Goal: Book appointment/travel/reservation

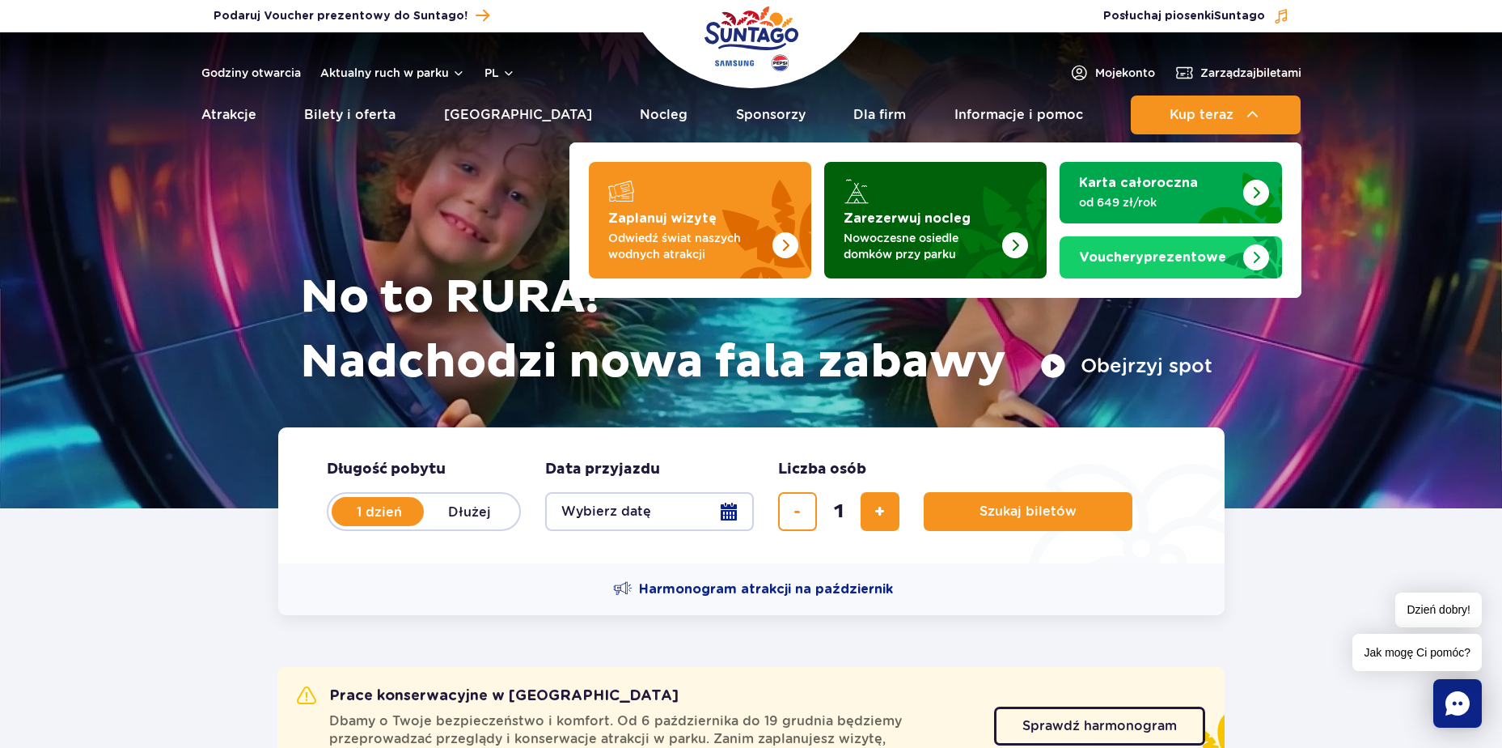
click at [907, 236] on p "Nowoczesne osiedle domków przy parku" at bounding box center [923, 246] width 158 height 32
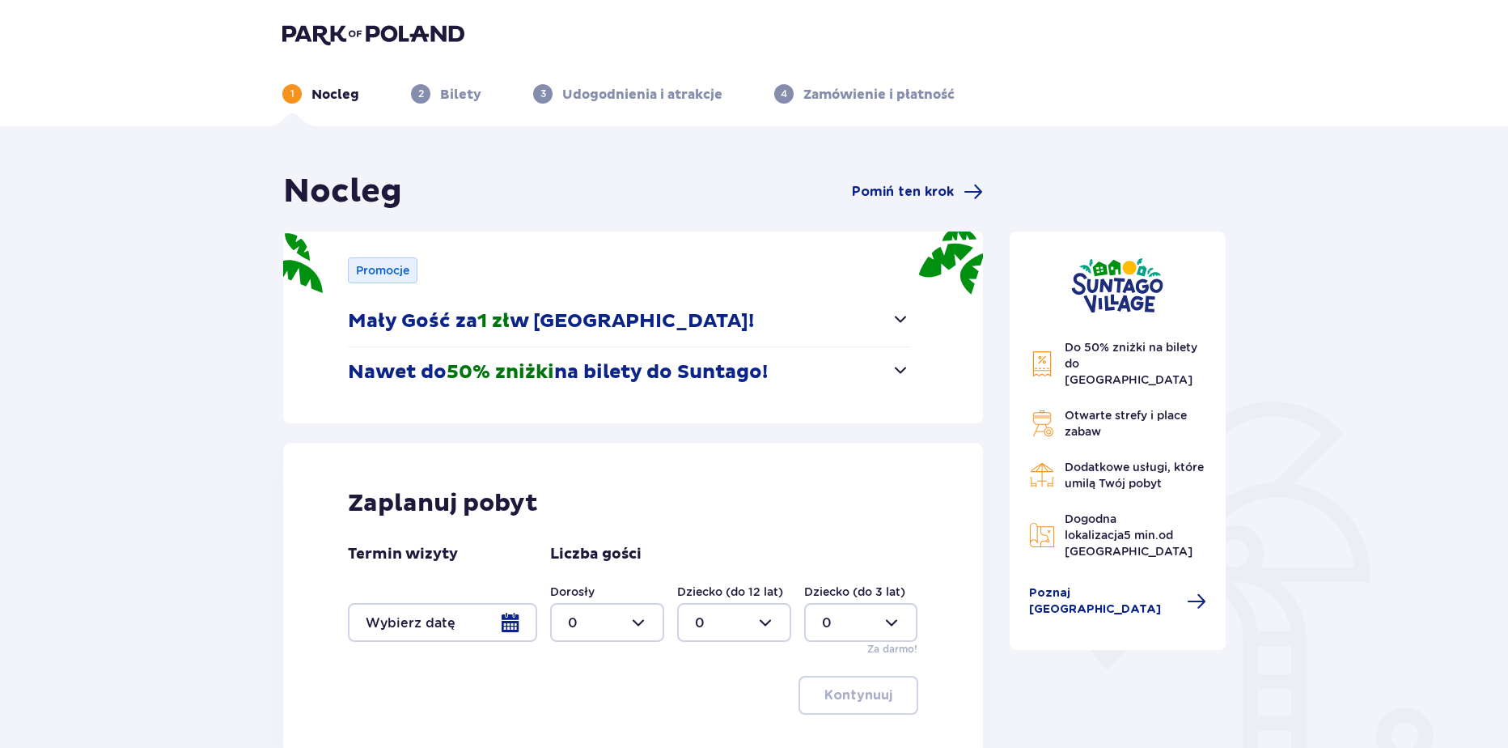
click at [492, 612] on div at bounding box center [442, 622] width 189 height 39
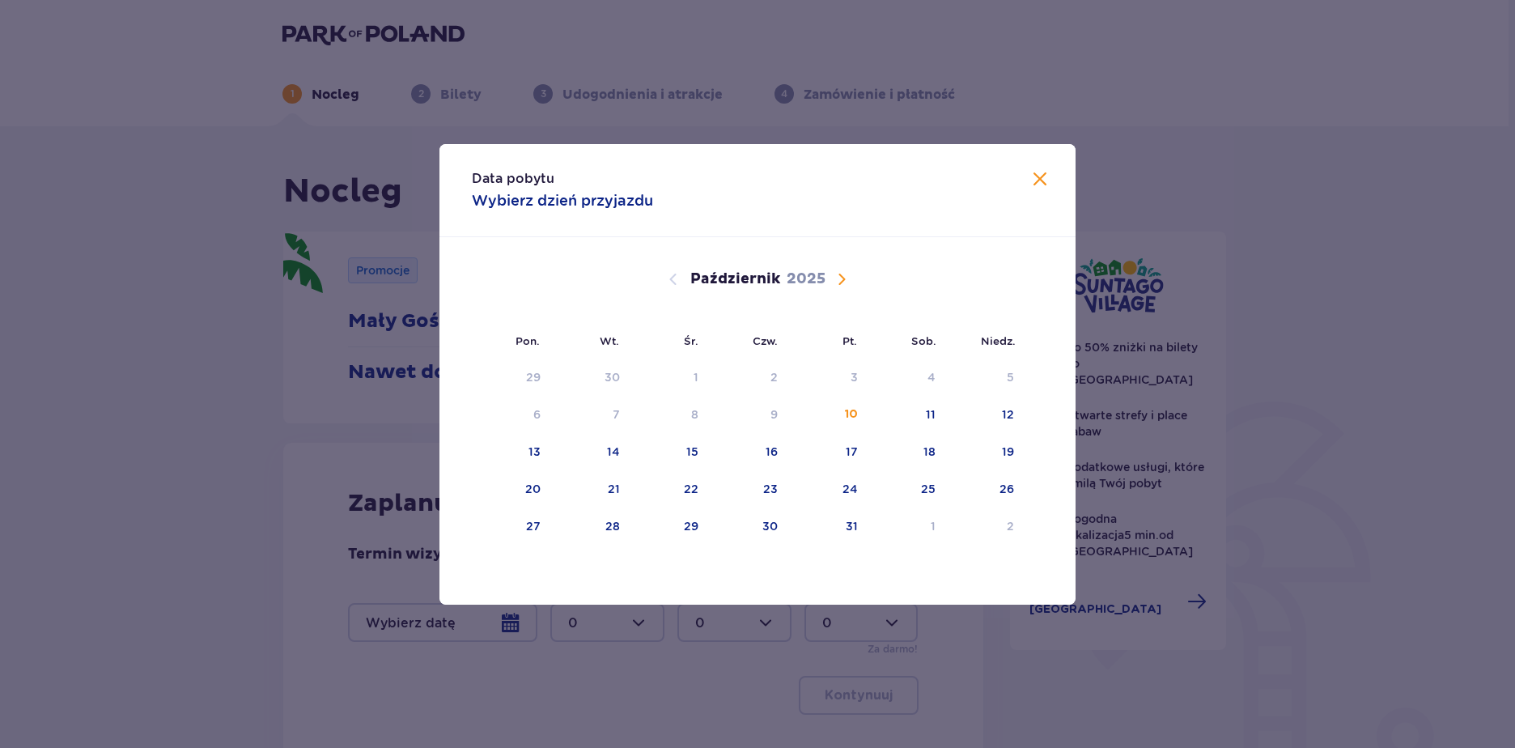
click at [833, 278] on span "Następny miesiąc" at bounding box center [841, 278] width 19 height 19
click at [838, 276] on span "Następny miesiąc" at bounding box center [841, 278] width 19 height 19
click at [830, 426] on div "12" at bounding box center [827, 415] width 78 height 36
click at [1003, 407] on div "14" at bounding box center [1007, 414] width 13 height 16
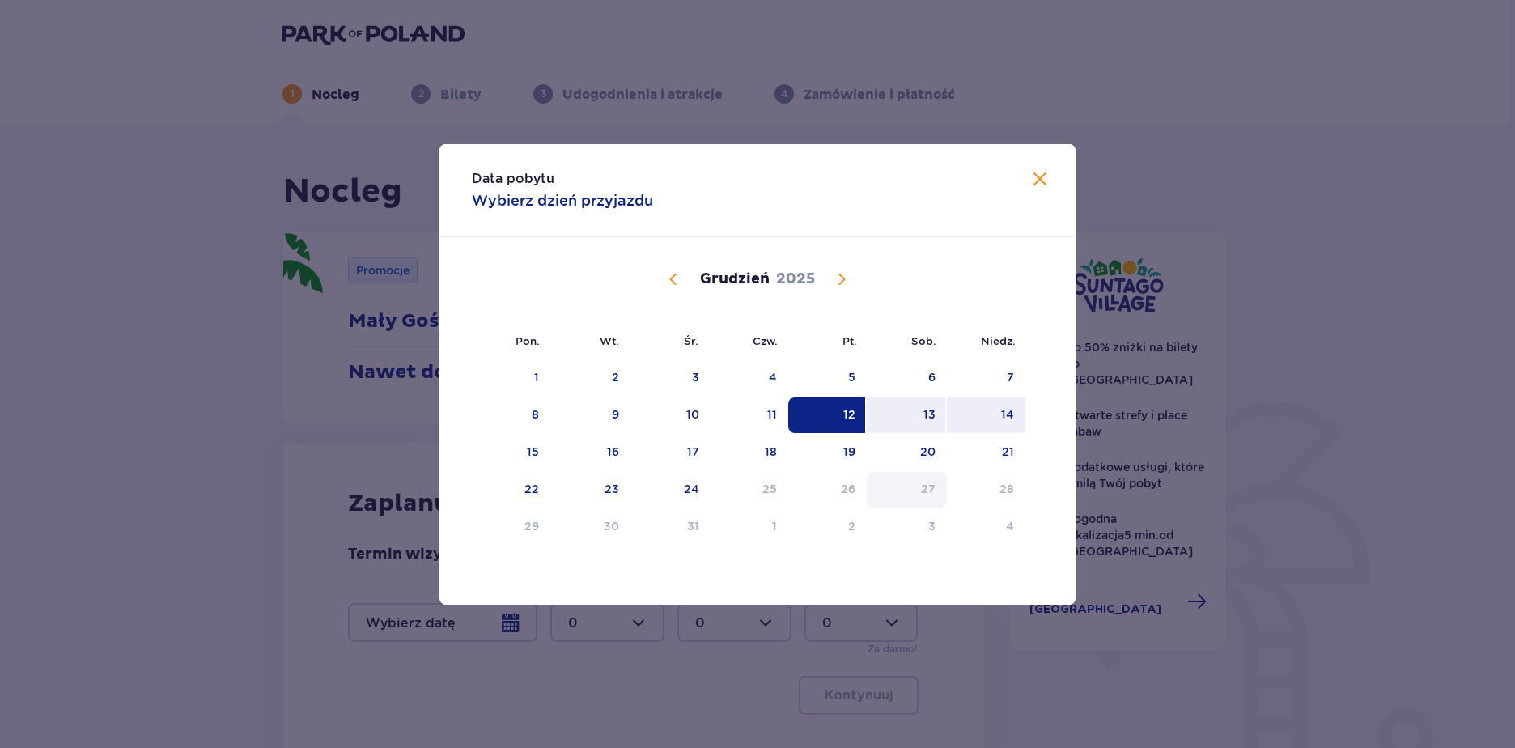
type input "12.12.25 - 14.12.25"
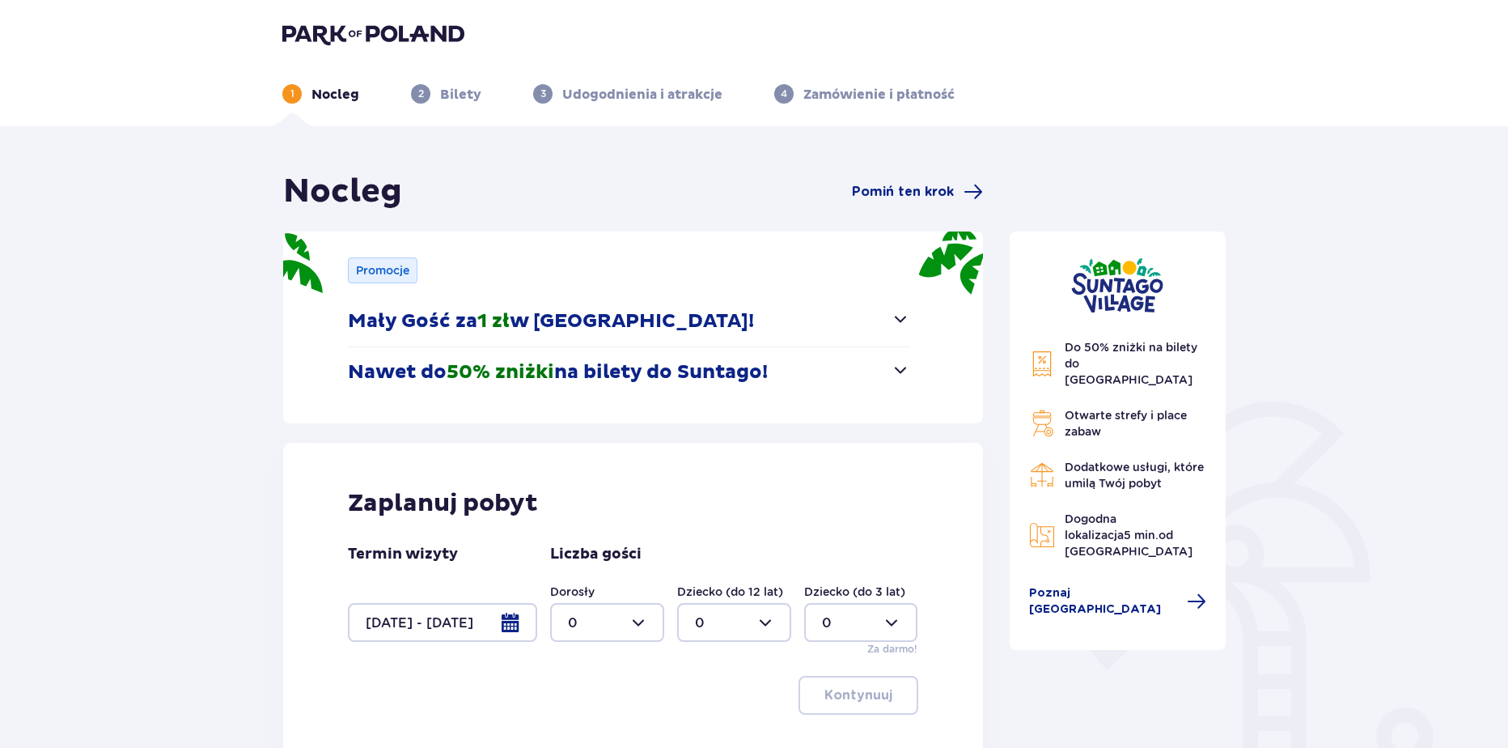
click at [588, 634] on div at bounding box center [607, 622] width 114 height 39
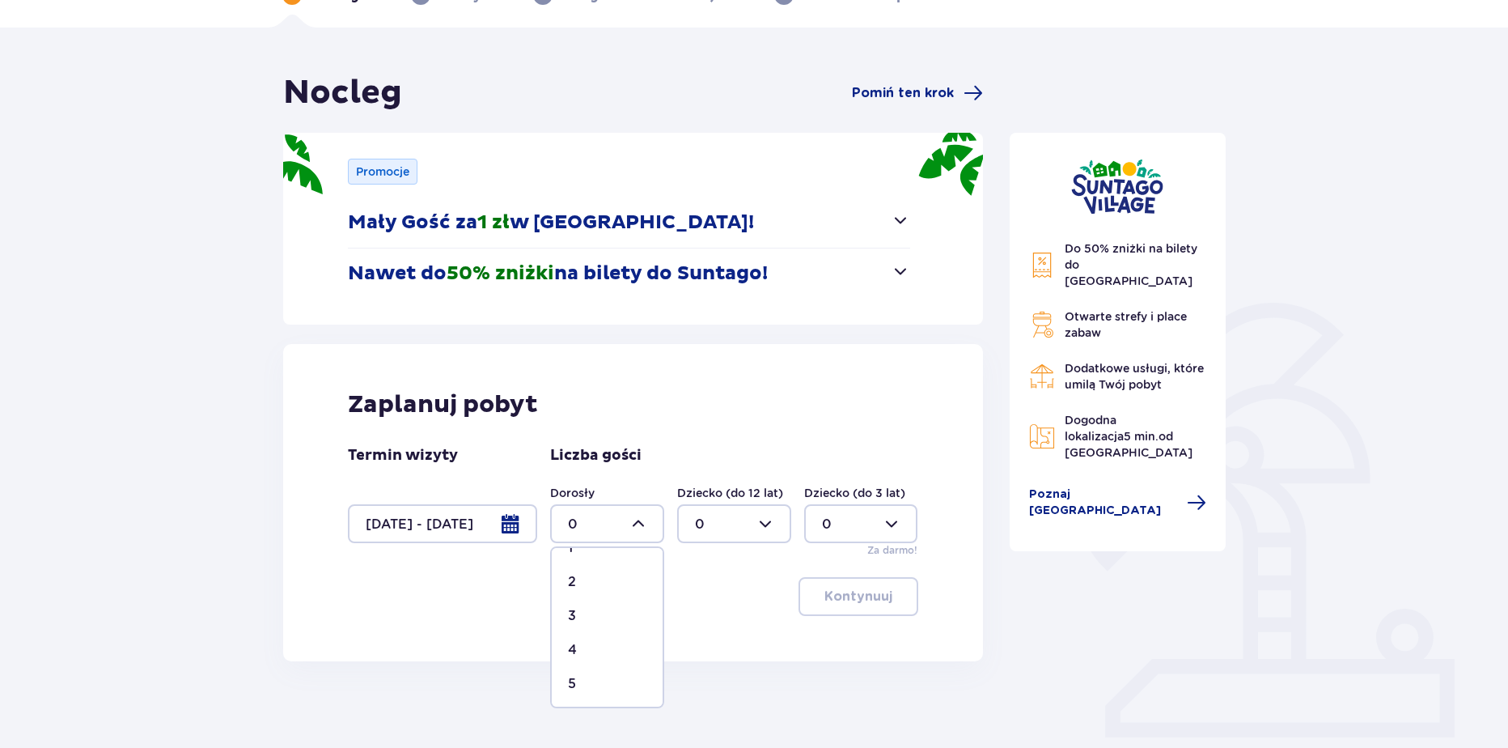
scroll to position [75, 0]
click at [583, 654] on span "5" at bounding box center [607, 668] width 111 height 34
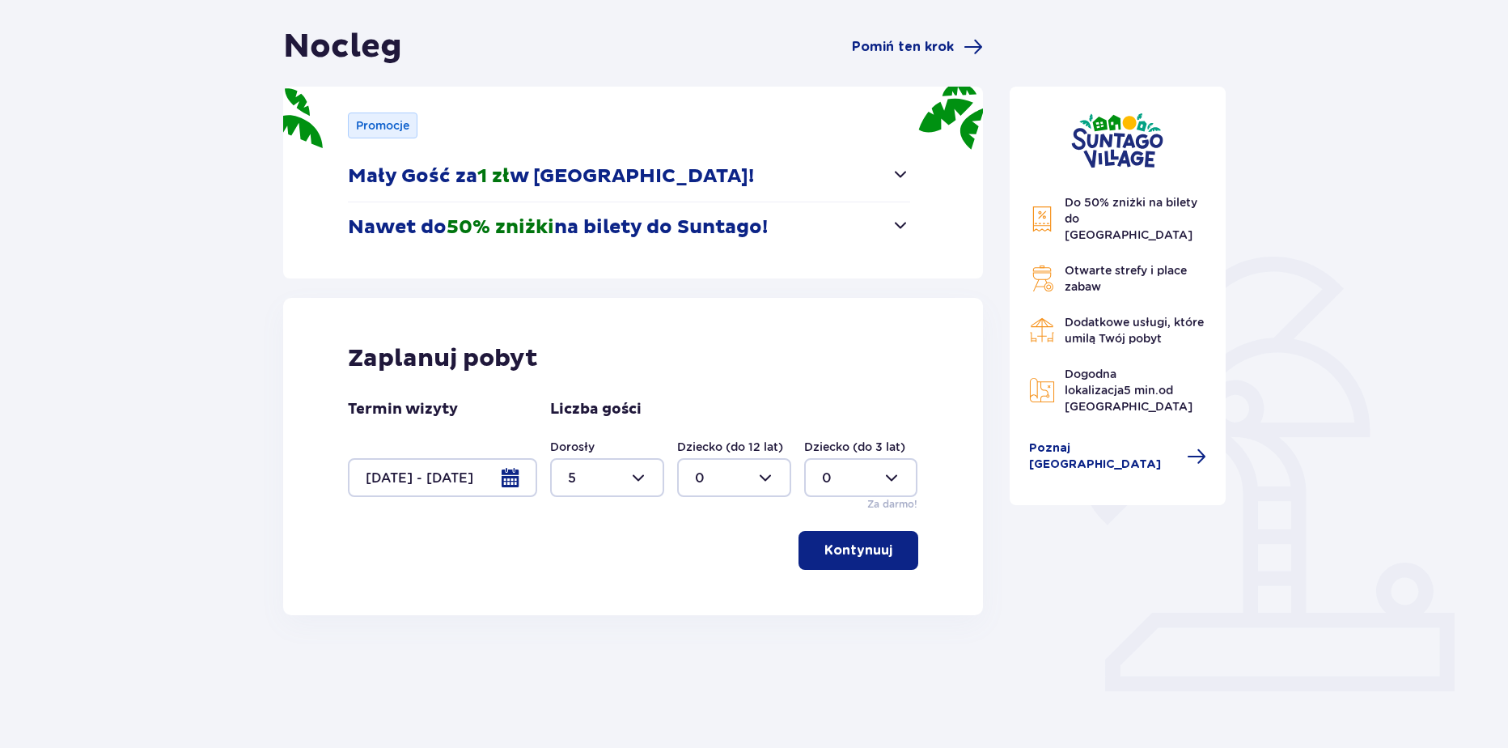
scroll to position [146, 0]
click at [701, 464] on div at bounding box center [734, 475] width 114 height 39
click at [617, 474] on div at bounding box center [607, 475] width 114 height 39
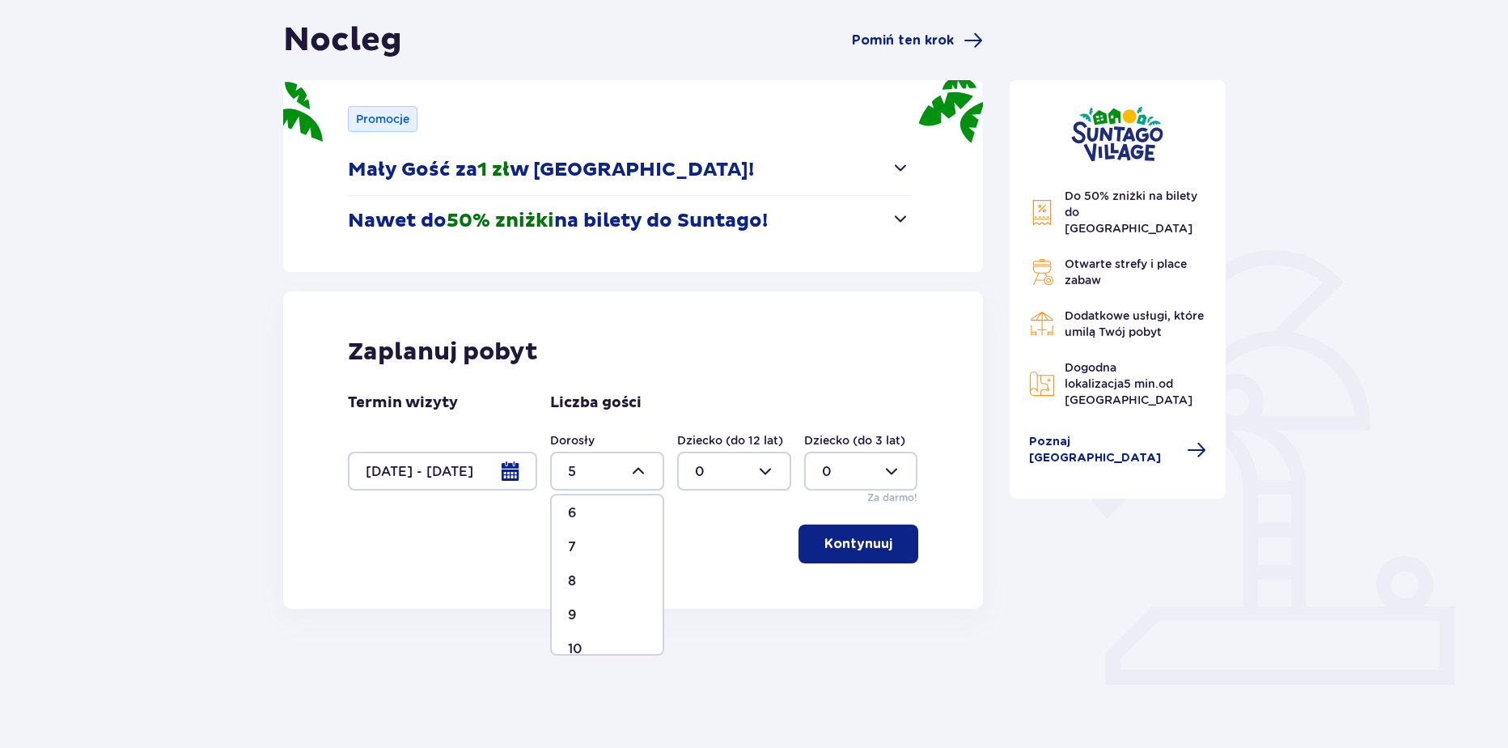
scroll to position [217, 0]
click at [581, 567] on div "8" at bounding box center [607, 575] width 78 height 18
type input "8"
click at [867, 539] on p "Kontynuuj" at bounding box center [858, 544] width 68 height 18
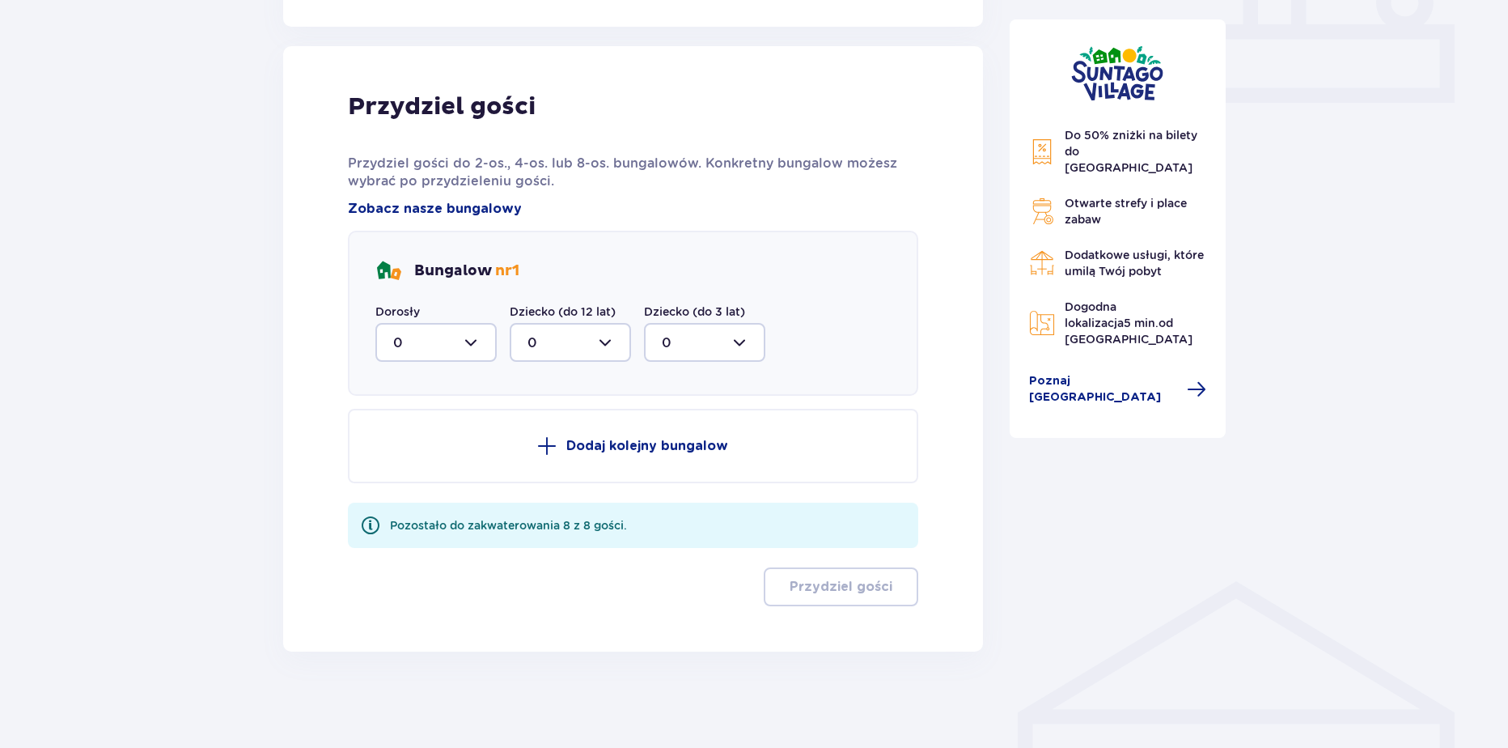
scroll to position [734, 0]
click at [408, 350] on div at bounding box center [435, 341] width 121 height 39
click at [404, 511] on span "8" at bounding box center [436, 499] width 118 height 34
type input "8"
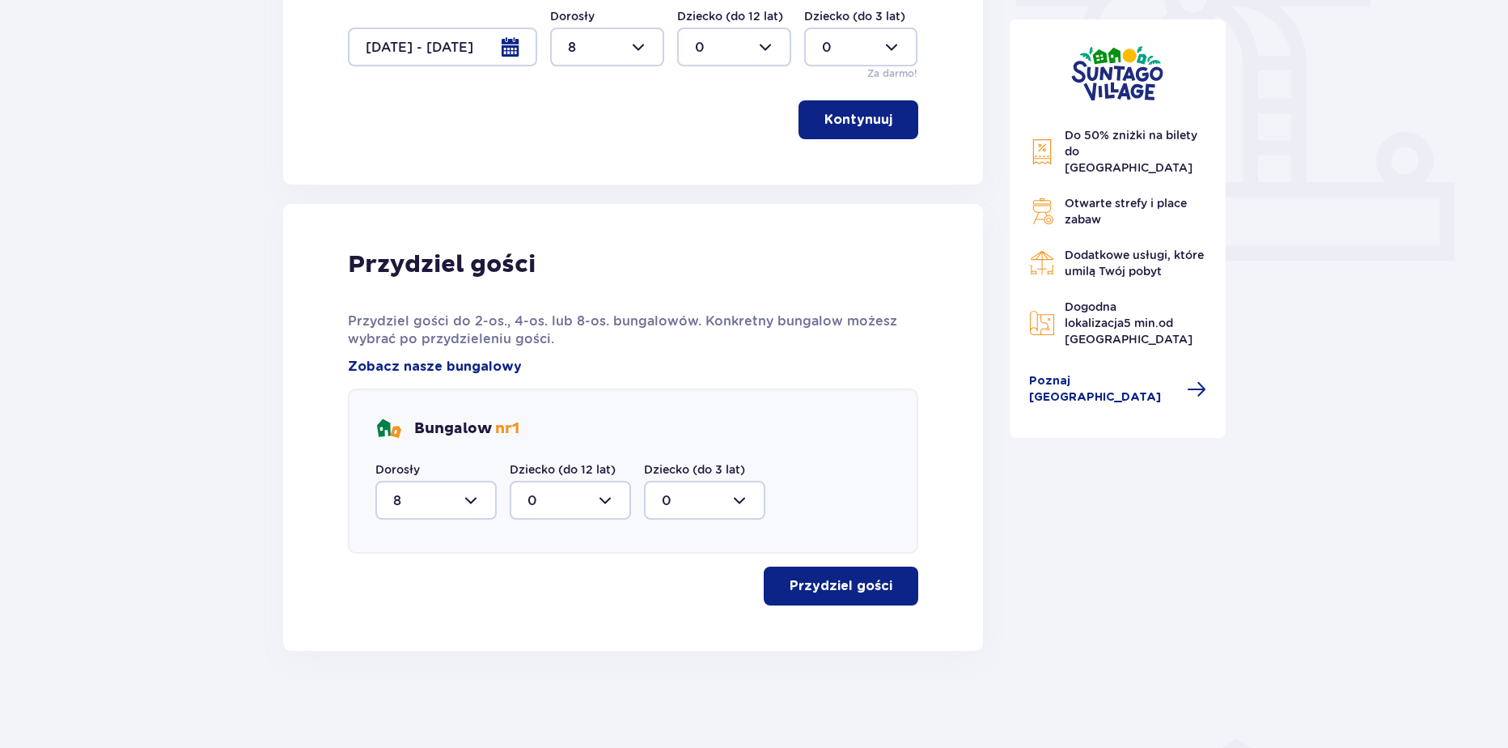
click at [818, 588] on p "Przydziel gości" at bounding box center [841, 586] width 103 height 18
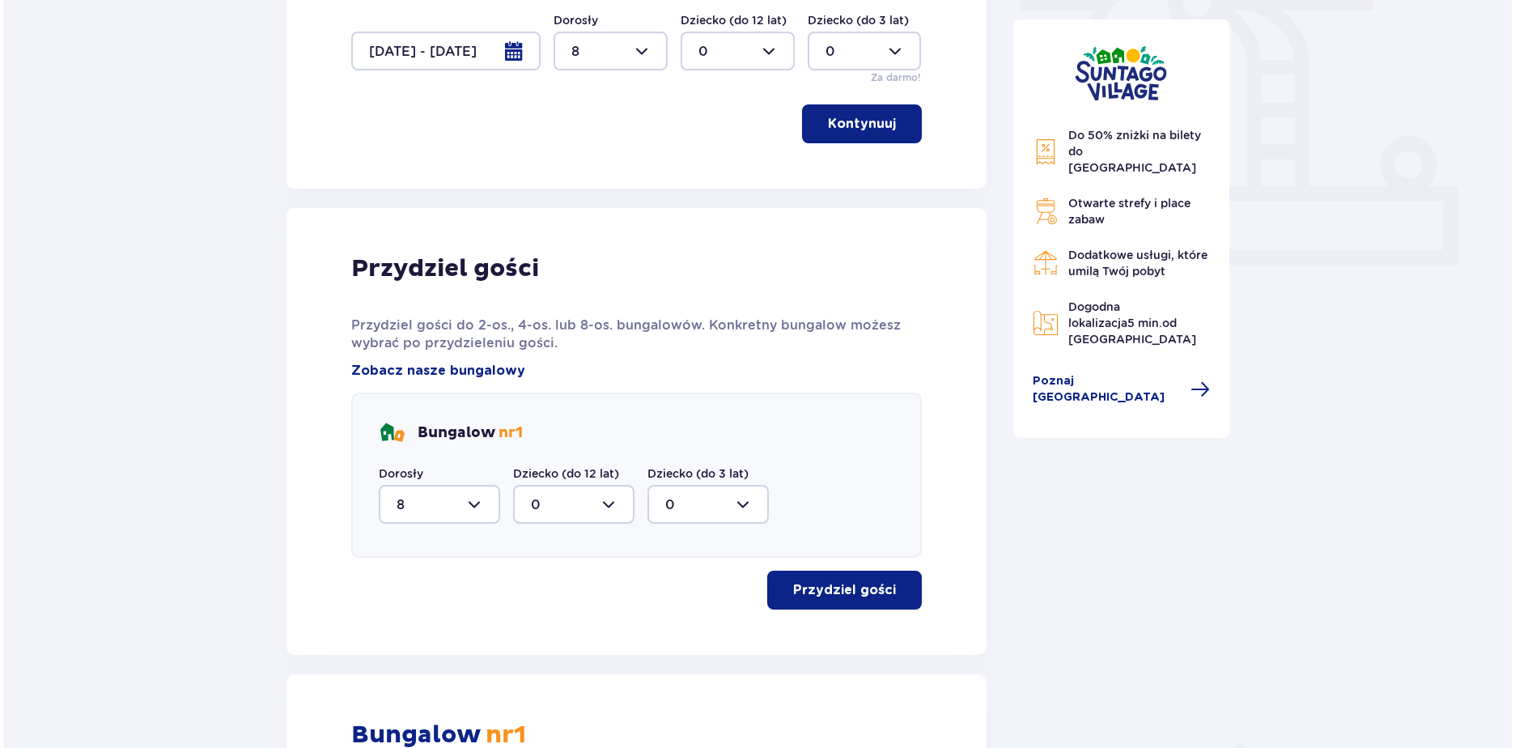
scroll to position [0, 0]
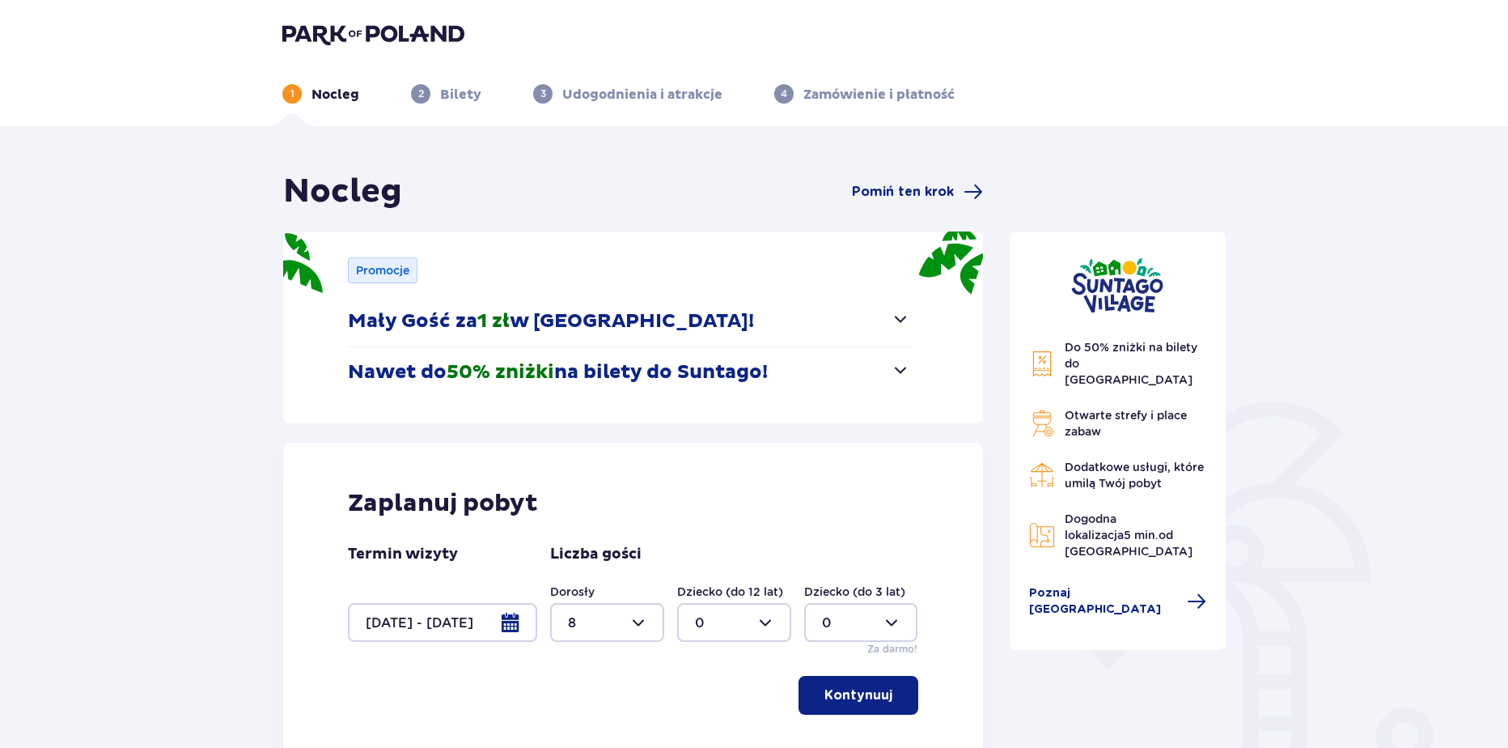
click at [443, 622] on div at bounding box center [442, 622] width 189 height 39
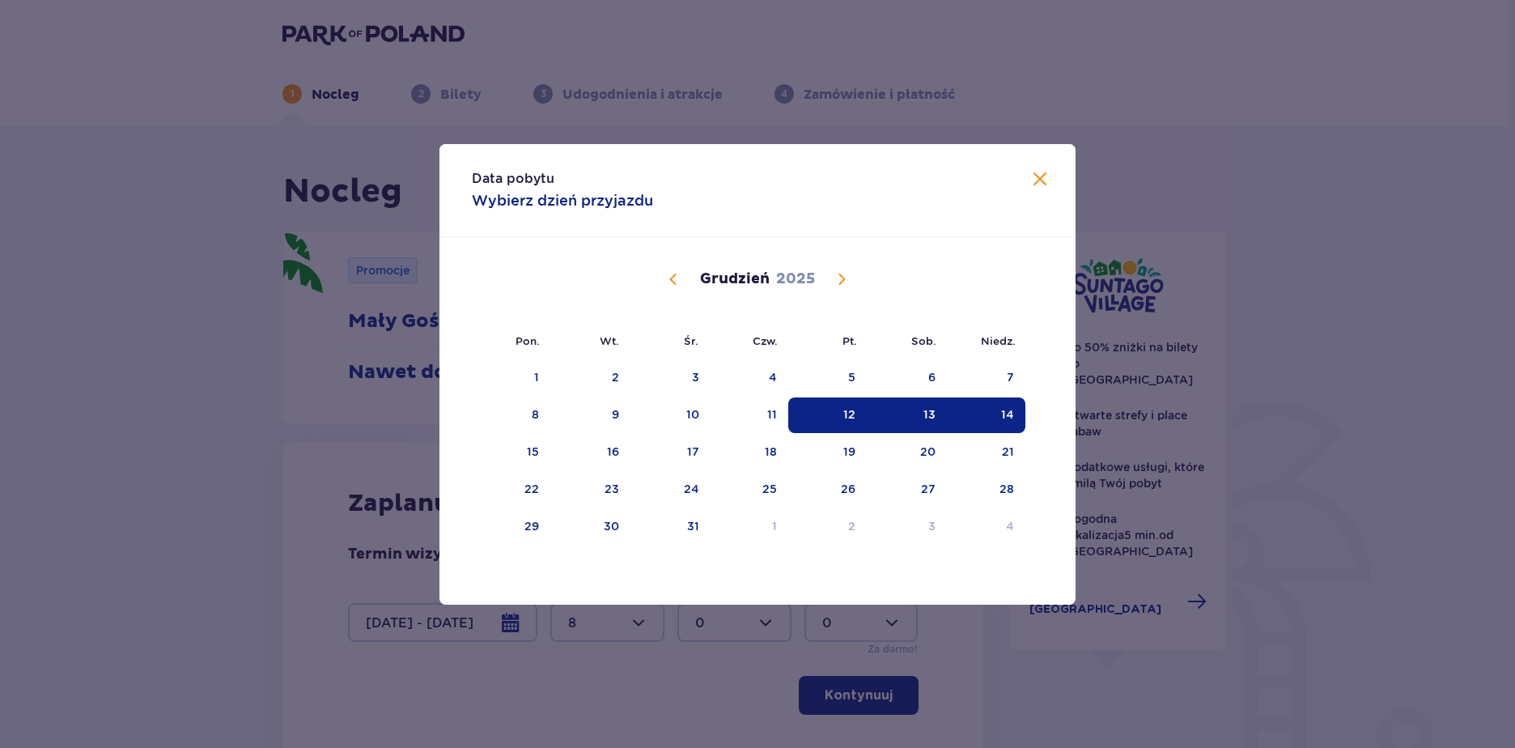
click at [678, 282] on span "Poprzedni miesiąc" at bounding box center [672, 278] width 19 height 19
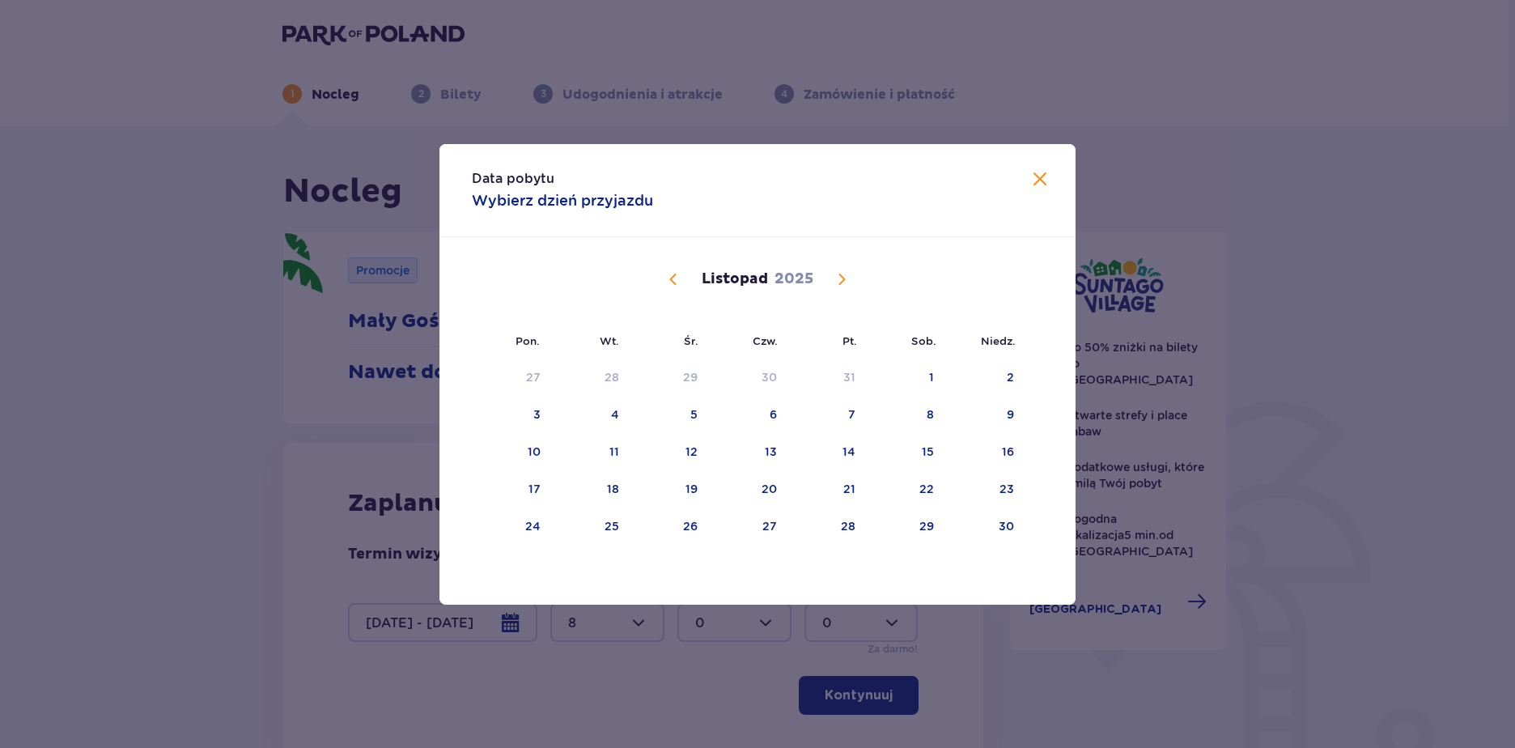
click at [678, 282] on span "Poprzedni miesiąc" at bounding box center [672, 278] width 19 height 19
click at [825, 417] on div "10" at bounding box center [829, 415] width 80 height 36
click at [915, 413] on div "11" at bounding box center [908, 415] width 78 height 36
type input "10.10.25 - 11.10.25"
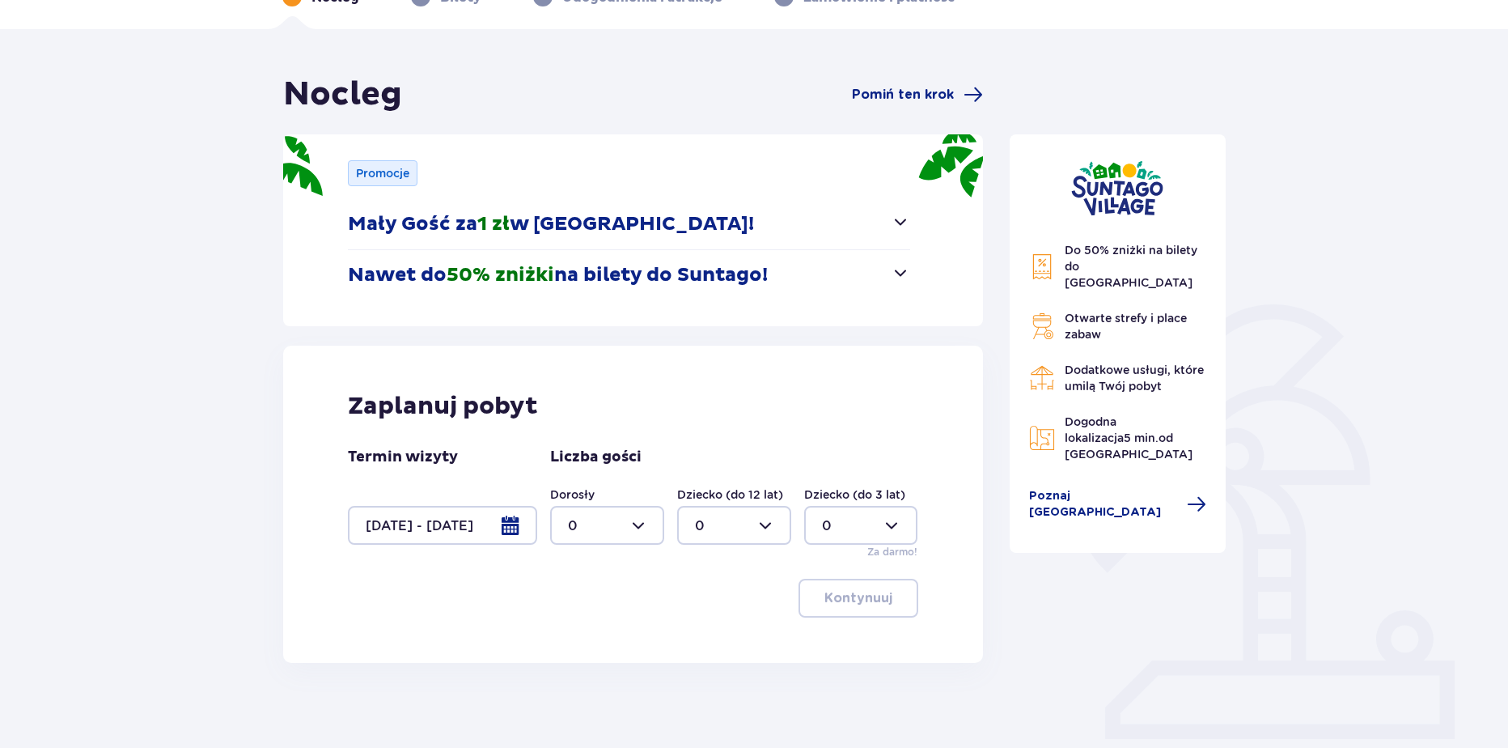
scroll to position [108, 0]
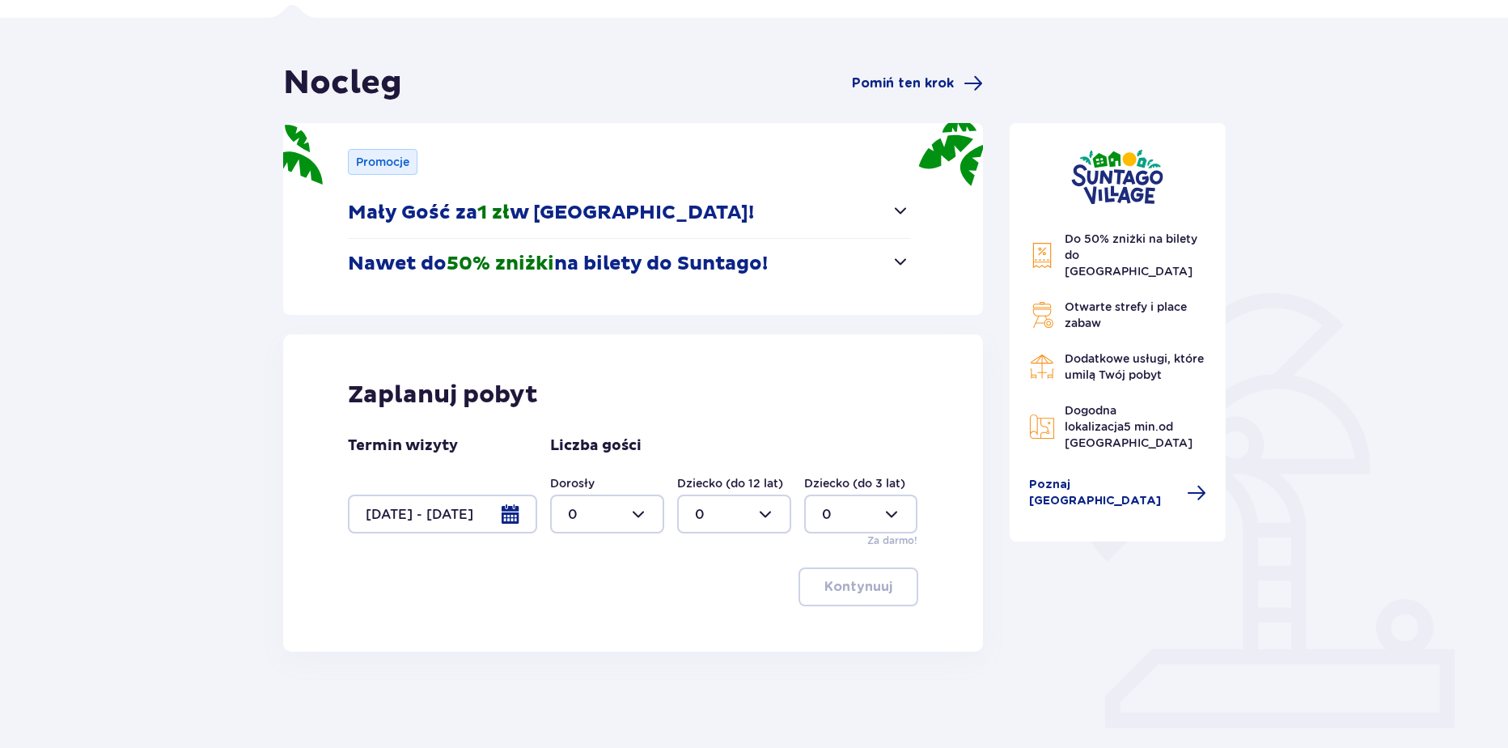
click at [623, 537] on div "Dorosły 0 Dziecko (do 12 lat) 0 Dziecko (do 3 lat) 0 Za darmo!" at bounding box center [734, 511] width 368 height 73
click at [621, 519] on div at bounding box center [607, 513] width 114 height 39
click at [574, 629] on p "2" at bounding box center [572, 631] width 8 height 18
type input "2"
click at [750, 529] on div "Dorosły 2 Dziecko (do 12 lat) 0 Dziecko (do 3 lat) 0 Za darmo!" at bounding box center [734, 511] width 368 height 73
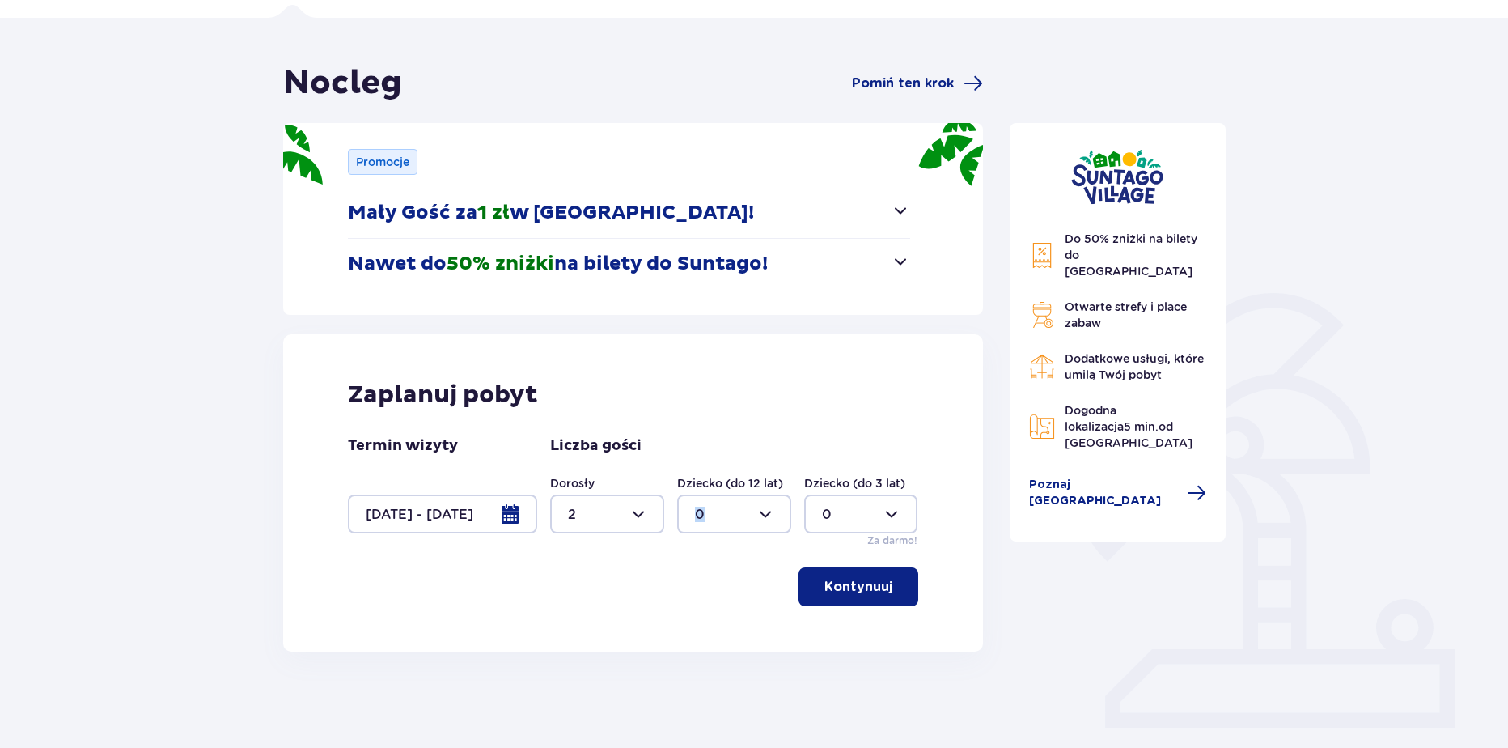
click at [734, 521] on div at bounding box center [734, 513] width 114 height 39
click at [703, 679] on p "4" at bounding box center [699, 685] width 9 height 18
type input "4"
drag, startPoint x: 850, startPoint y: 582, endPoint x: 782, endPoint y: 568, distance: 69.3
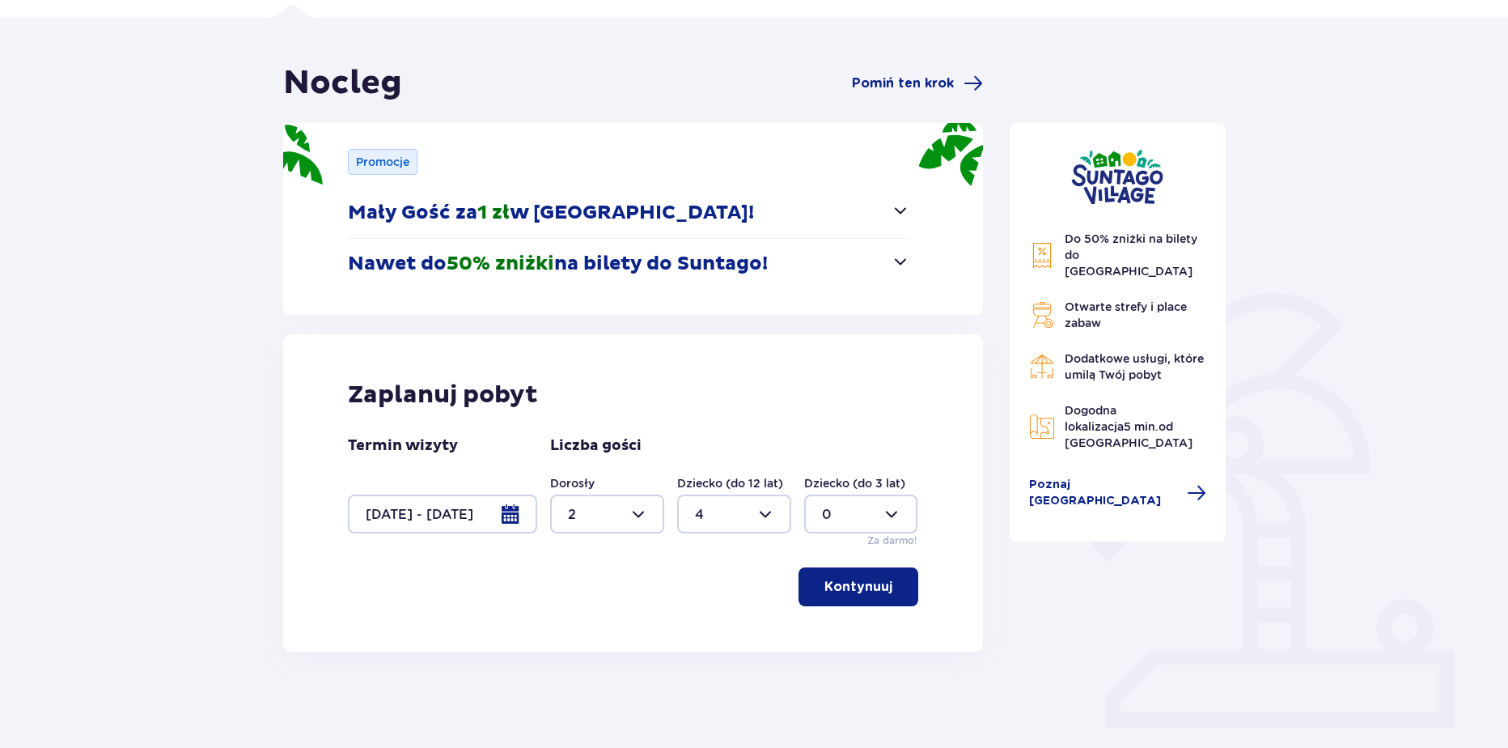
click at [850, 582] on p "Kontynuuj" at bounding box center [858, 587] width 68 height 18
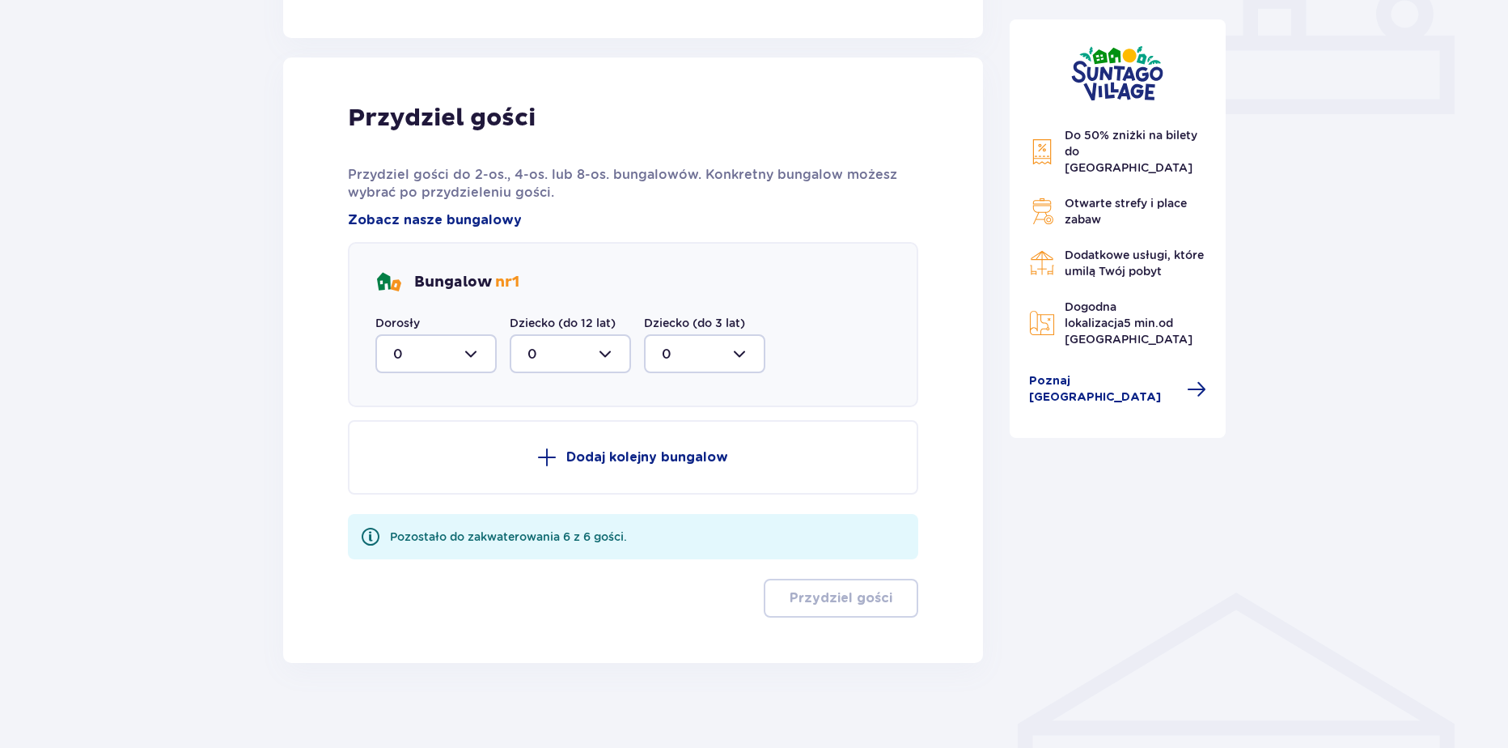
scroll to position [734, 0]
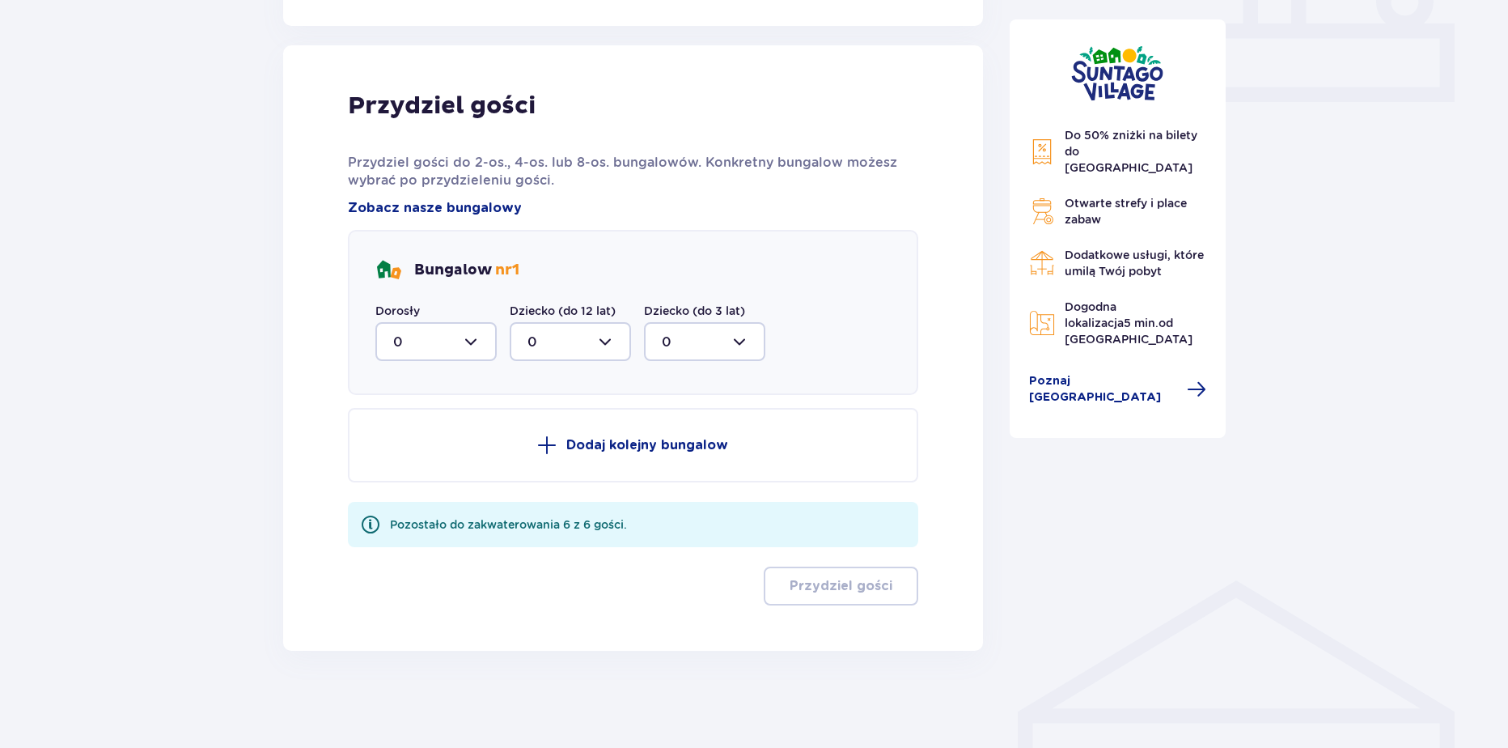
click at [412, 334] on div at bounding box center [435, 341] width 121 height 39
click at [413, 417] on div "1" at bounding box center [436, 425] width 86 height 18
type input "1"
click at [549, 346] on div at bounding box center [570, 341] width 121 height 39
click at [523, 457] on span "2" at bounding box center [570, 459] width 118 height 34
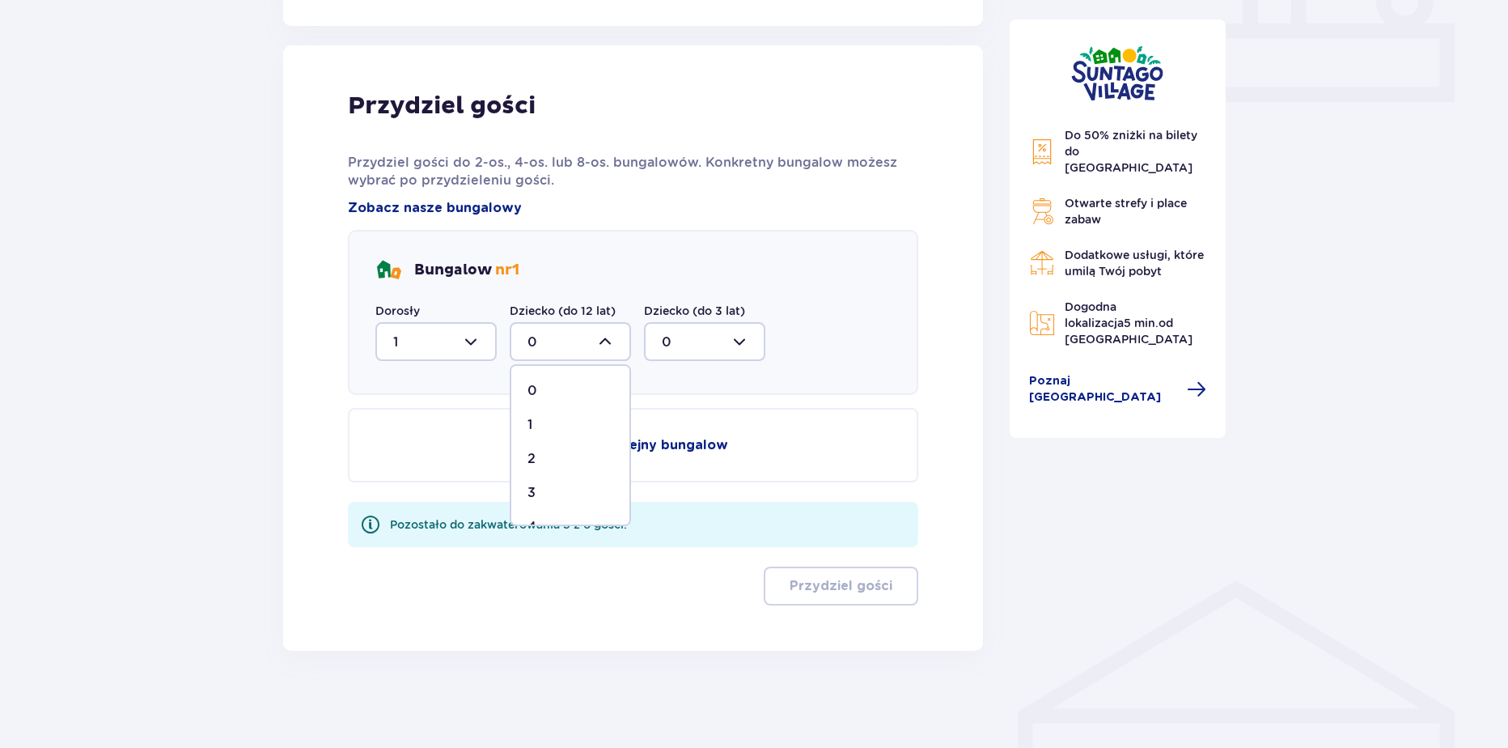
type input "2"
click at [518, 457] on button "Dodaj kolejny bungalow" at bounding box center [633, 445] width 570 height 74
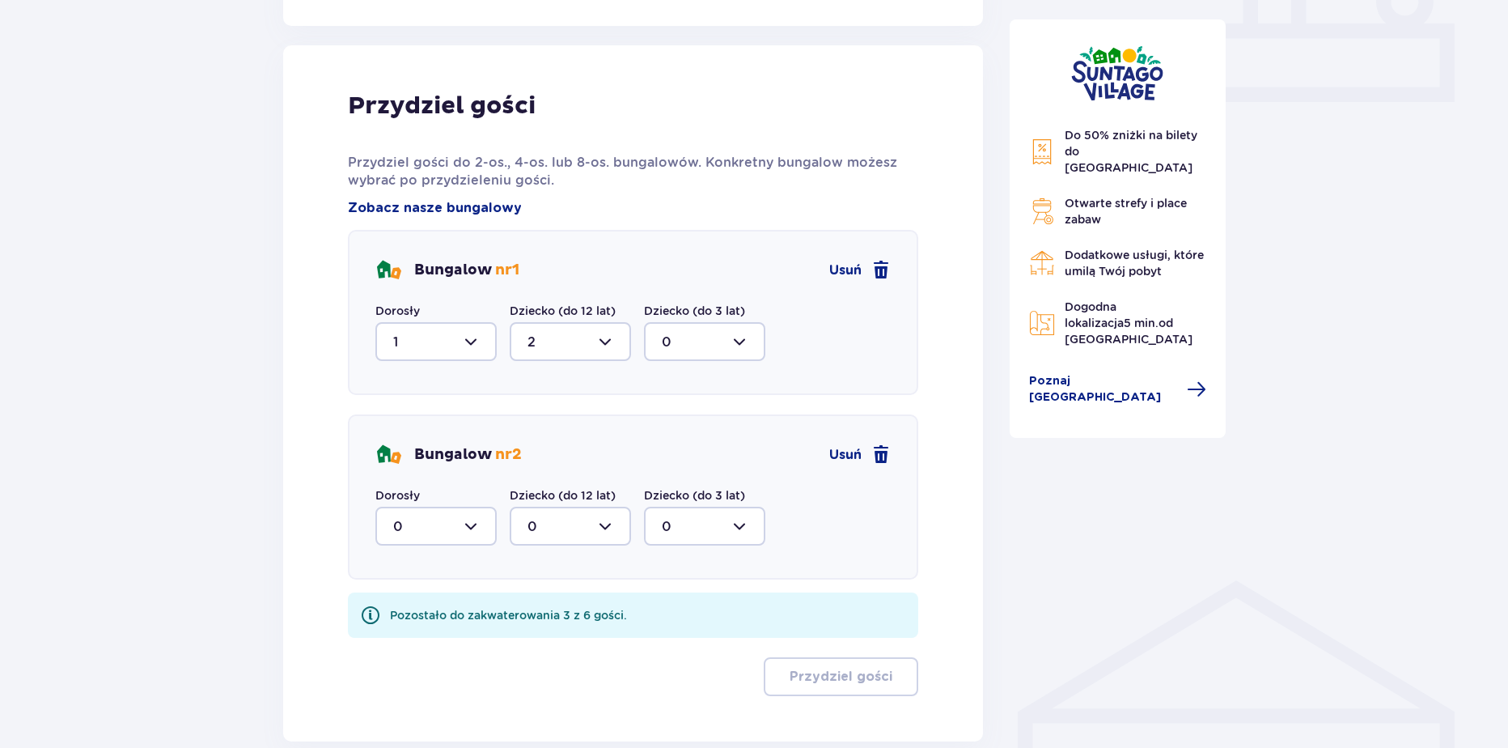
click at [435, 532] on div at bounding box center [435, 525] width 121 height 39
click at [411, 603] on div "1" at bounding box center [436, 609] width 86 height 18
type input "1"
click at [541, 540] on div "Bungalow nr 2 Usuń Dorosły 1 Dziecko (do 12 lat) 0 Dziecko (do 3 lat) 0" at bounding box center [633, 496] width 570 height 165
click at [541, 531] on div at bounding box center [570, 525] width 121 height 39
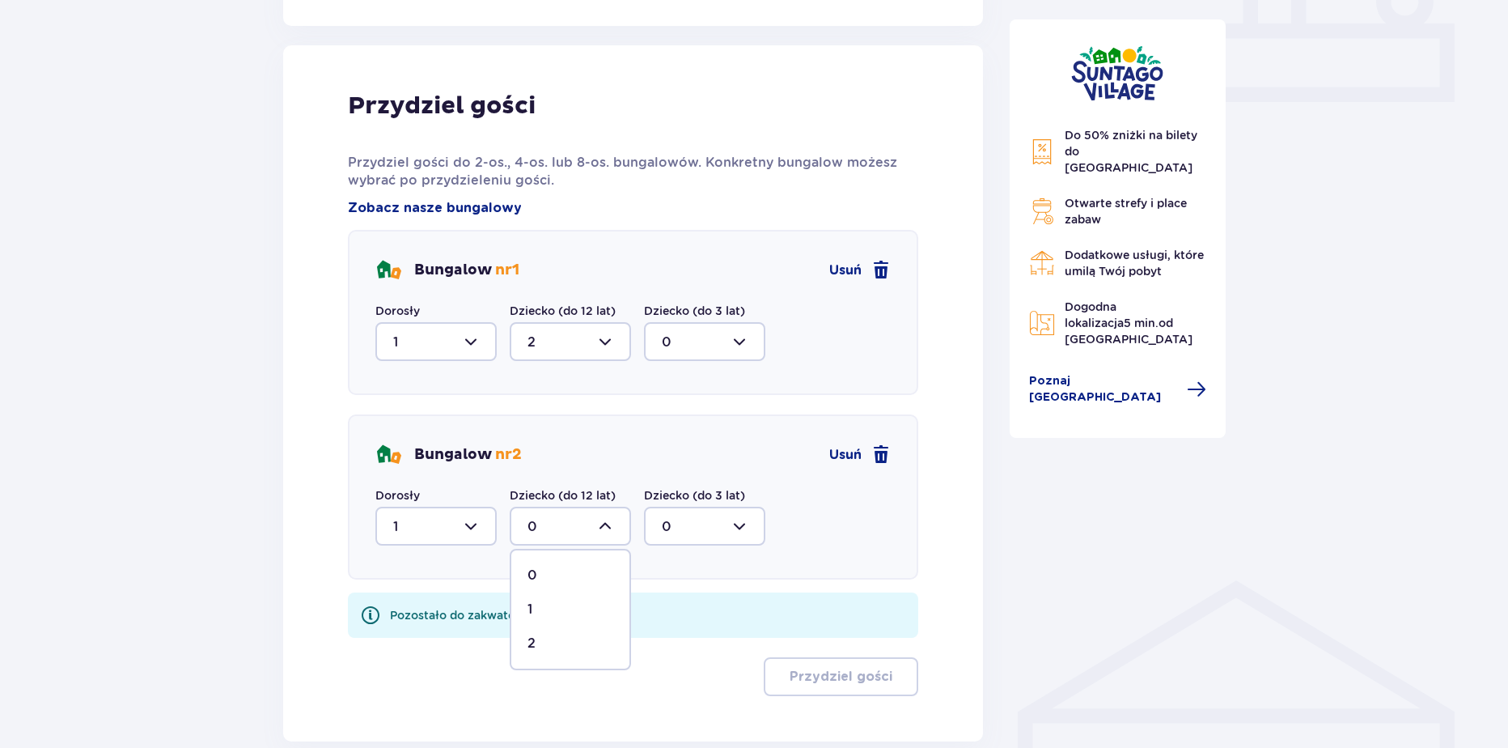
click at [528, 650] on p "2" at bounding box center [532, 643] width 8 height 18
type input "2"
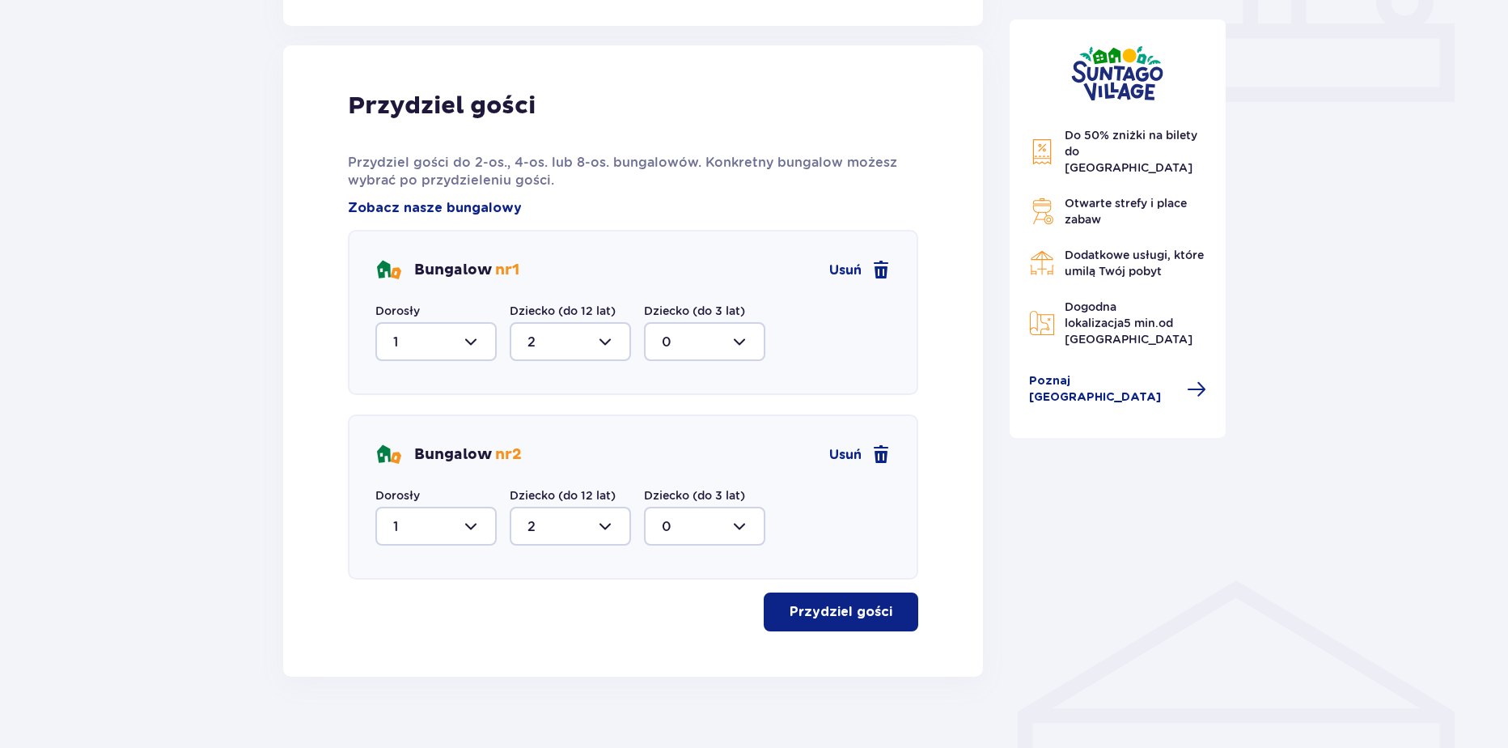
click at [861, 618] on p "Przydziel gości" at bounding box center [841, 612] width 103 height 18
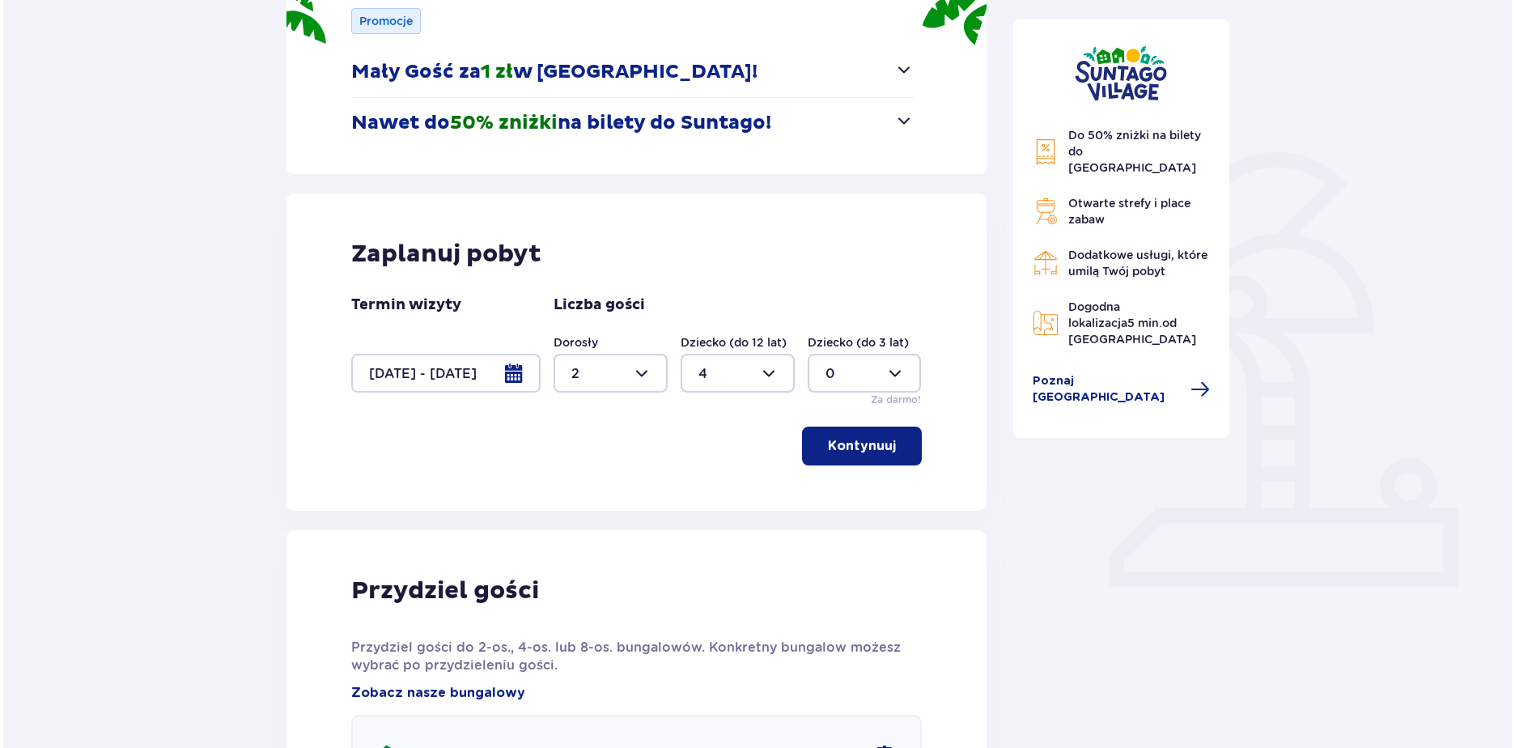
scroll to position [247, 0]
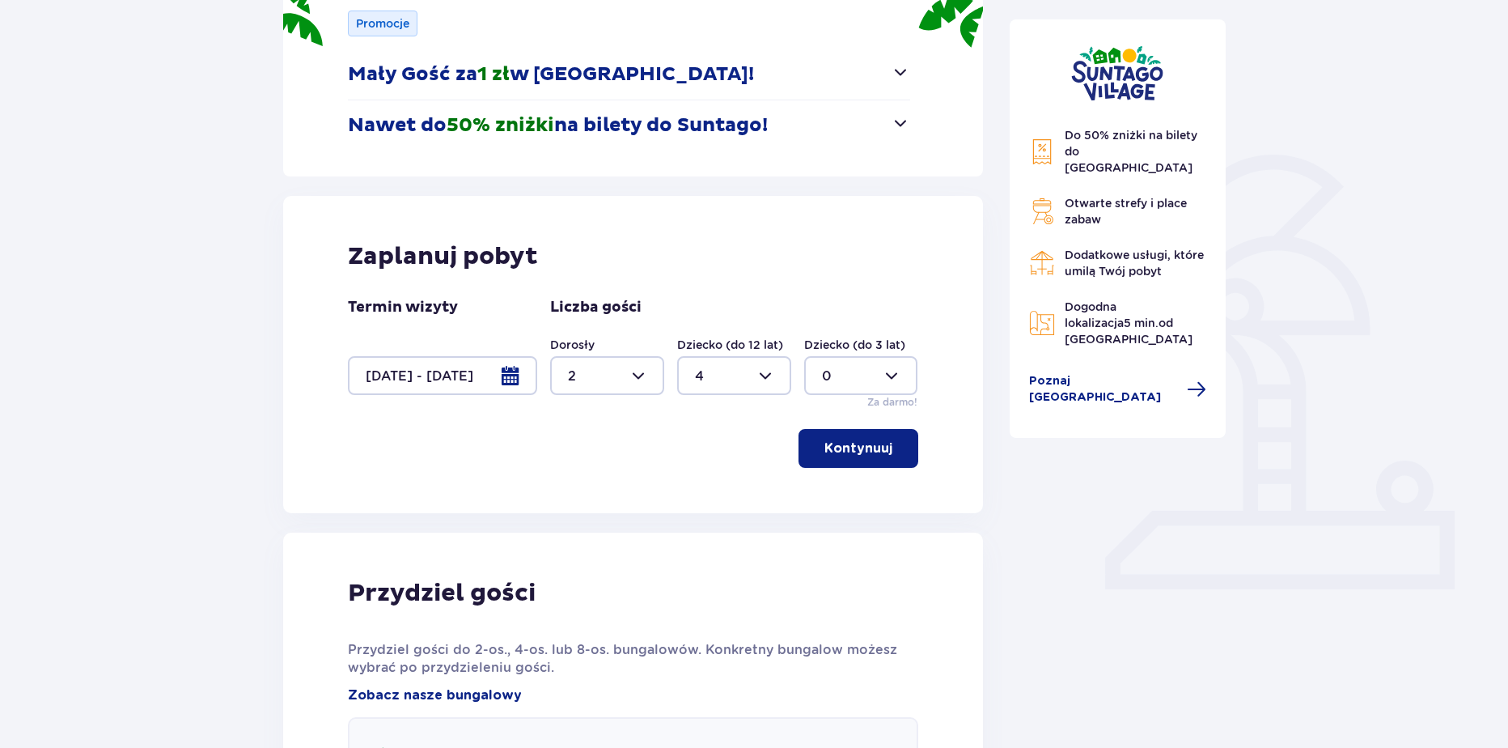
click at [494, 377] on div at bounding box center [442, 375] width 189 height 39
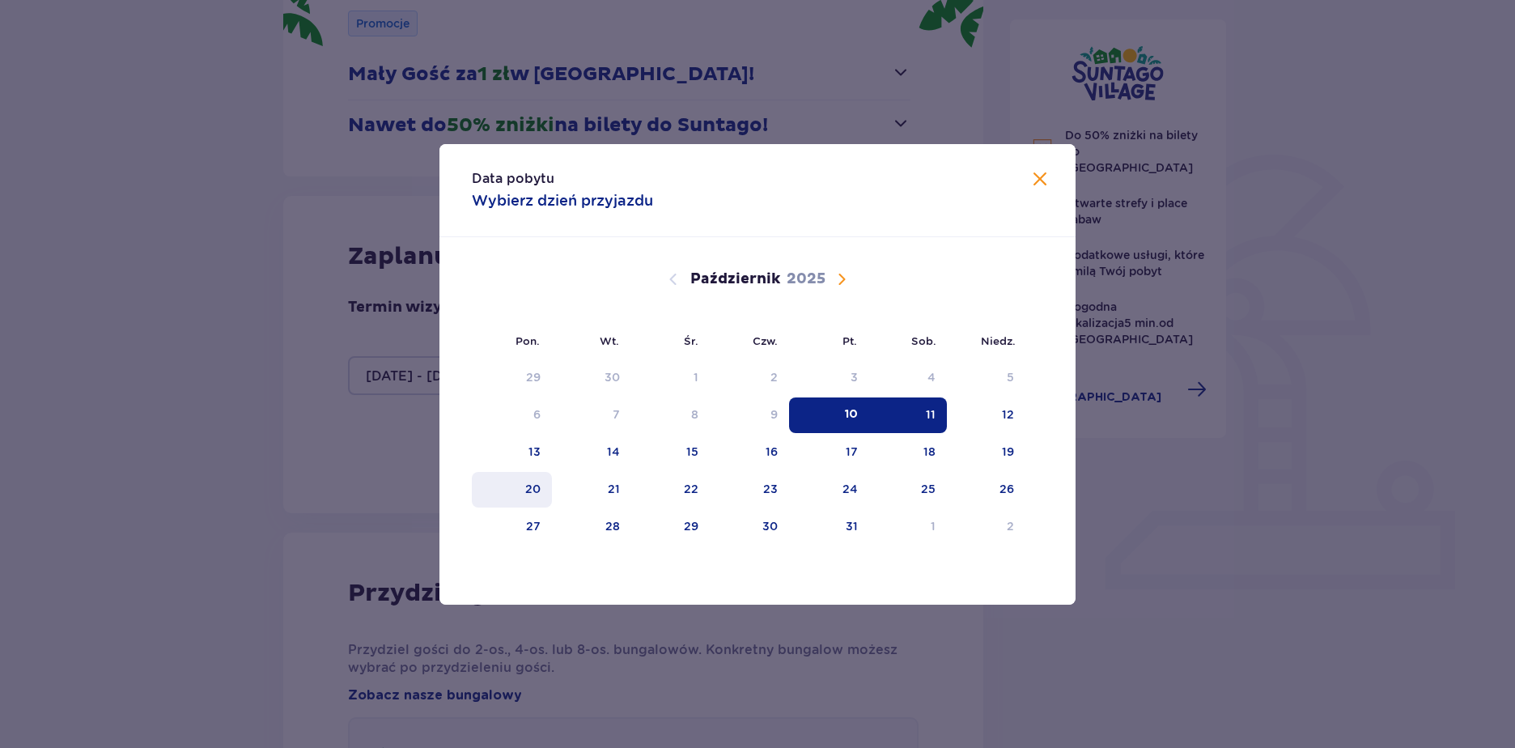
click at [525, 492] on div "20" at bounding box center [532, 489] width 15 height 16
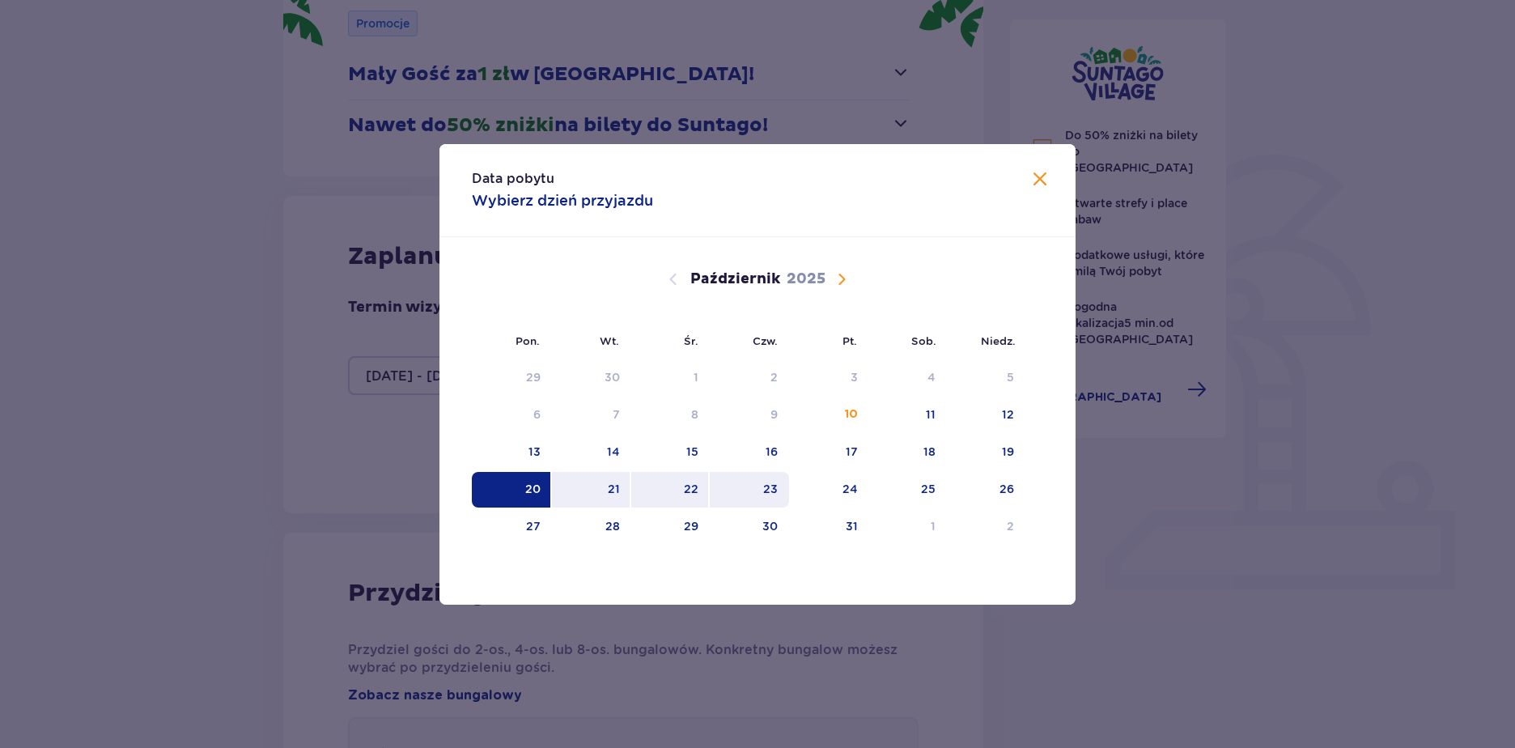
click at [778, 491] on div "23" at bounding box center [770, 489] width 15 height 16
type input "20.10.25 - 23.10.25"
type input "0"
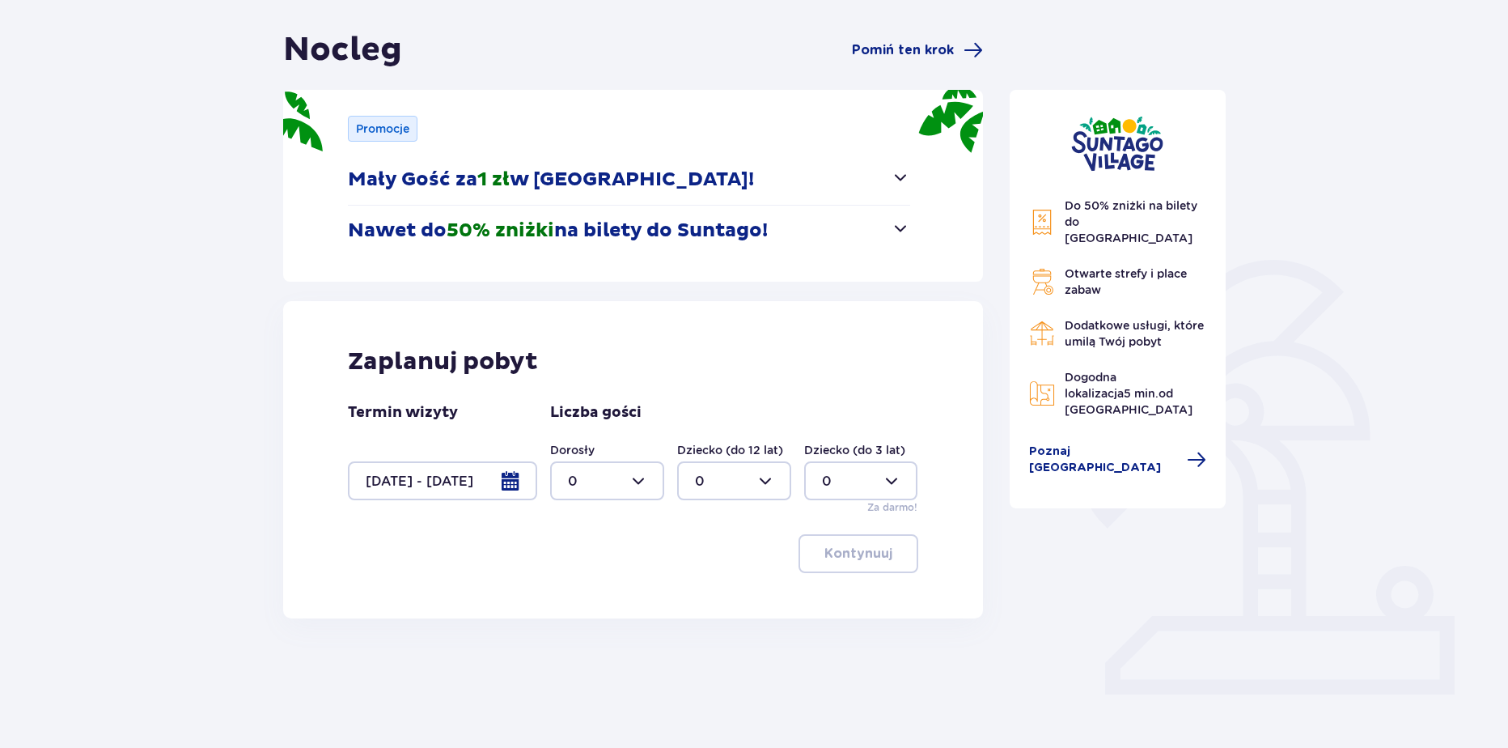
click at [594, 477] on div at bounding box center [607, 480] width 114 height 39
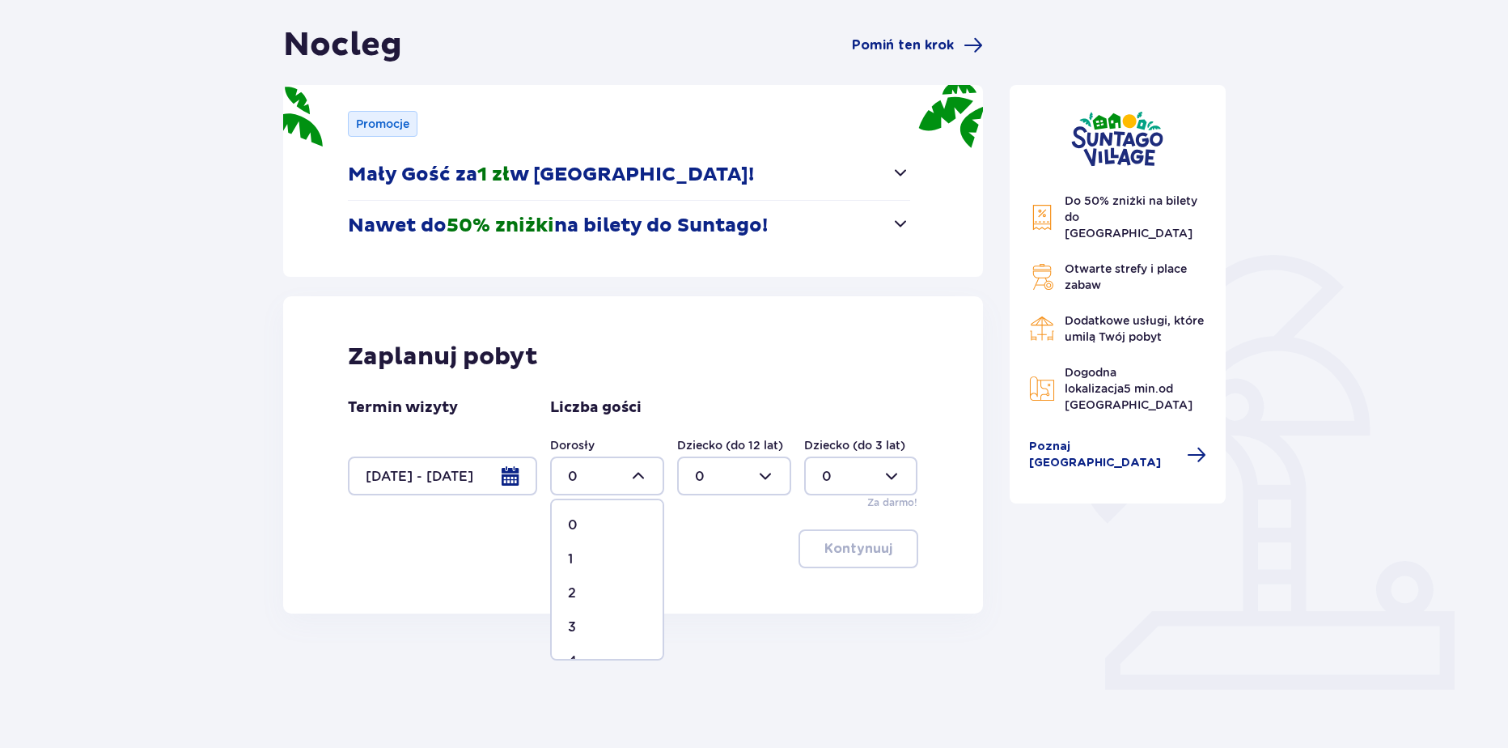
scroll to position [151, 0]
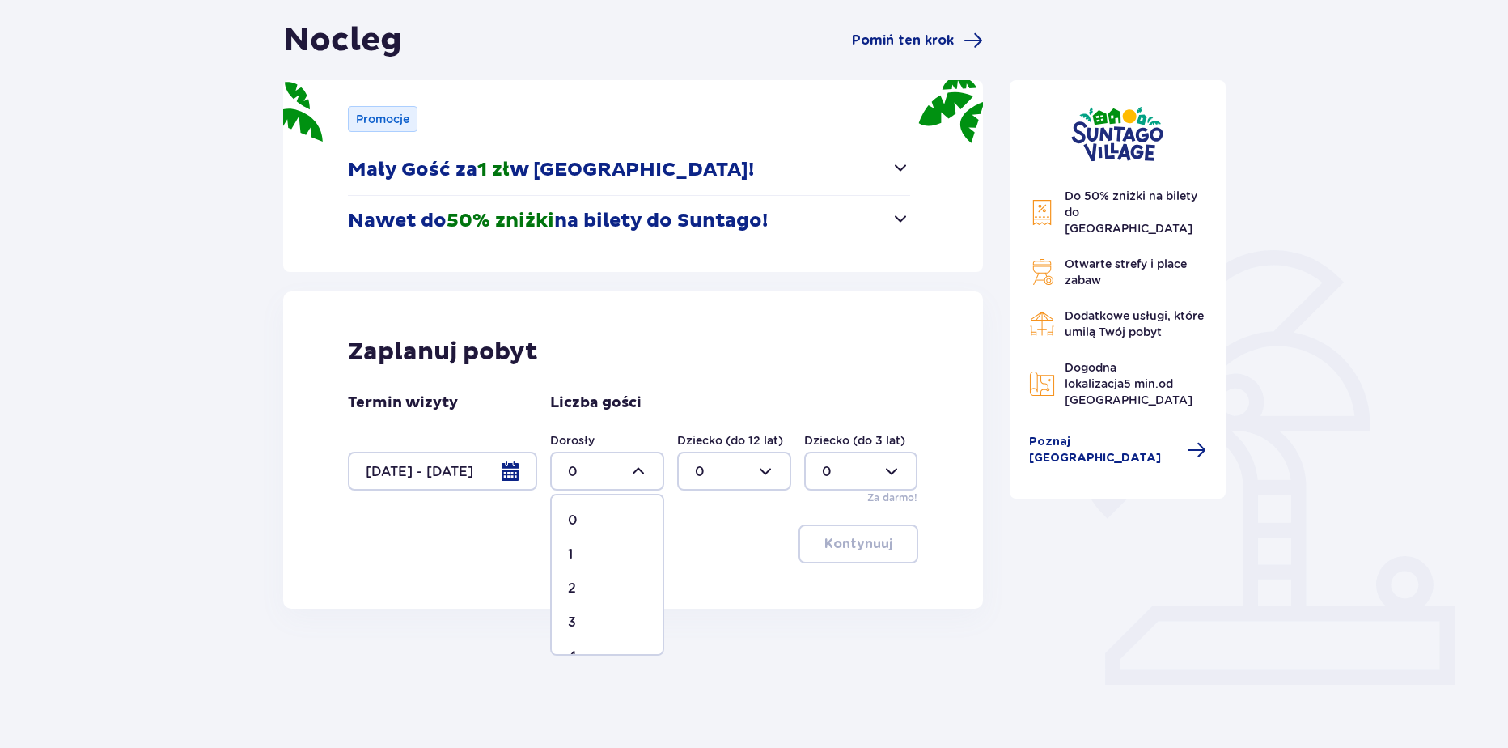
drag, startPoint x: 590, startPoint y: 580, endPoint x: 602, endPoint y: 570, distance: 16.1
click at [590, 580] on div "2" at bounding box center [607, 588] width 78 height 18
type input "2"
click at [739, 459] on div at bounding box center [734, 470] width 114 height 39
click at [696, 575] on span "2" at bounding box center [734, 588] width 111 height 34
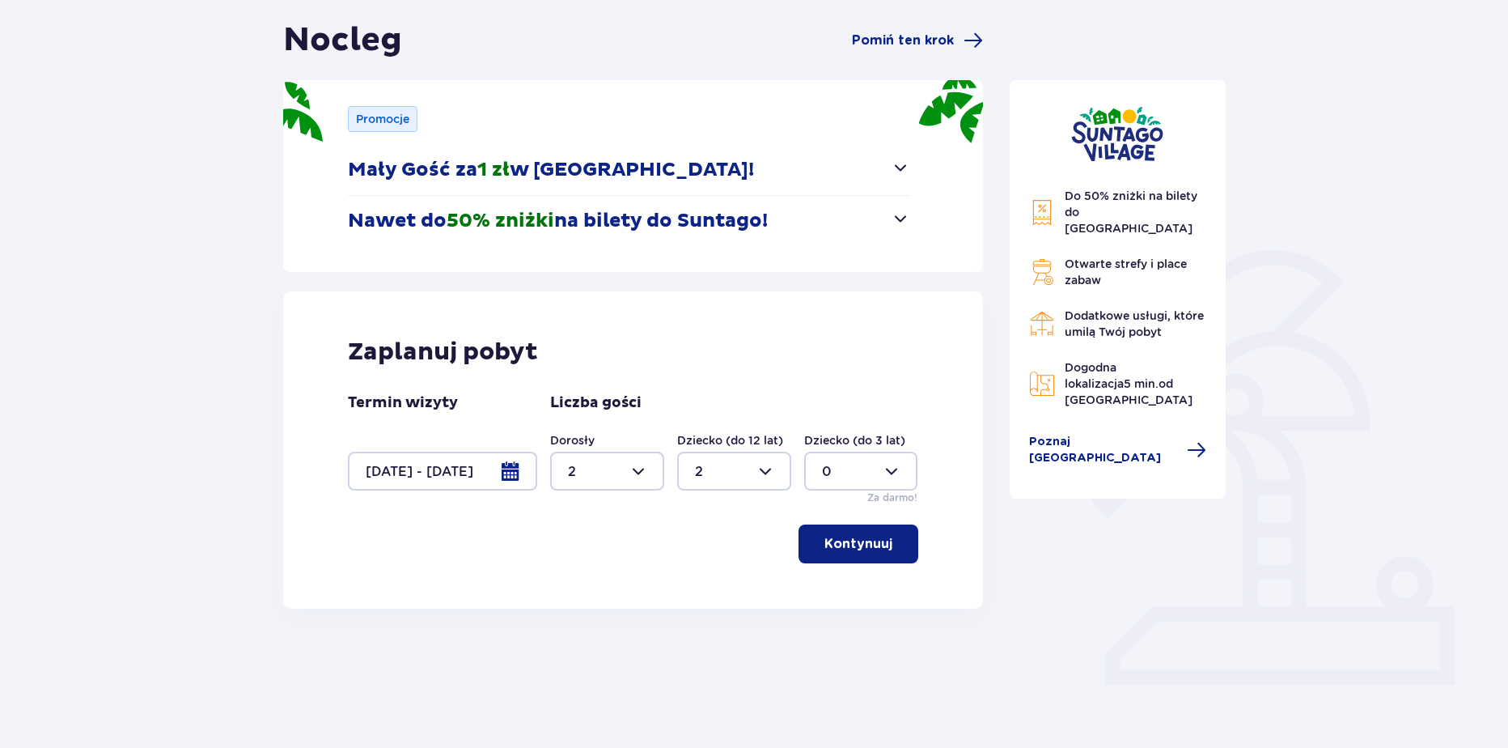
click at [808, 477] on div at bounding box center [861, 470] width 114 height 39
click at [850, 471] on div at bounding box center [861, 470] width 114 height 39
click at [752, 485] on div at bounding box center [734, 470] width 114 height 39
click at [711, 613] on div "3" at bounding box center [734, 622] width 78 height 18
type input "3"
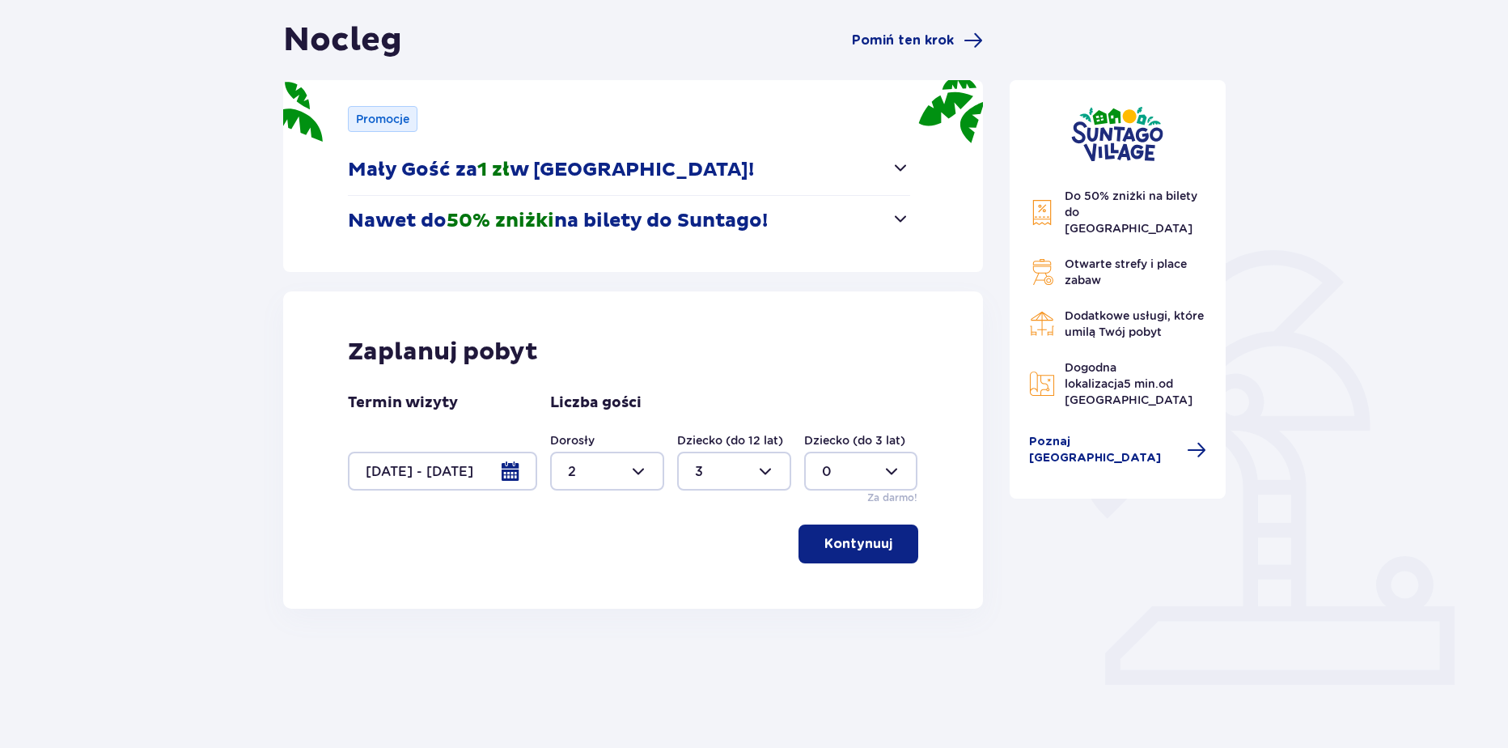
click at [824, 553] on p "Kontynuuj" at bounding box center [858, 544] width 68 height 18
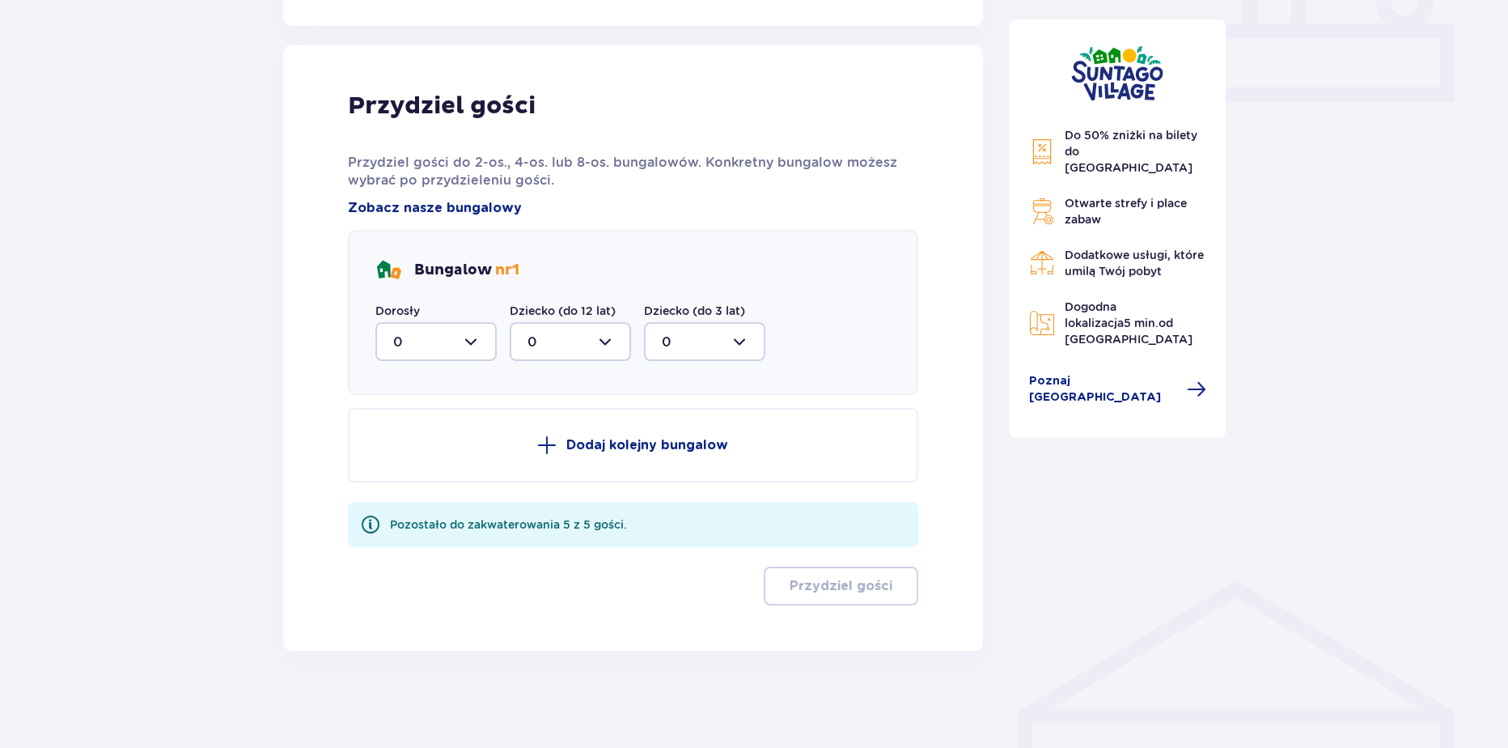
click at [416, 352] on div at bounding box center [435, 341] width 121 height 39
click at [398, 471] on span "2" at bounding box center [436, 459] width 118 height 34
type input "2"
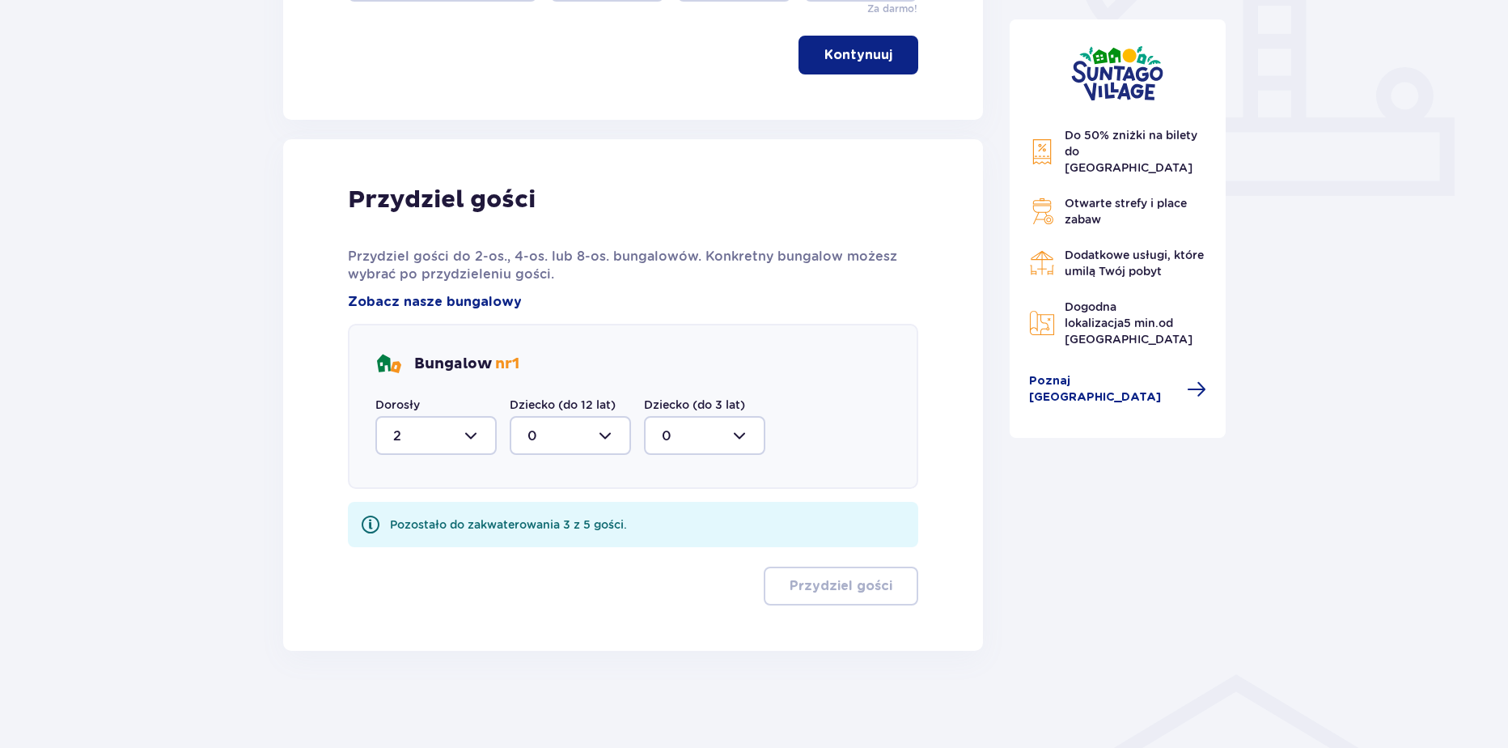
drag, startPoint x: 545, startPoint y: 430, endPoint x: 551, endPoint y: 444, distance: 15.6
click at [547, 429] on div at bounding box center [570, 435] width 121 height 39
drag, startPoint x: 544, startPoint y: 591, endPoint x: 642, endPoint y: 591, distance: 97.9
click at [544, 591] on div "3" at bounding box center [571, 587] width 86 height 18
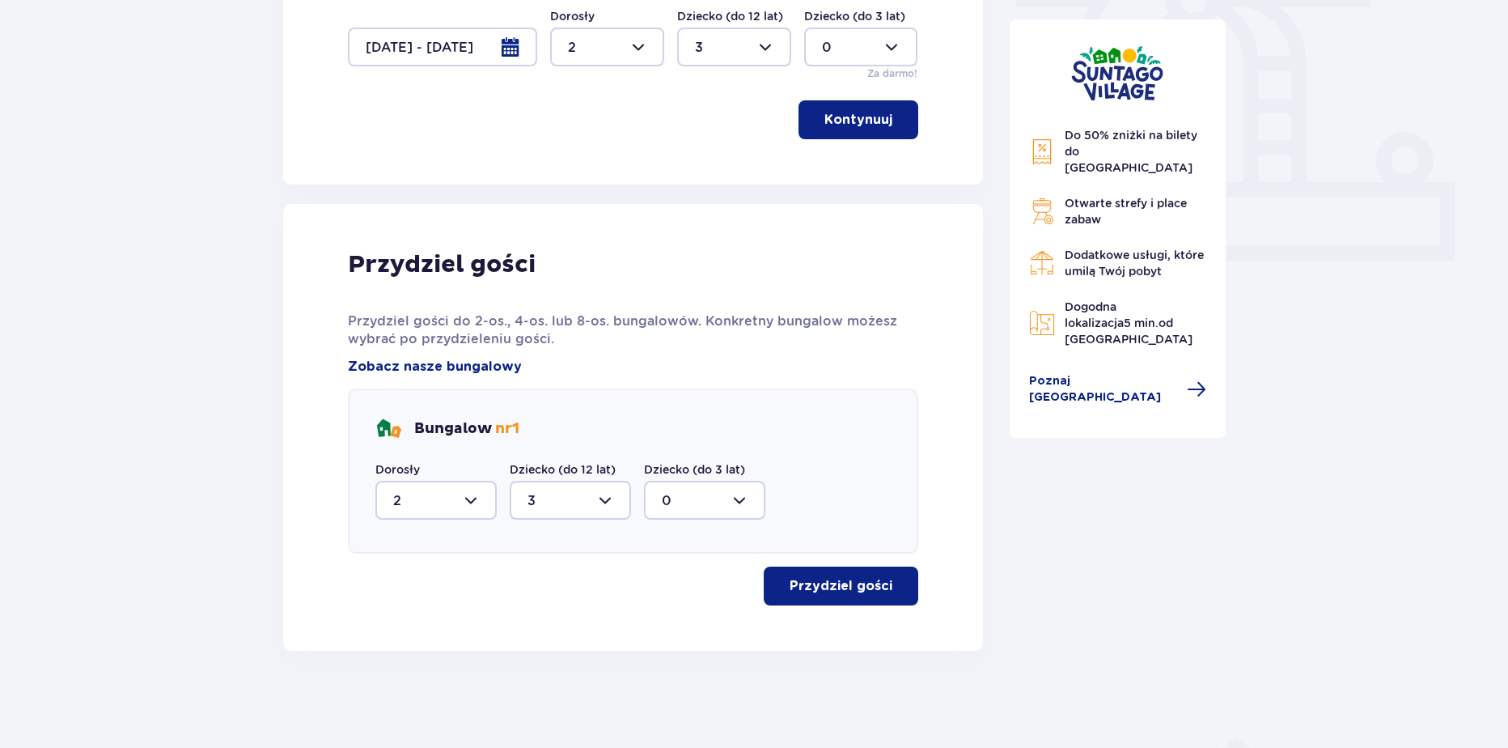
click at [799, 581] on p "Przydziel gości" at bounding box center [841, 586] width 103 height 18
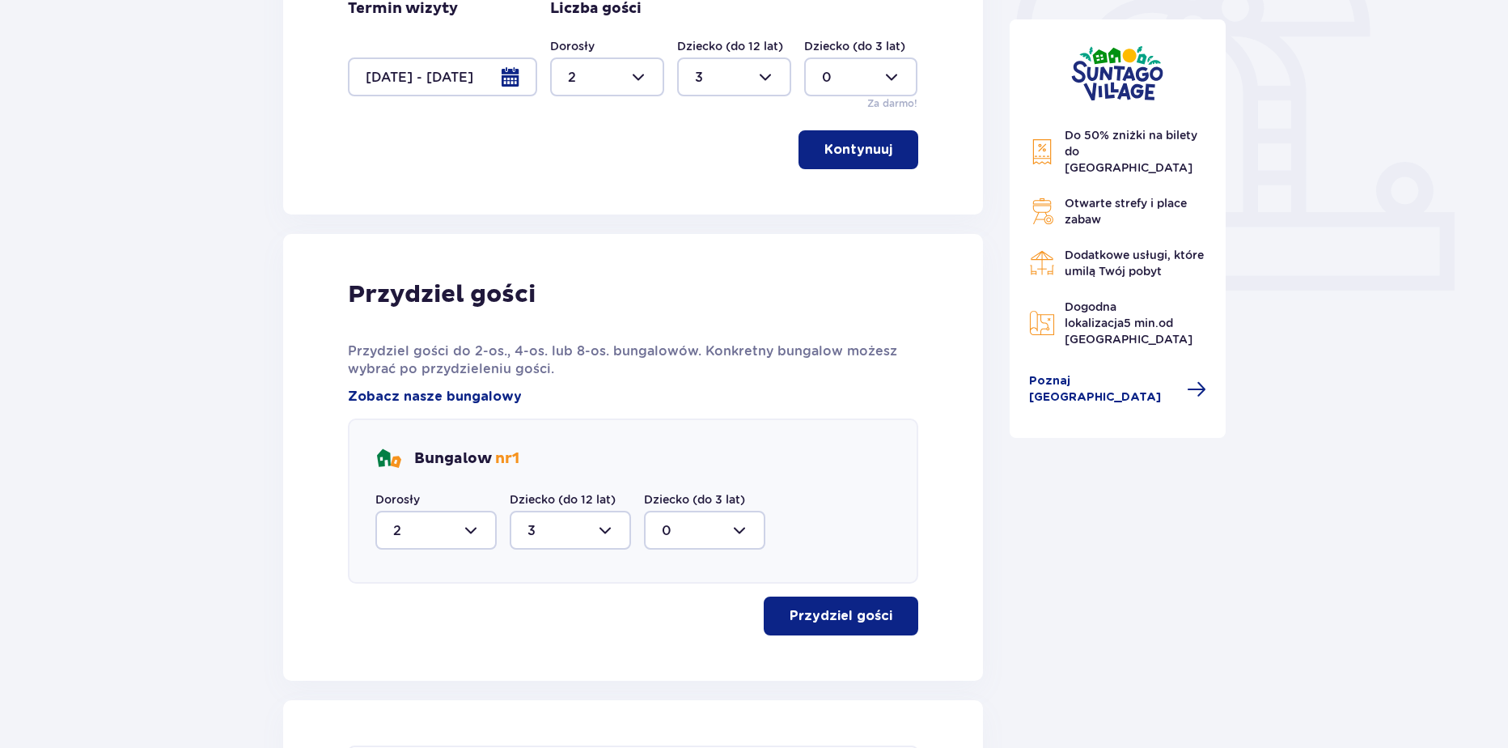
scroll to position [548, 0]
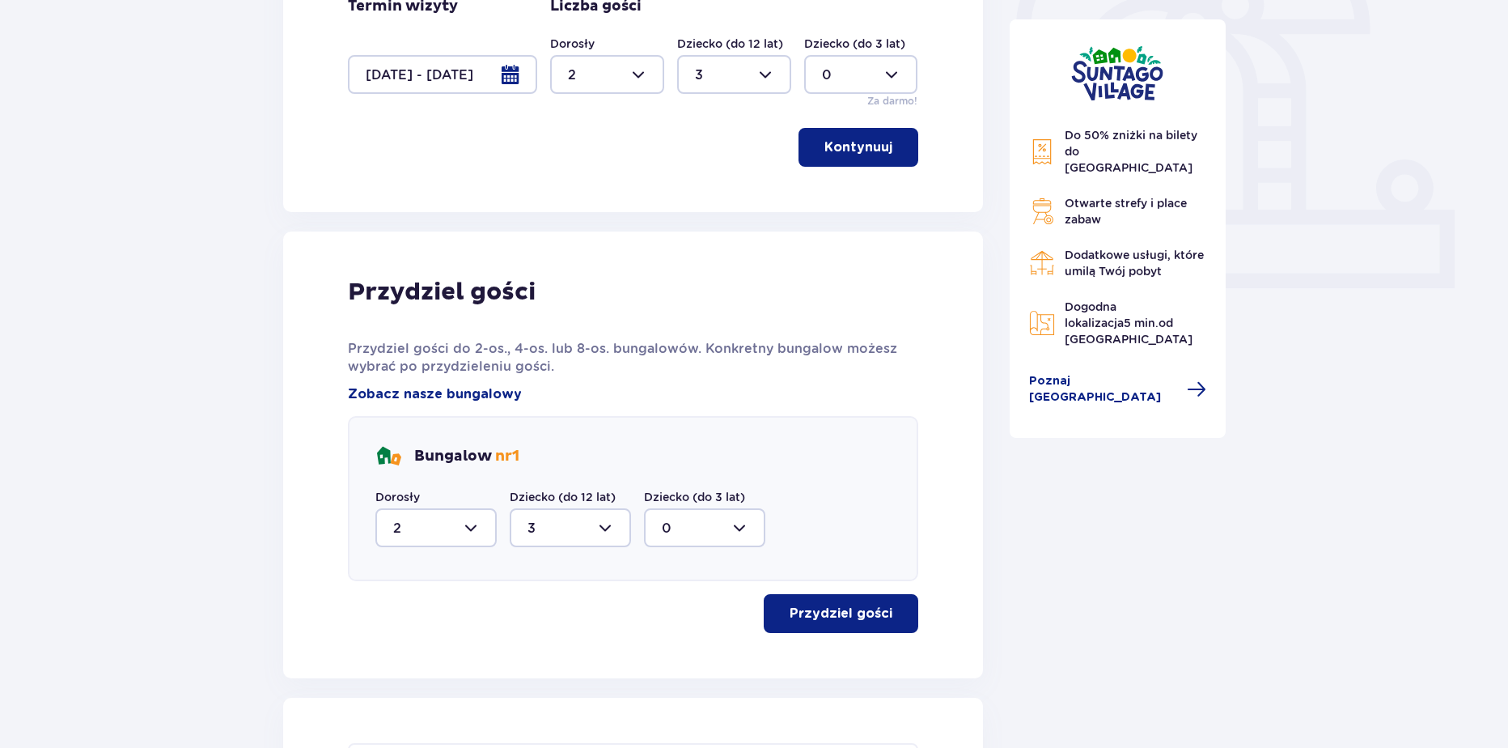
click at [601, 515] on div at bounding box center [570, 527] width 121 height 39
click at [552, 375] on div "0" at bounding box center [571, 376] width 86 height 18
type input "0"
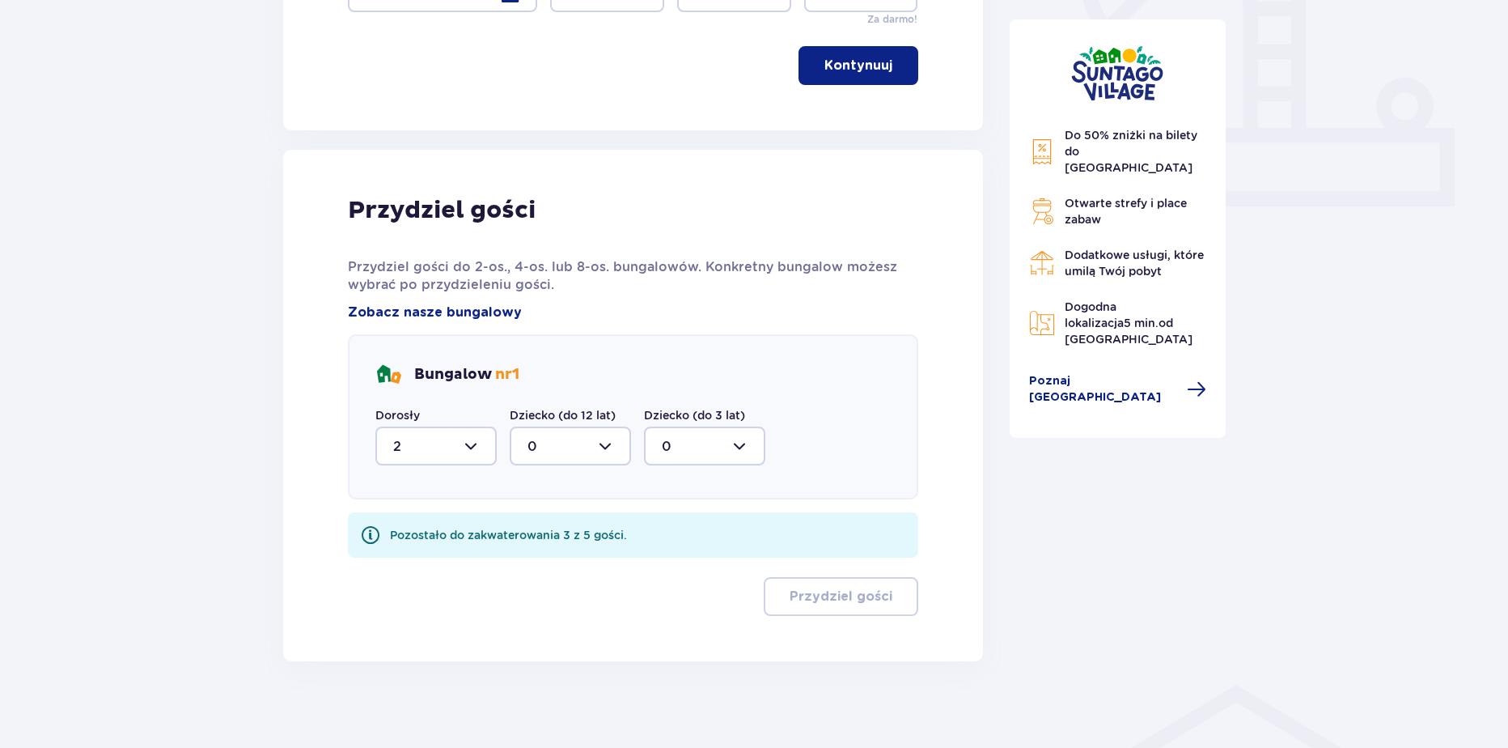
scroll to position [640, 0]
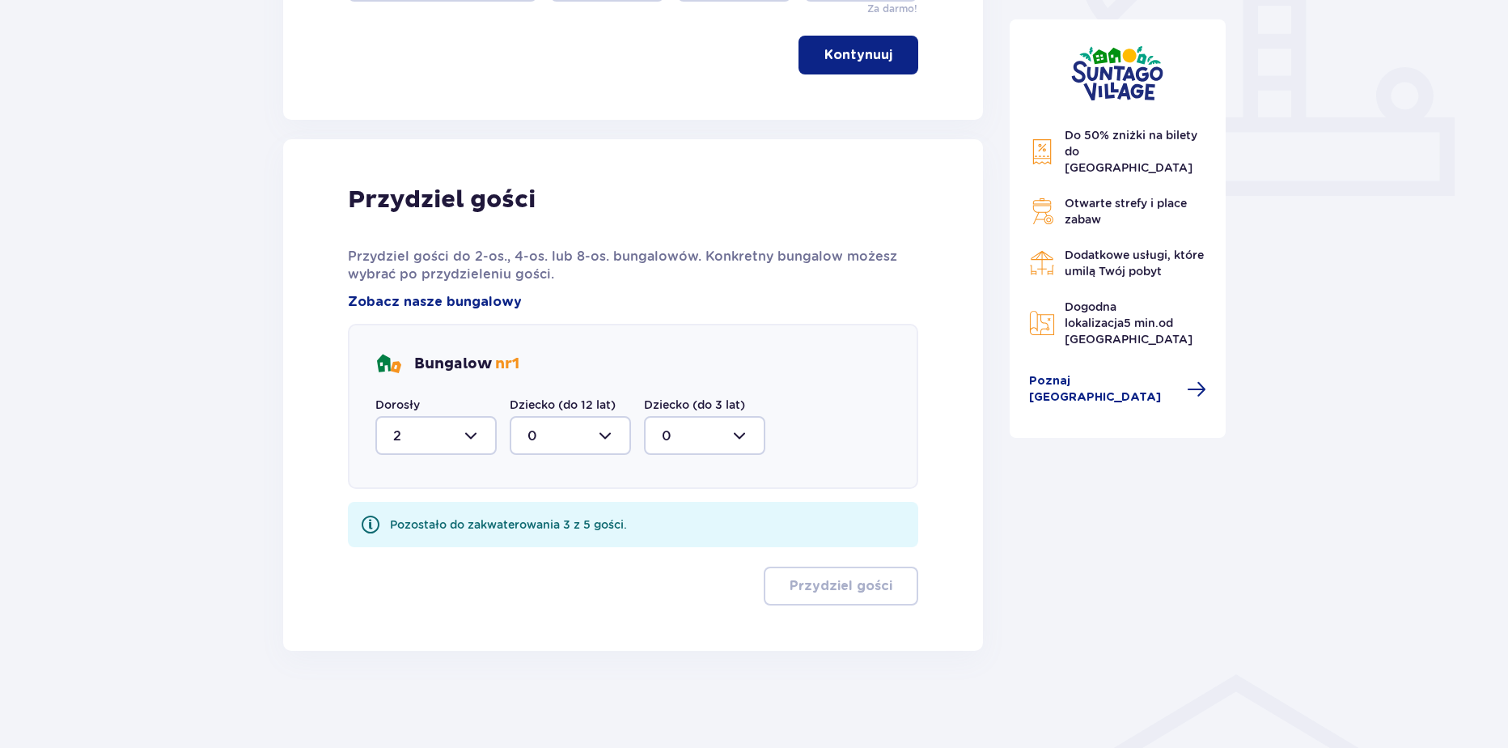
click at [544, 435] on div at bounding box center [570, 435] width 121 height 39
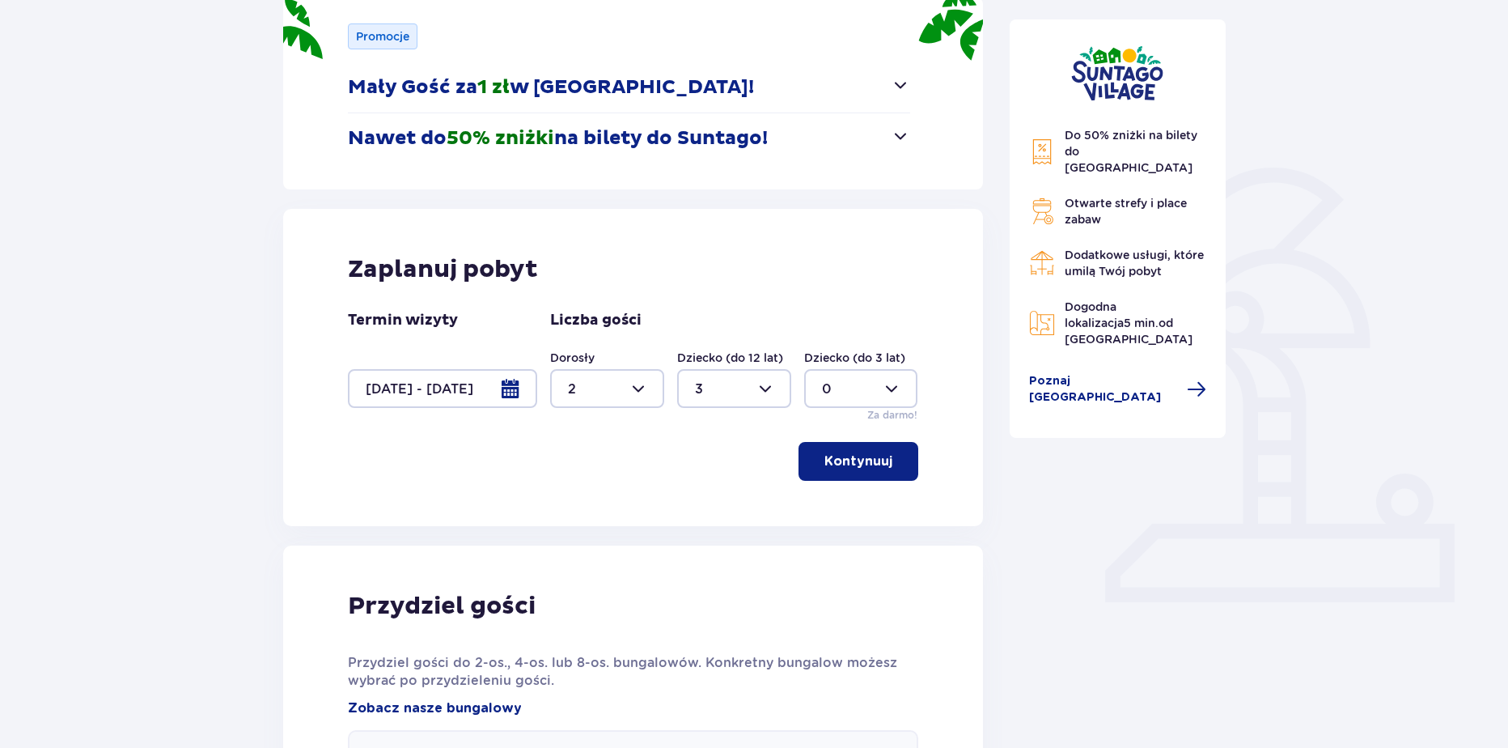
scroll to position [230, 0]
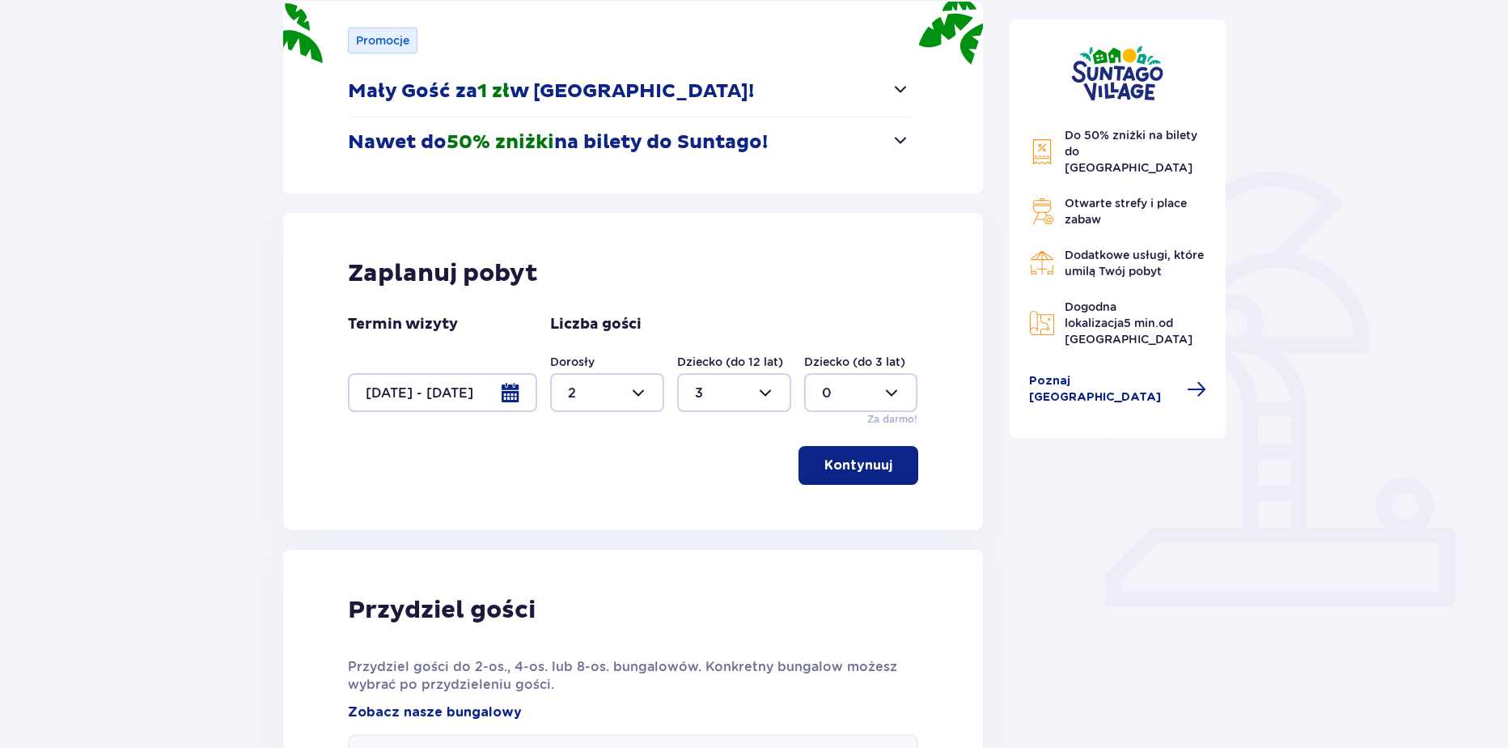
click at [702, 377] on div at bounding box center [734, 392] width 114 height 39
click at [701, 511] on p "2" at bounding box center [699, 510] width 8 height 18
type input "2"
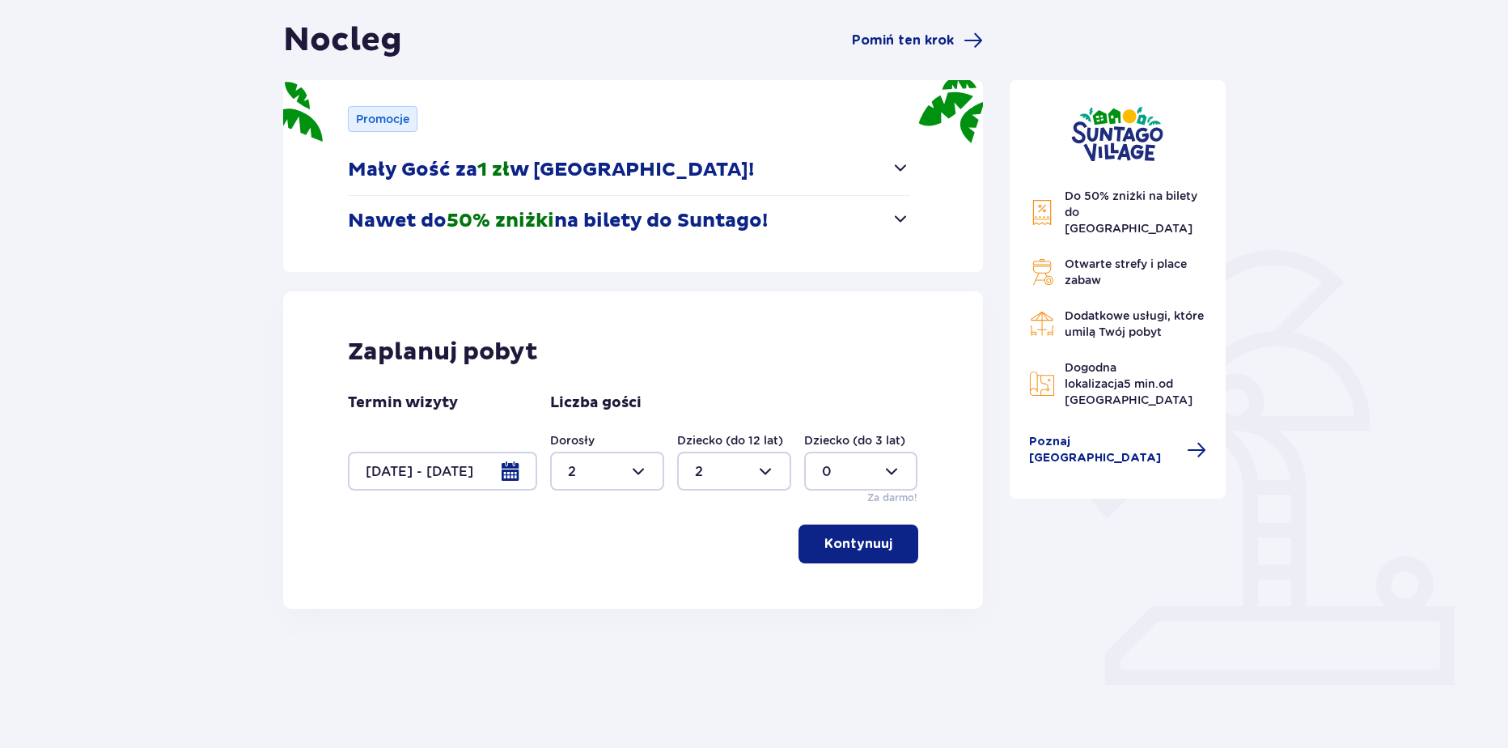
click at [863, 529] on button "Kontynuuj" at bounding box center [859, 543] width 120 height 39
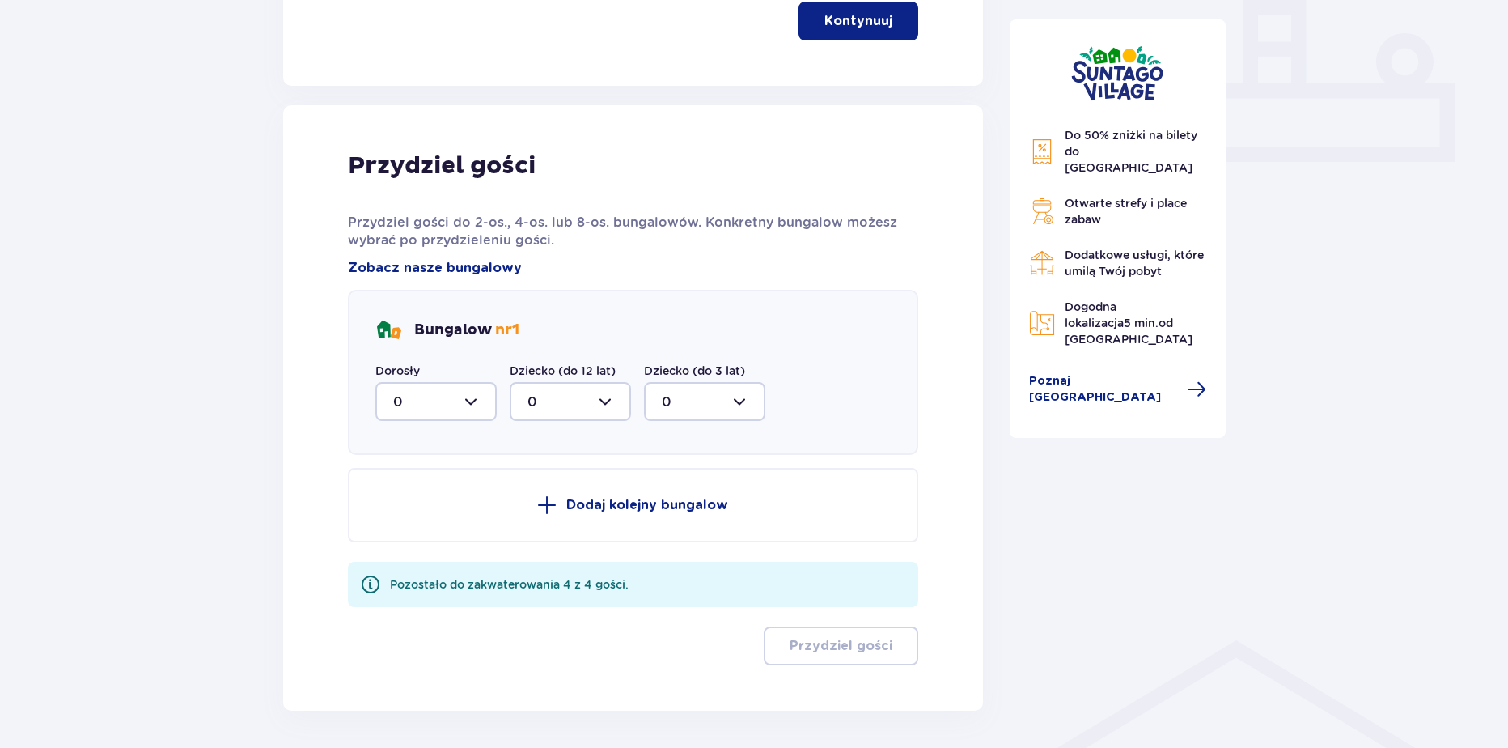
scroll to position [734, 0]
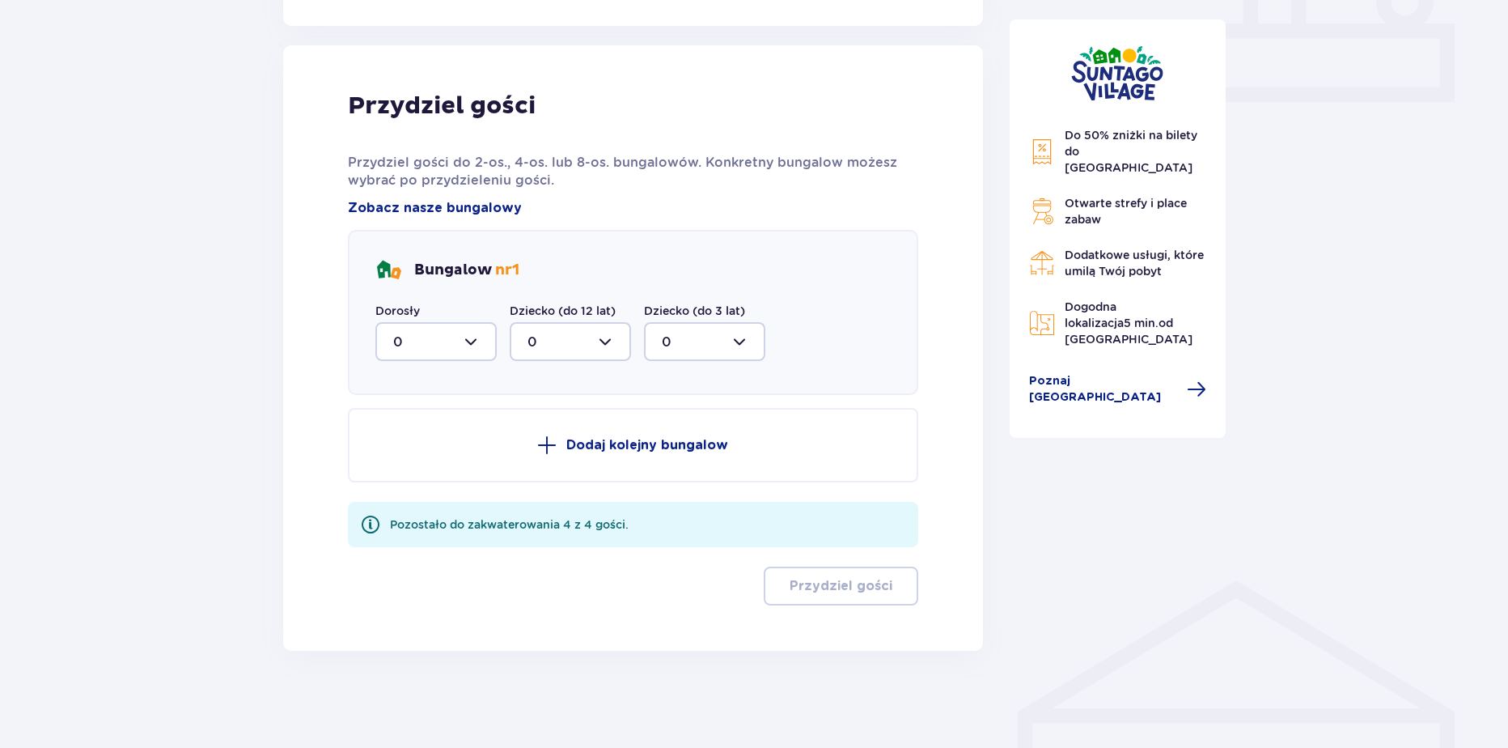
click at [459, 367] on div "Bungalow nr 1 Dorosły 0 Dziecko (do 12 lat) 0 Dziecko (do 3 lat) 0" at bounding box center [633, 312] width 570 height 165
click at [443, 352] on div at bounding box center [435, 341] width 121 height 39
click at [410, 476] on span "2" at bounding box center [436, 459] width 118 height 34
type input "2"
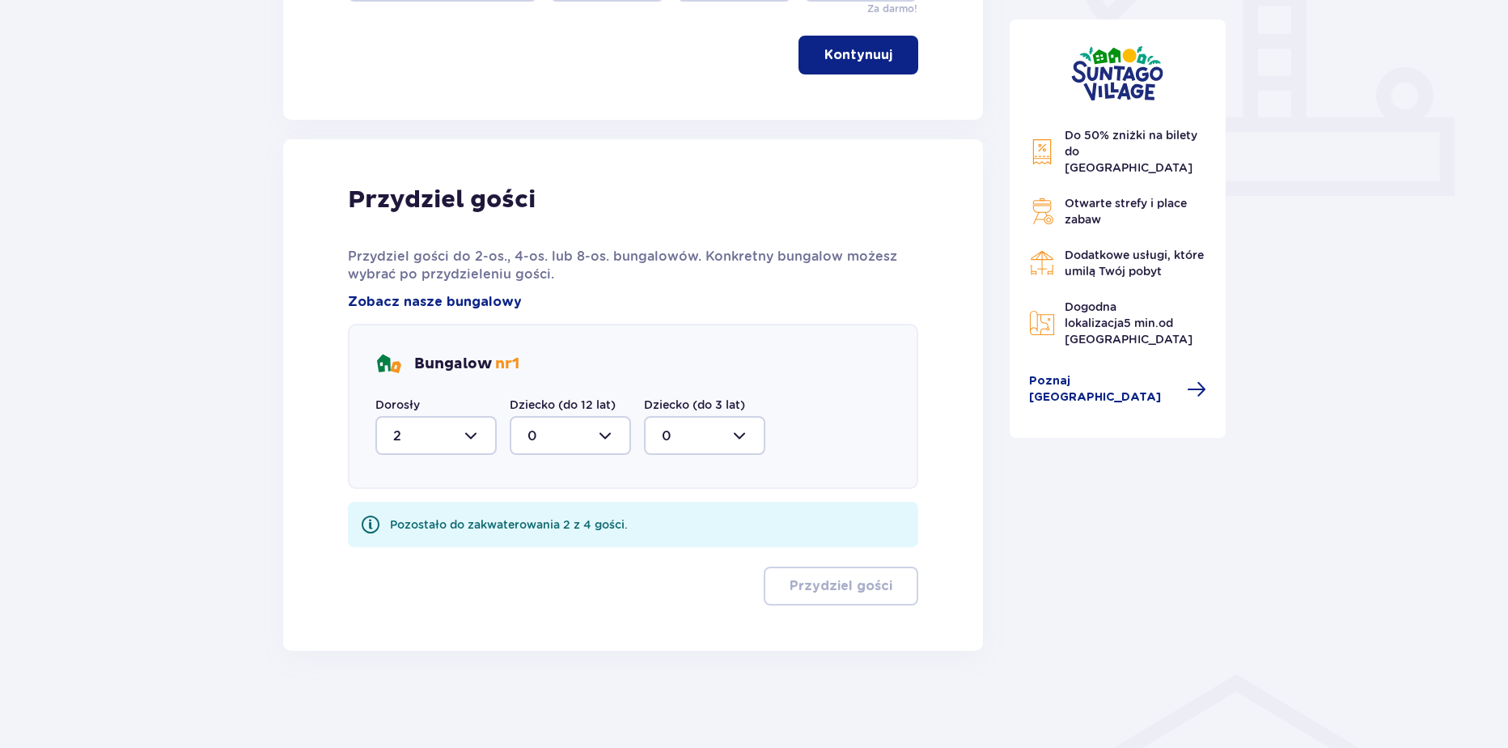
click at [552, 416] on div at bounding box center [570, 435] width 121 height 39
click at [542, 549] on div "2" at bounding box center [571, 553] width 86 height 18
type input "2"
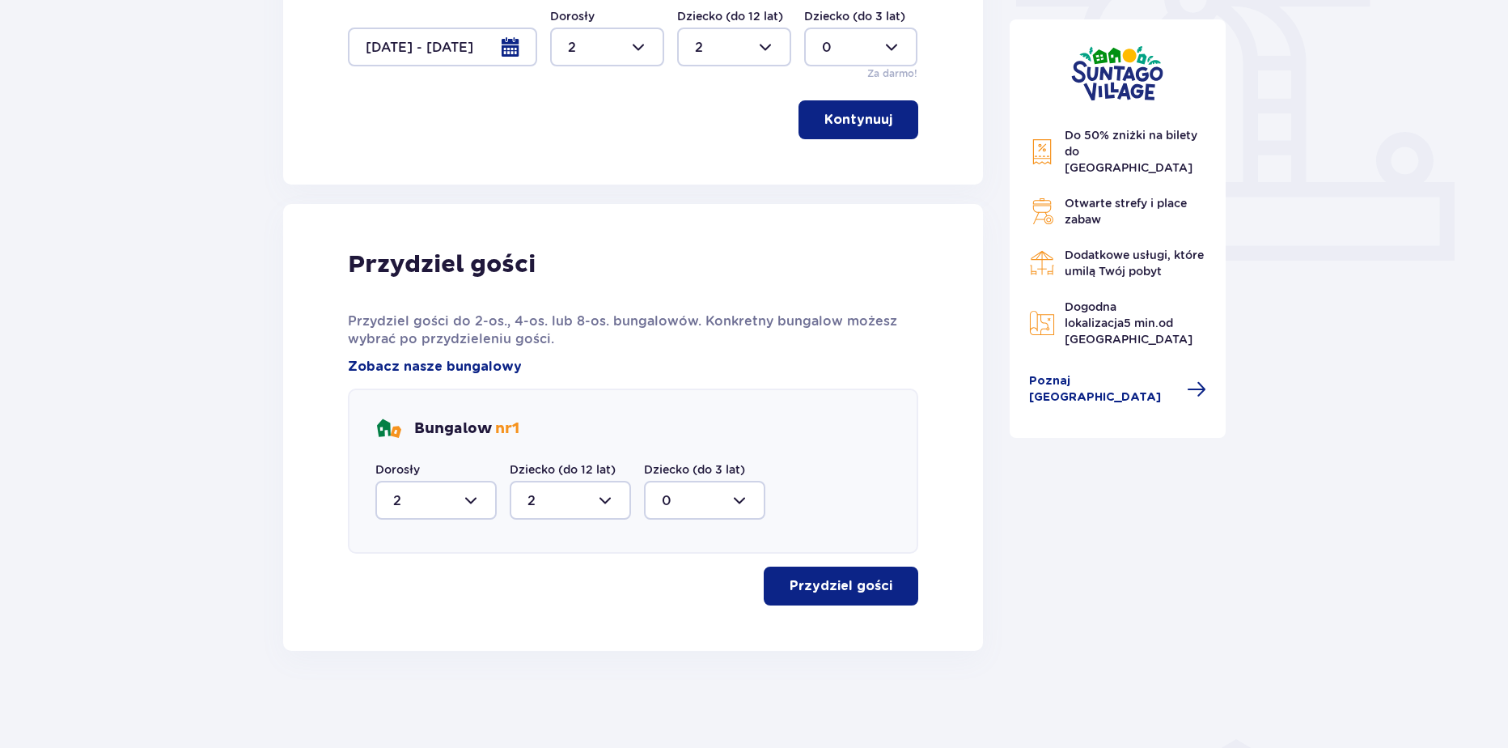
click at [858, 586] on p "Przydziel gości" at bounding box center [841, 586] width 103 height 18
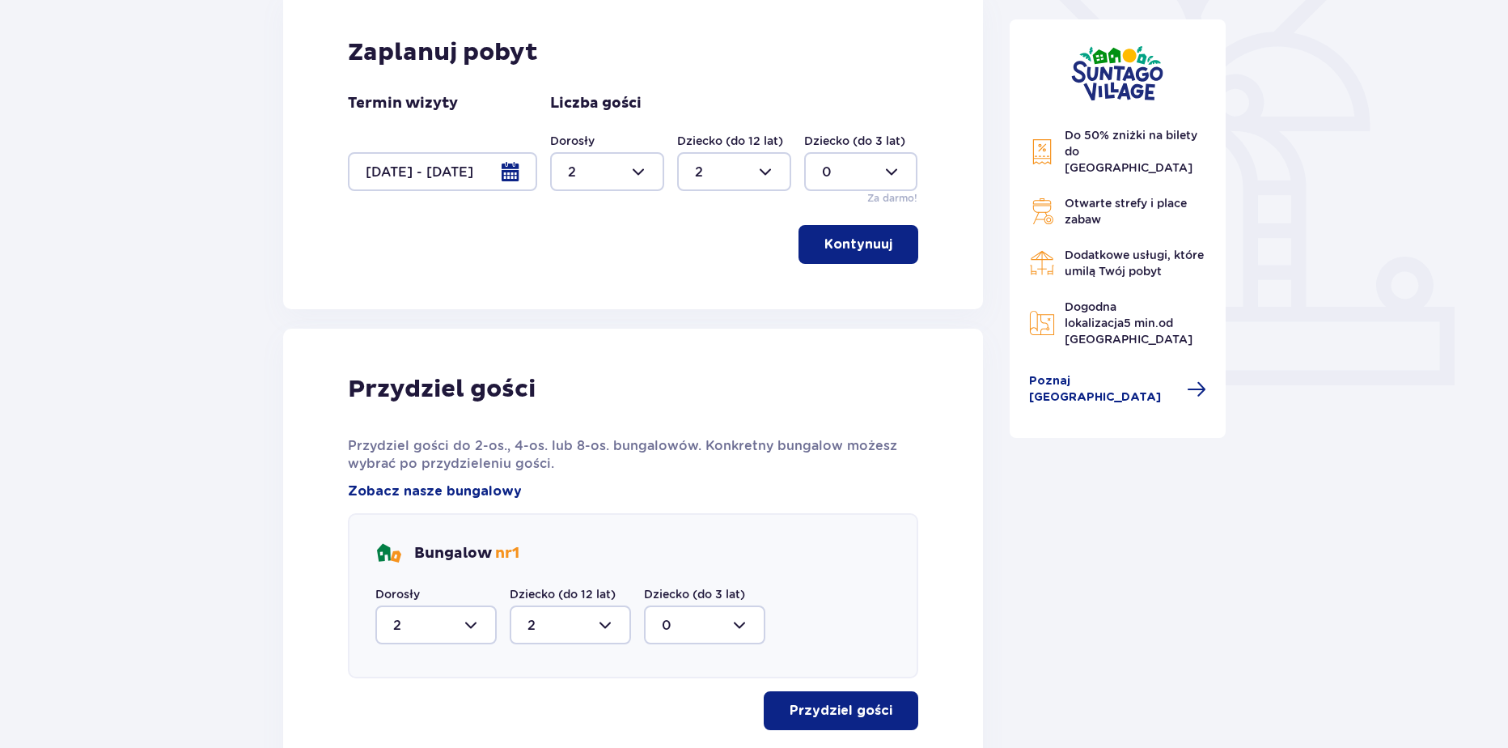
scroll to position [401, 0]
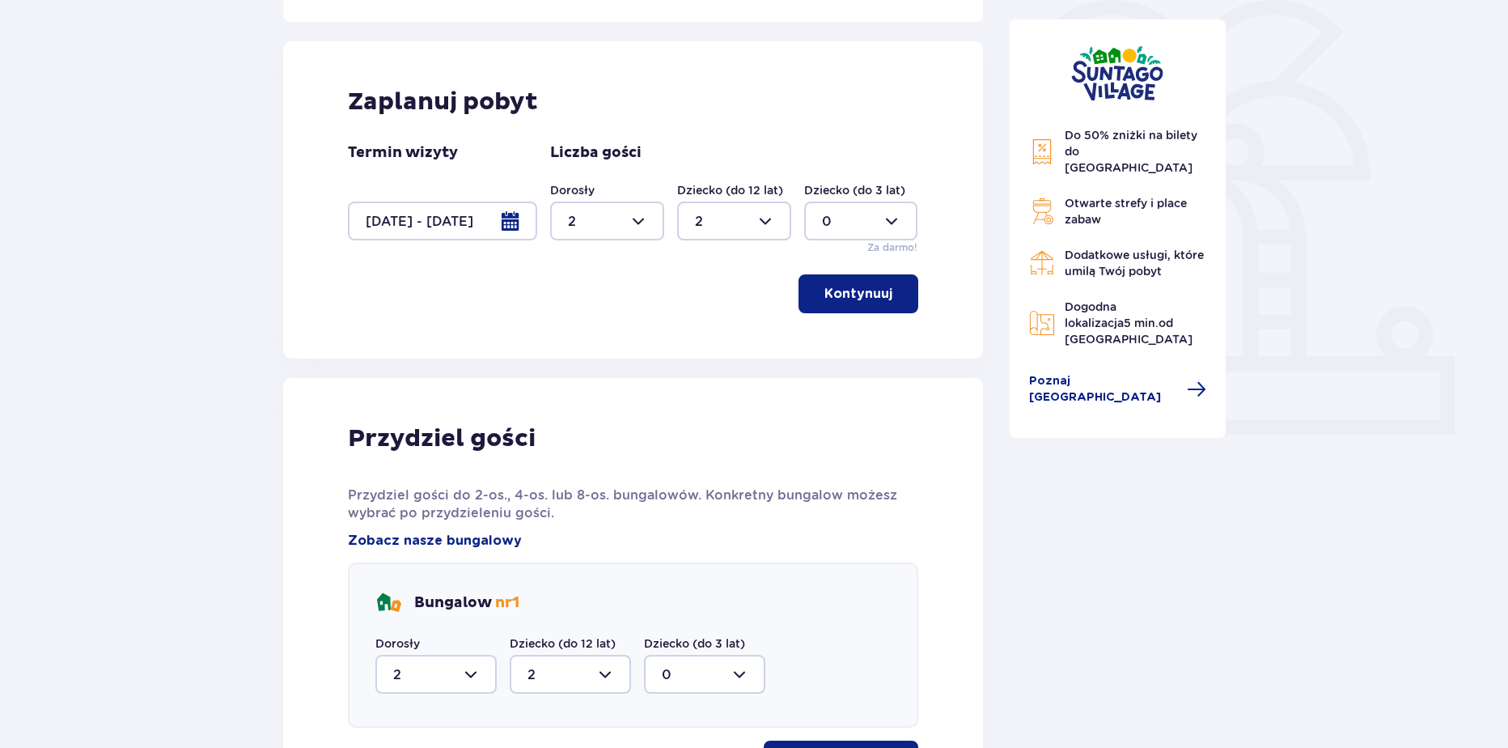
click at [776, 230] on div at bounding box center [734, 220] width 114 height 39
click at [691, 378] on span "3" at bounding box center [734, 372] width 111 height 34
type input "3"
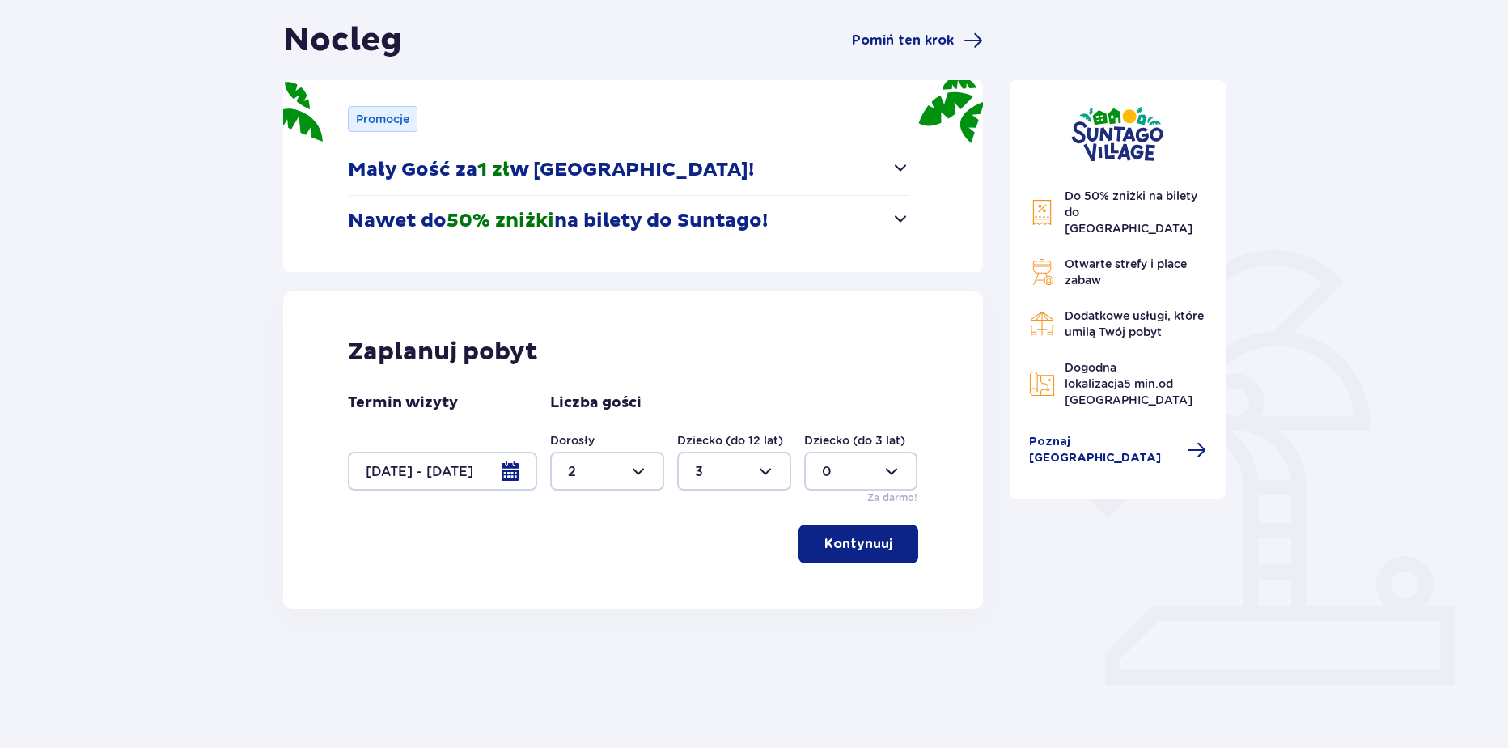
click at [866, 540] on p "Kontynuuj" at bounding box center [858, 544] width 68 height 18
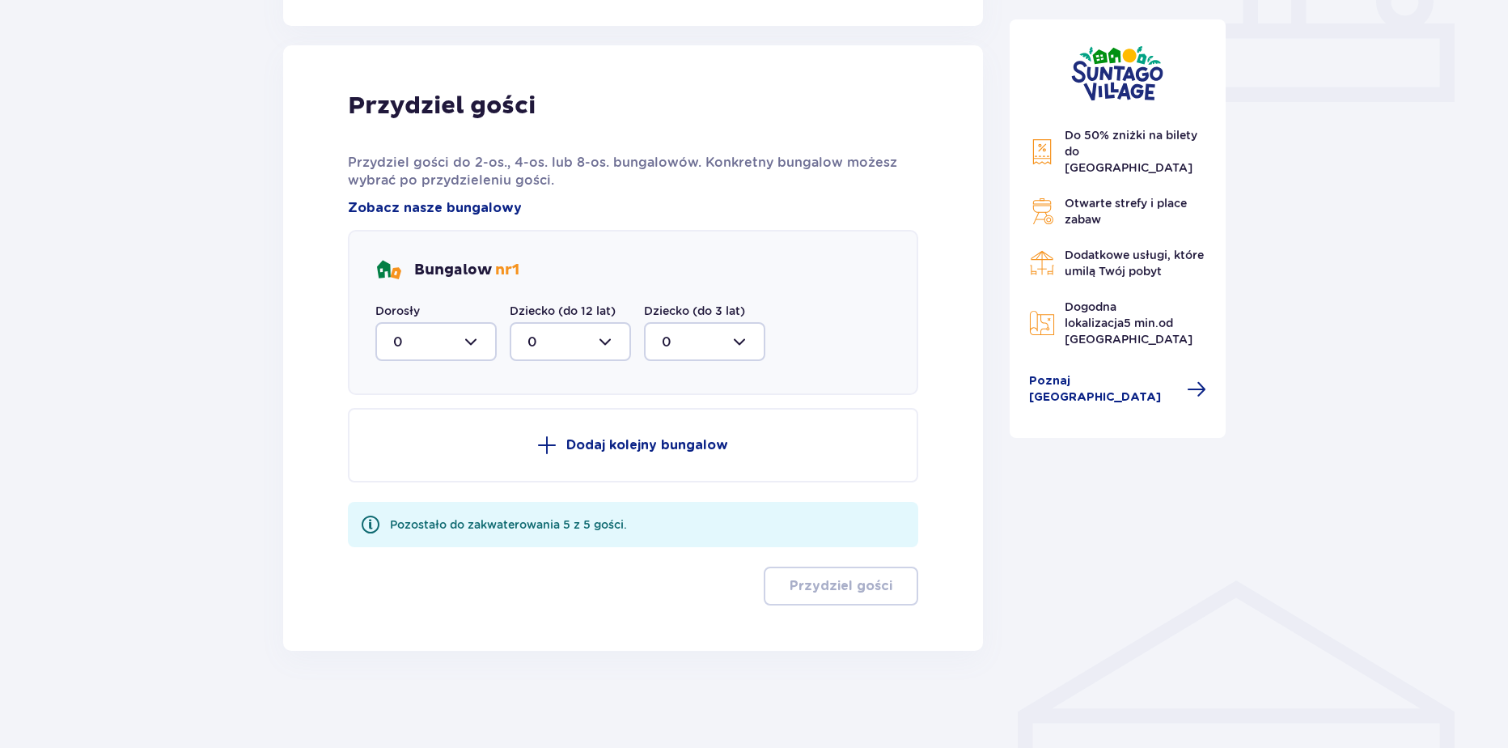
click at [434, 352] on div at bounding box center [435, 341] width 121 height 39
click at [404, 454] on div "2" at bounding box center [436, 459] width 86 height 18
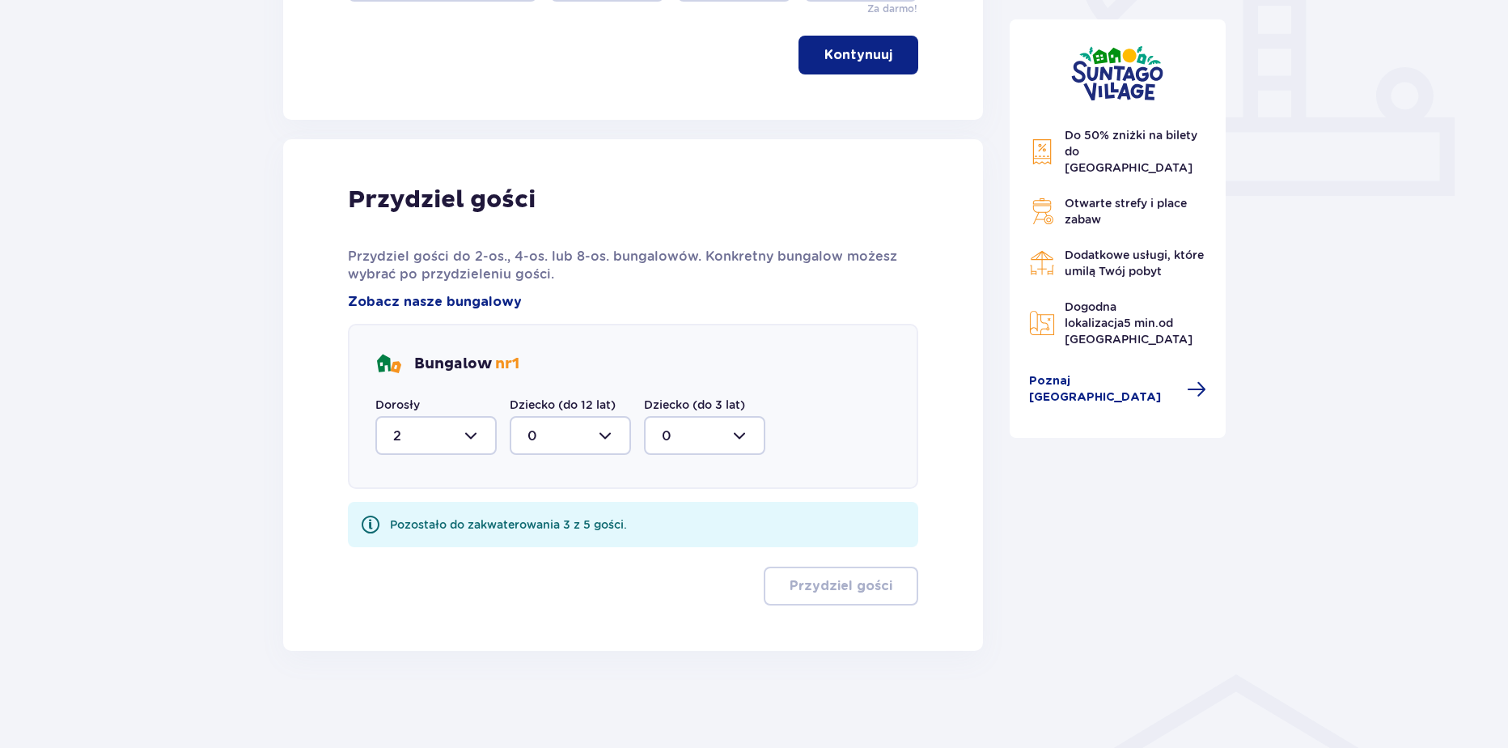
click at [471, 442] on div at bounding box center [435, 435] width 121 height 39
click at [438, 513] on div "1" at bounding box center [436, 519] width 86 height 18
type input "1"
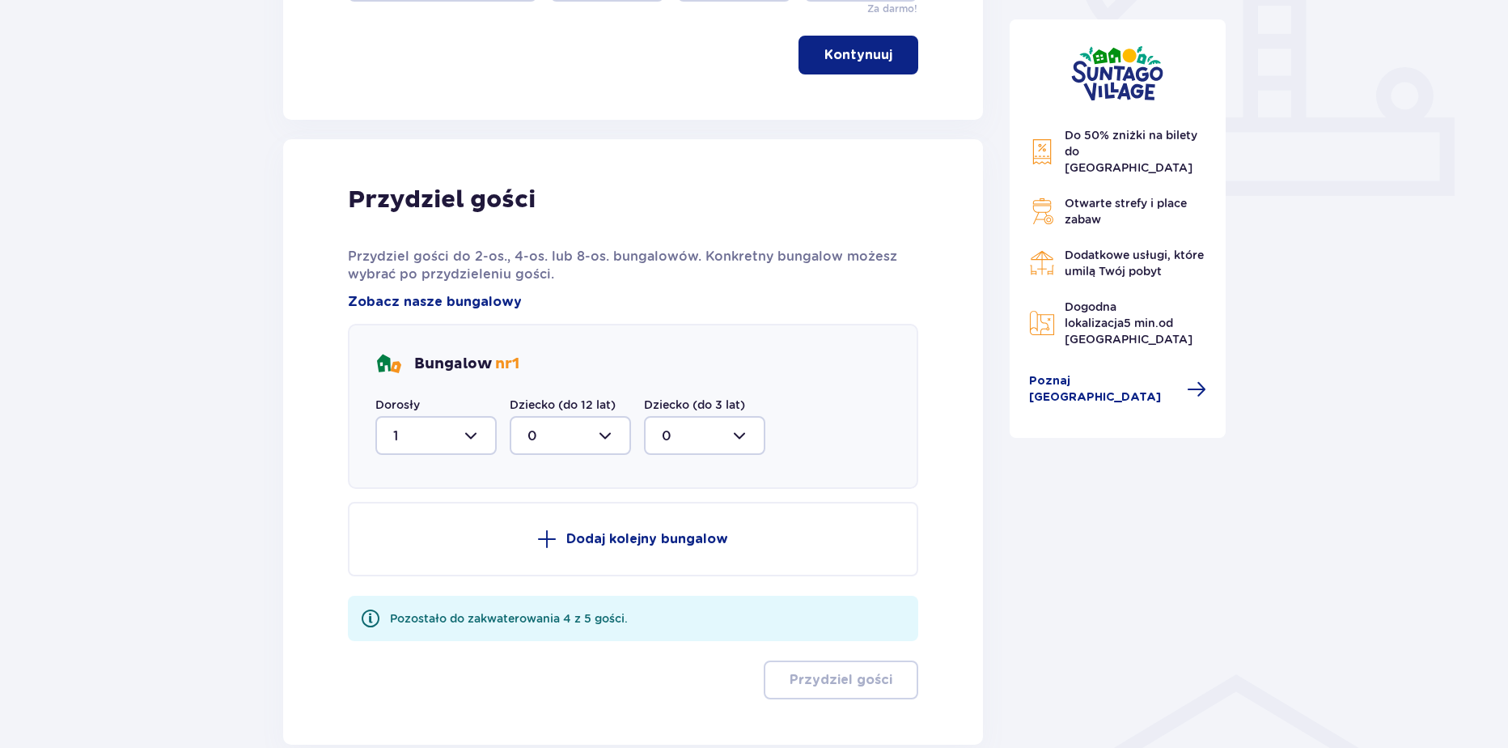
click at [562, 444] on div at bounding box center [570, 435] width 121 height 39
click at [540, 521] on div "1" at bounding box center [571, 519] width 86 height 18
type input "1"
click at [525, 532] on button "Dodaj kolejny bungalow" at bounding box center [633, 539] width 570 height 74
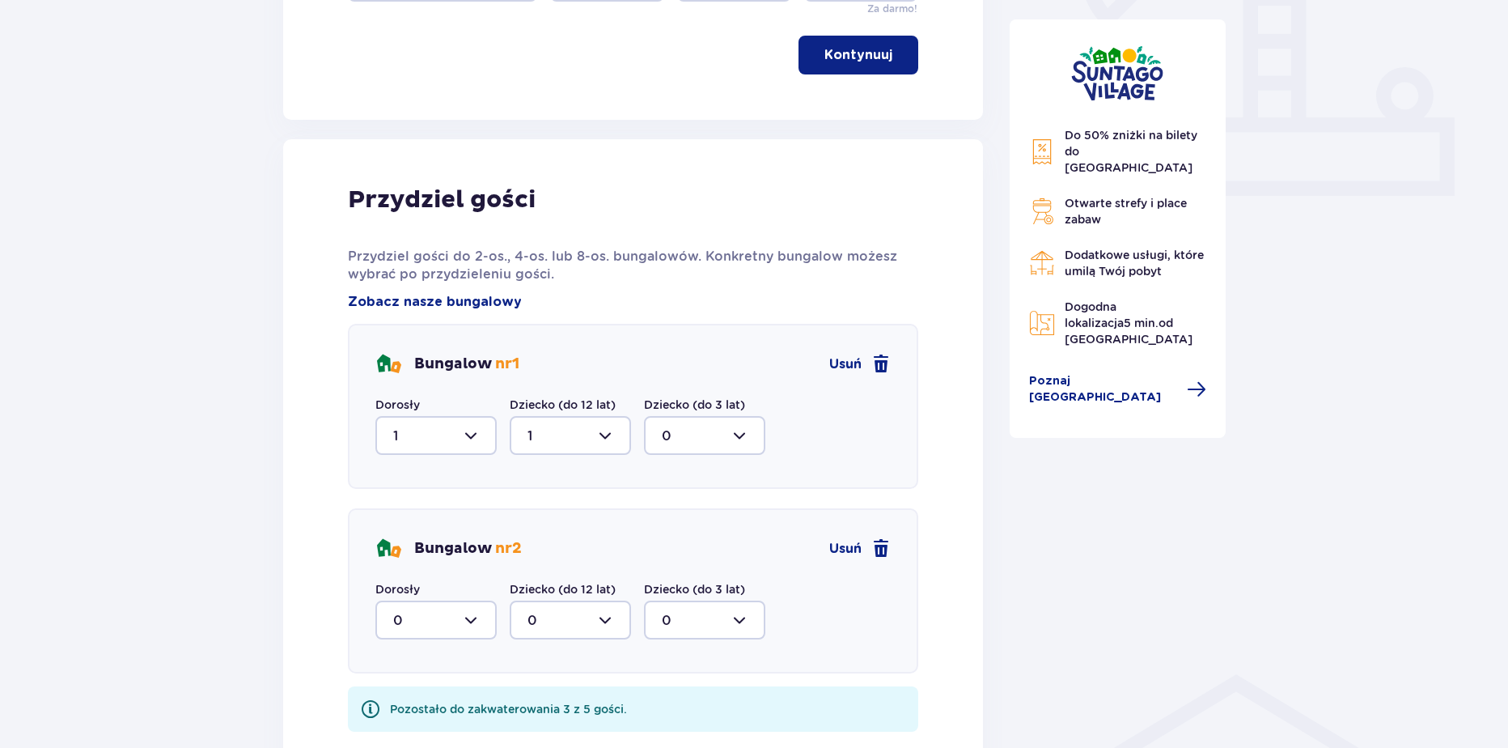
click at [428, 619] on div at bounding box center [435, 619] width 121 height 39
click at [403, 701] on div "1" at bounding box center [436, 703] width 86 height 18
type input "1"
click at [600, 633] on div at bounding box center [570, 619] width 121 height 39
click at [557, 578] on div "2" at bounding box center [571, 571] width 86 height 18
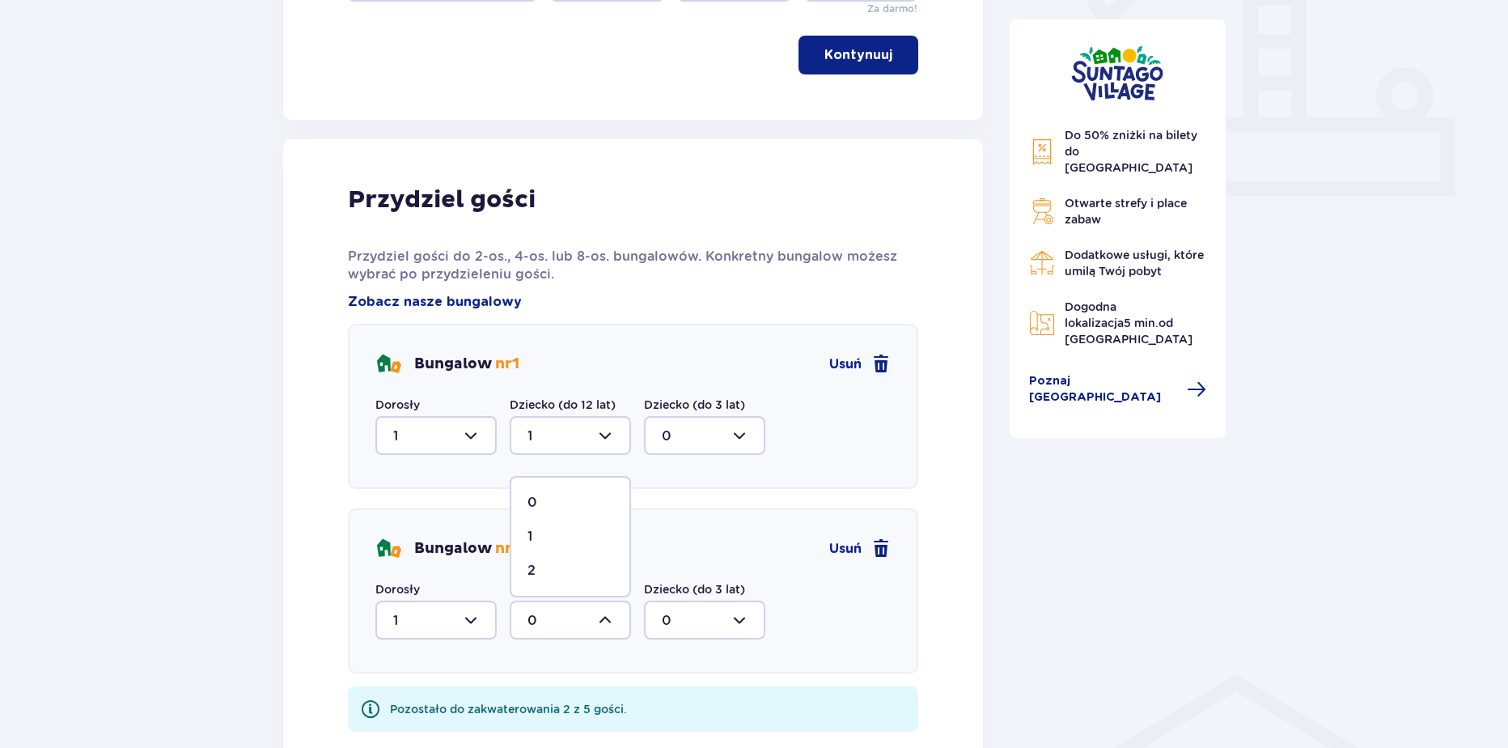
type input "2"
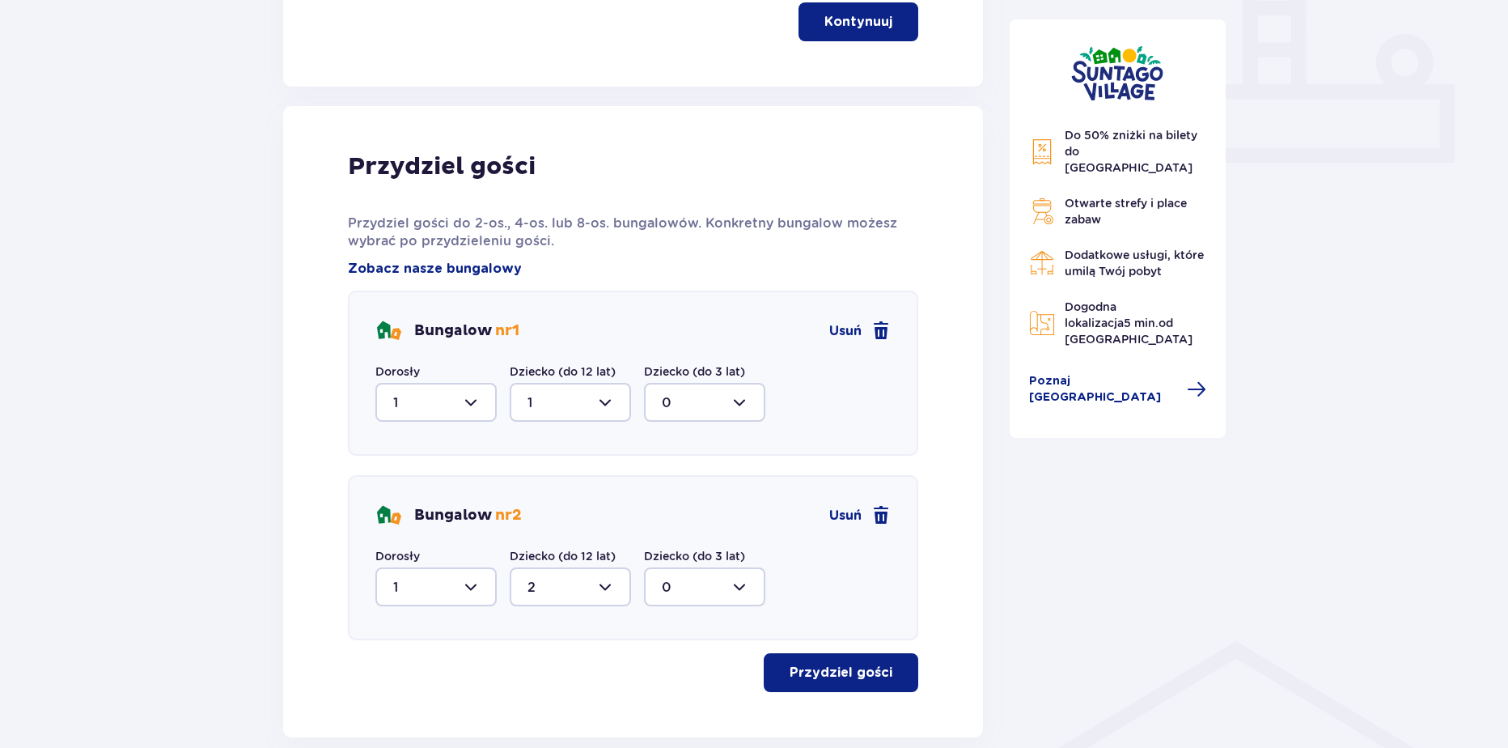
scroll to position [674, 0]
click at [830, 651] on div "Przydziel gości Przydziel gości do 2-os., 4-os. lub 8-os. bungalowów. Konkretny…" at bounding box center [633, 420] width 570 height 540
click at [826, 657] on button "Przydziel gości" at bounding box center [841, 671] width 155 height 39
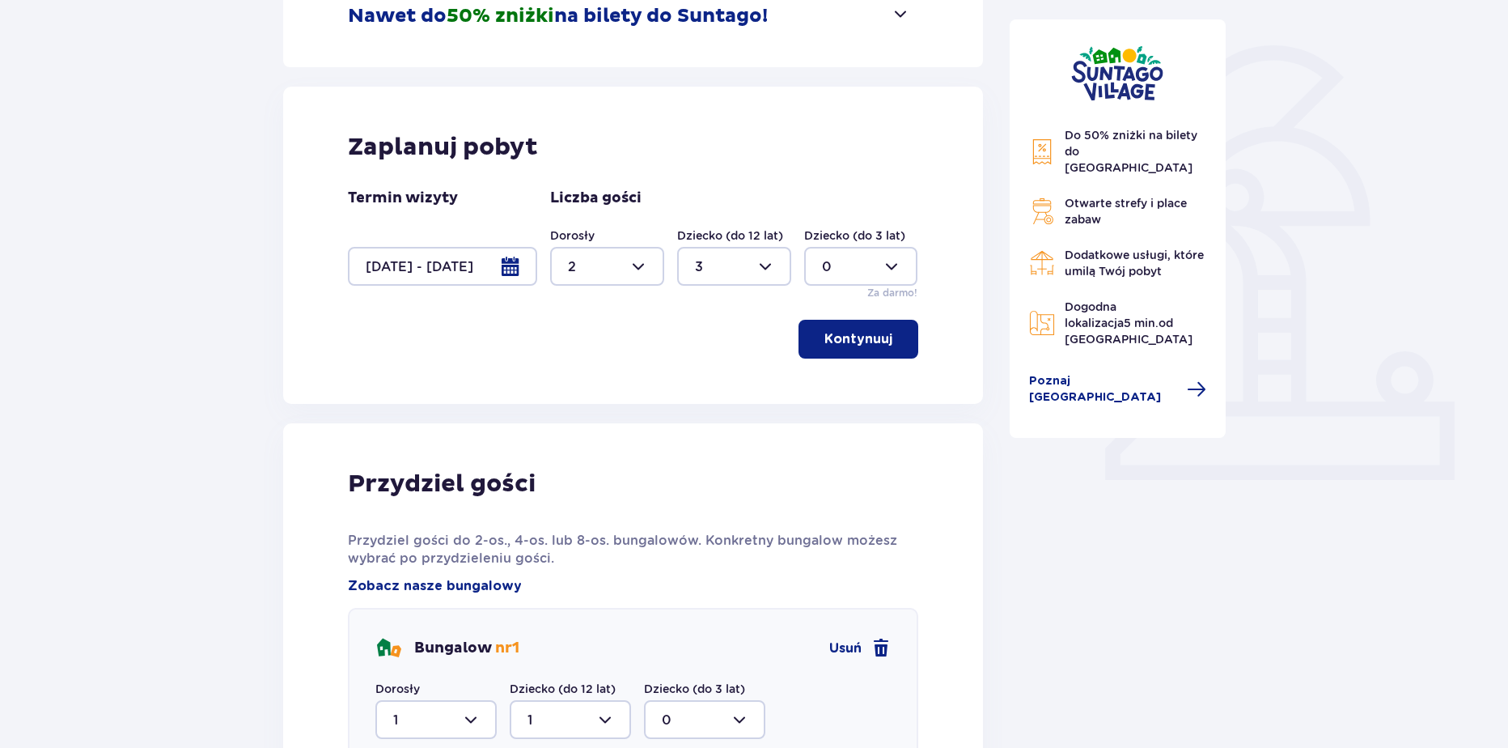
scroll to position [431, 0]
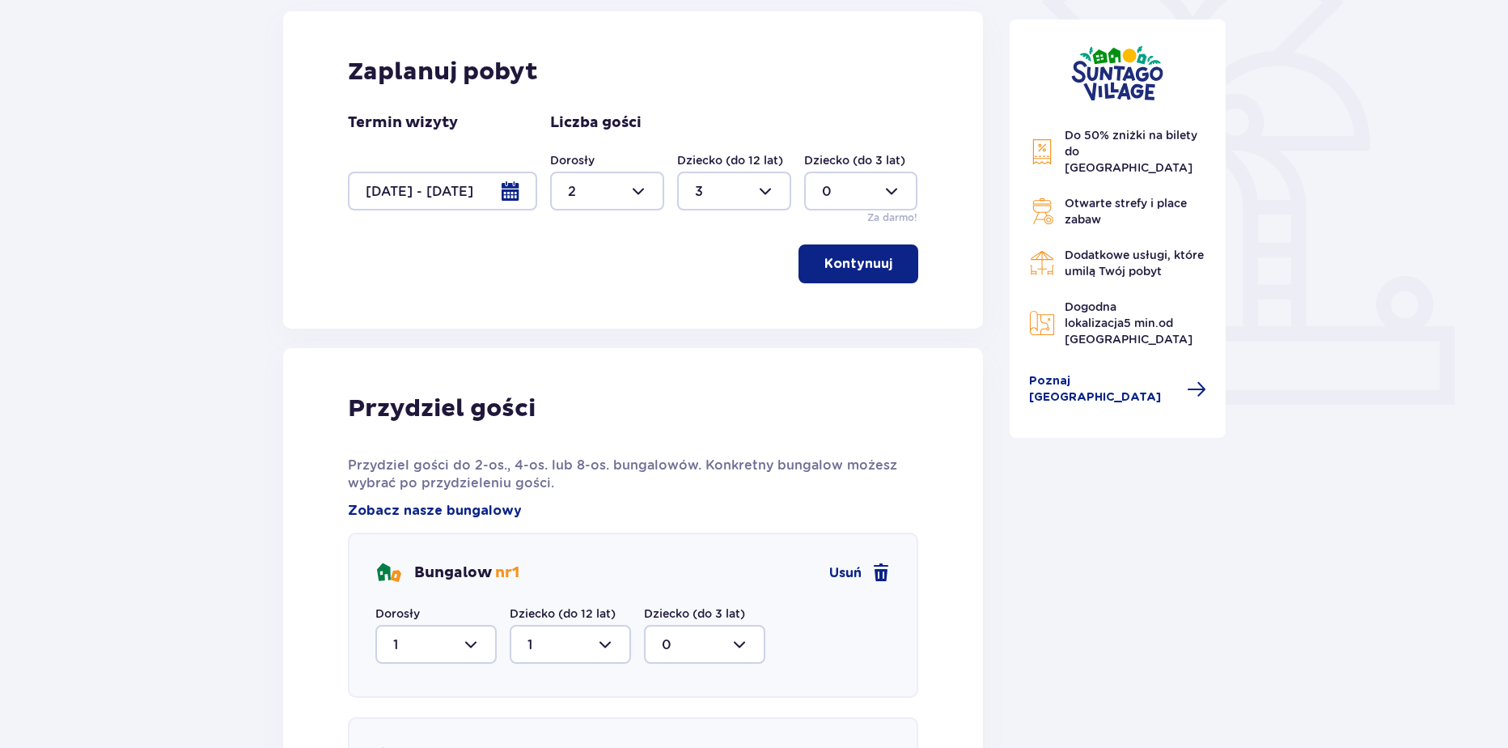
click at [621, 196] on div at bounding box center [607, 191] width 114 height 39
click at [597, 308] on div "2" at bounding box center [607, 308] width 78 height 18
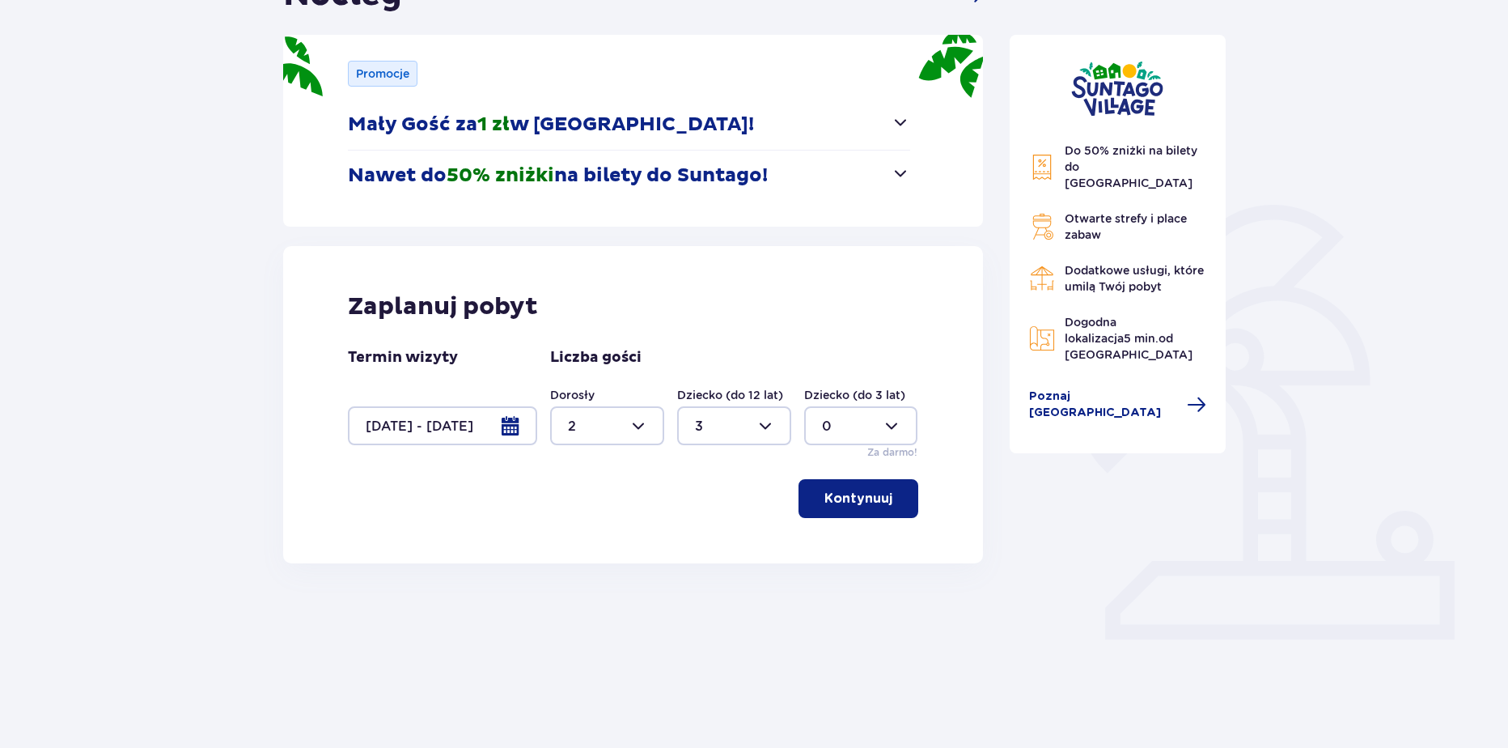
scroll to position [151, 0]
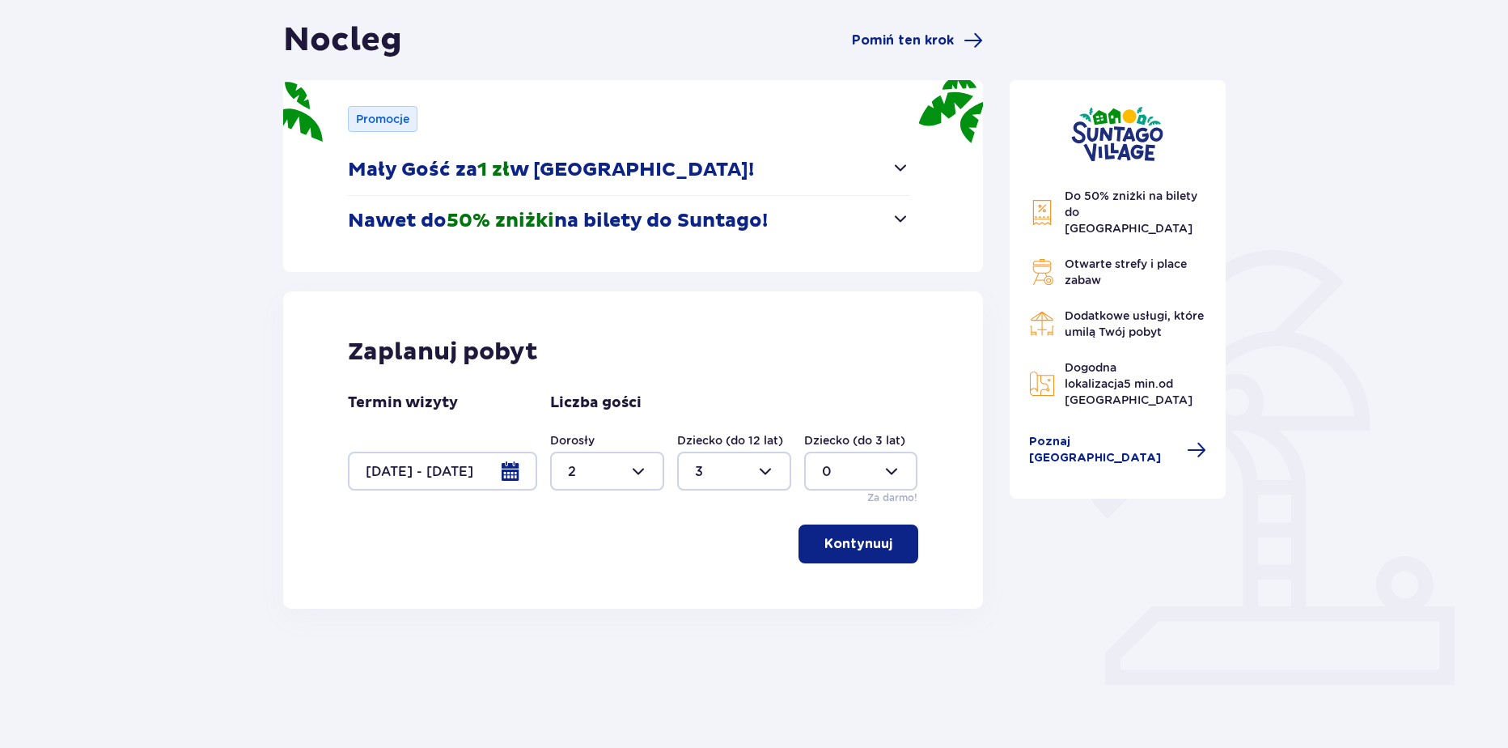
click at [714, 485] on div at bounding box center [734, 470] width 114 height 39
click at [701, 621] on p "3" at bounding box center [699, 622] width 8 height 18
click at [824, 550] on p "Kontynuuj" at bounding box center [858, 544] width 68 height 18
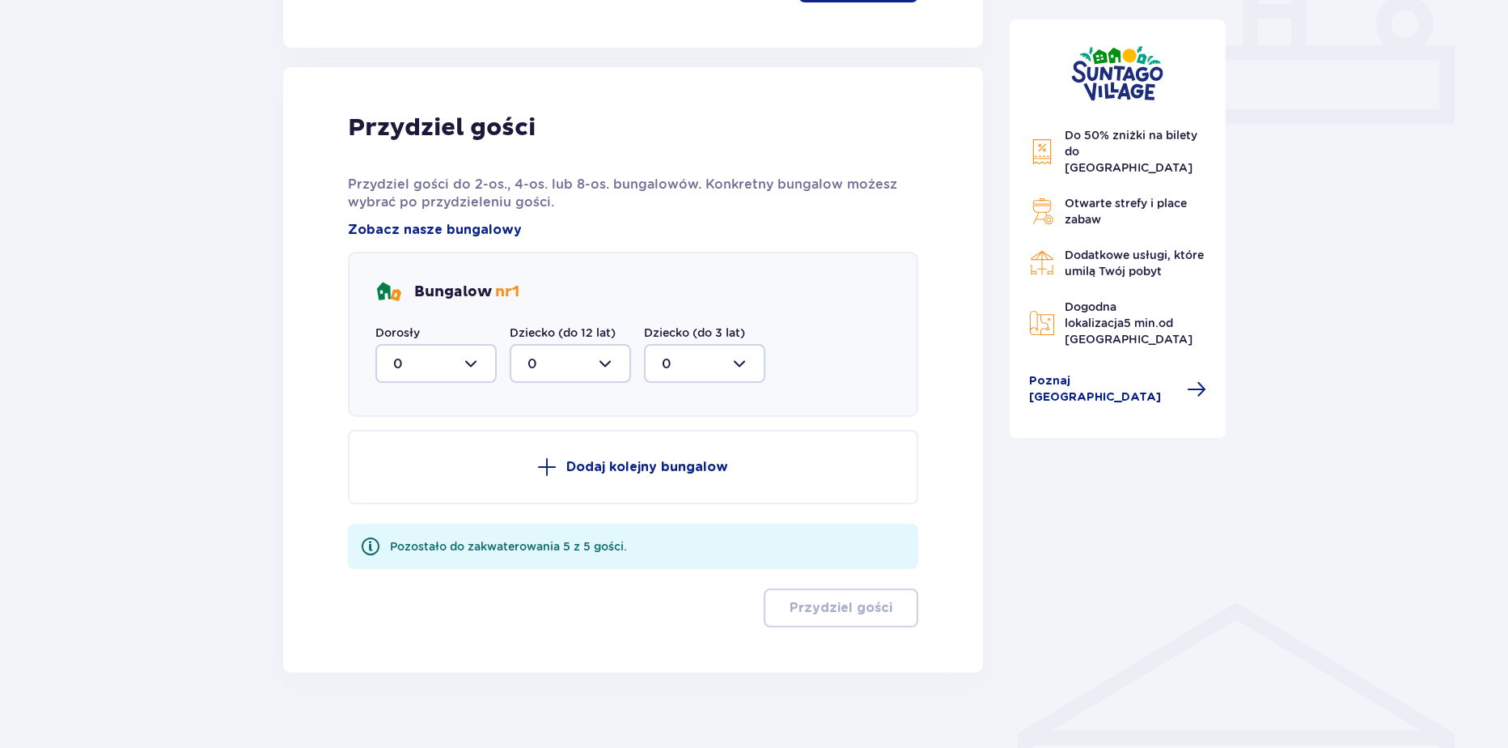
scroll to position [734, 0]
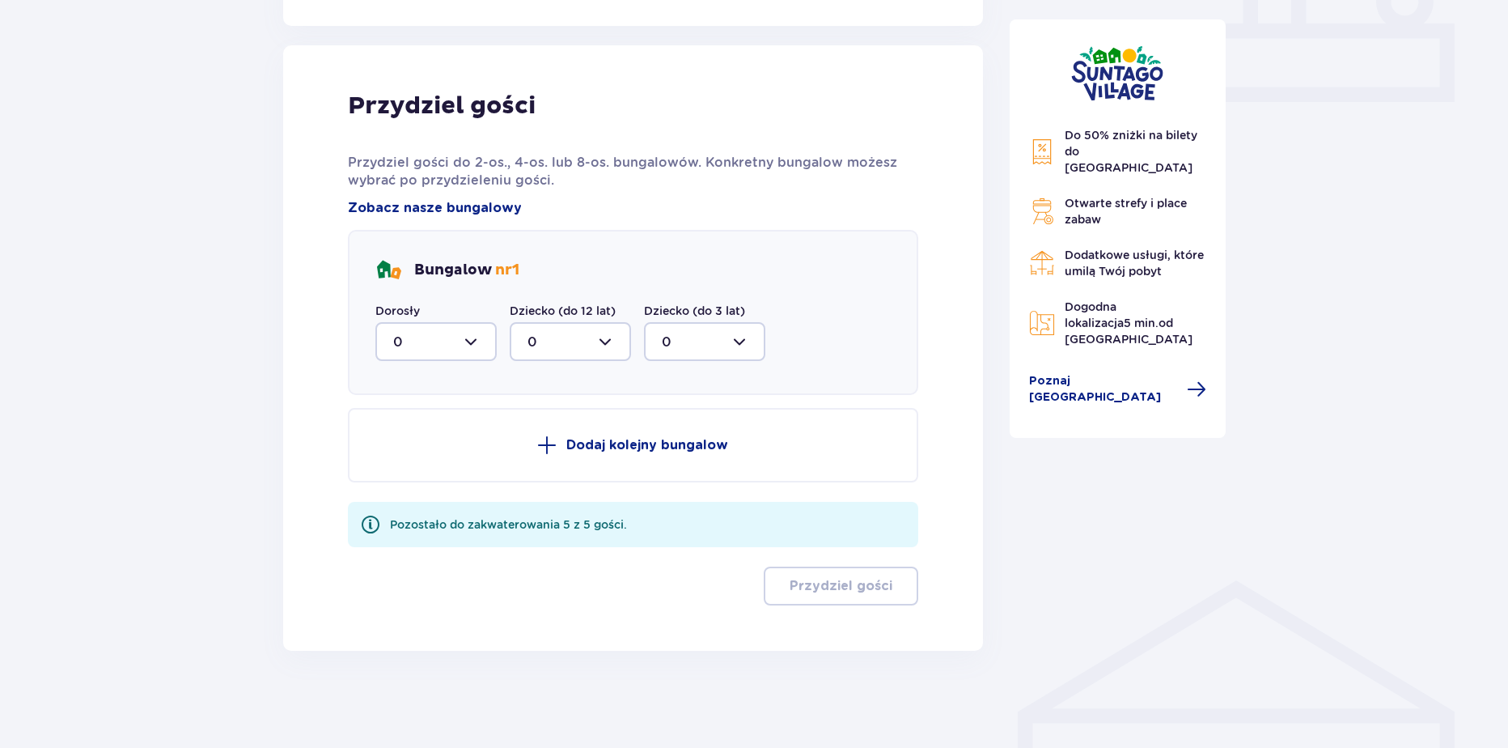
click at [402, 348] on div at bounding box center [435, 341] width 121 height 39
click at [398, 463] on p "2" at bounding box center [397, 459] width 8 height 18
type input "2"
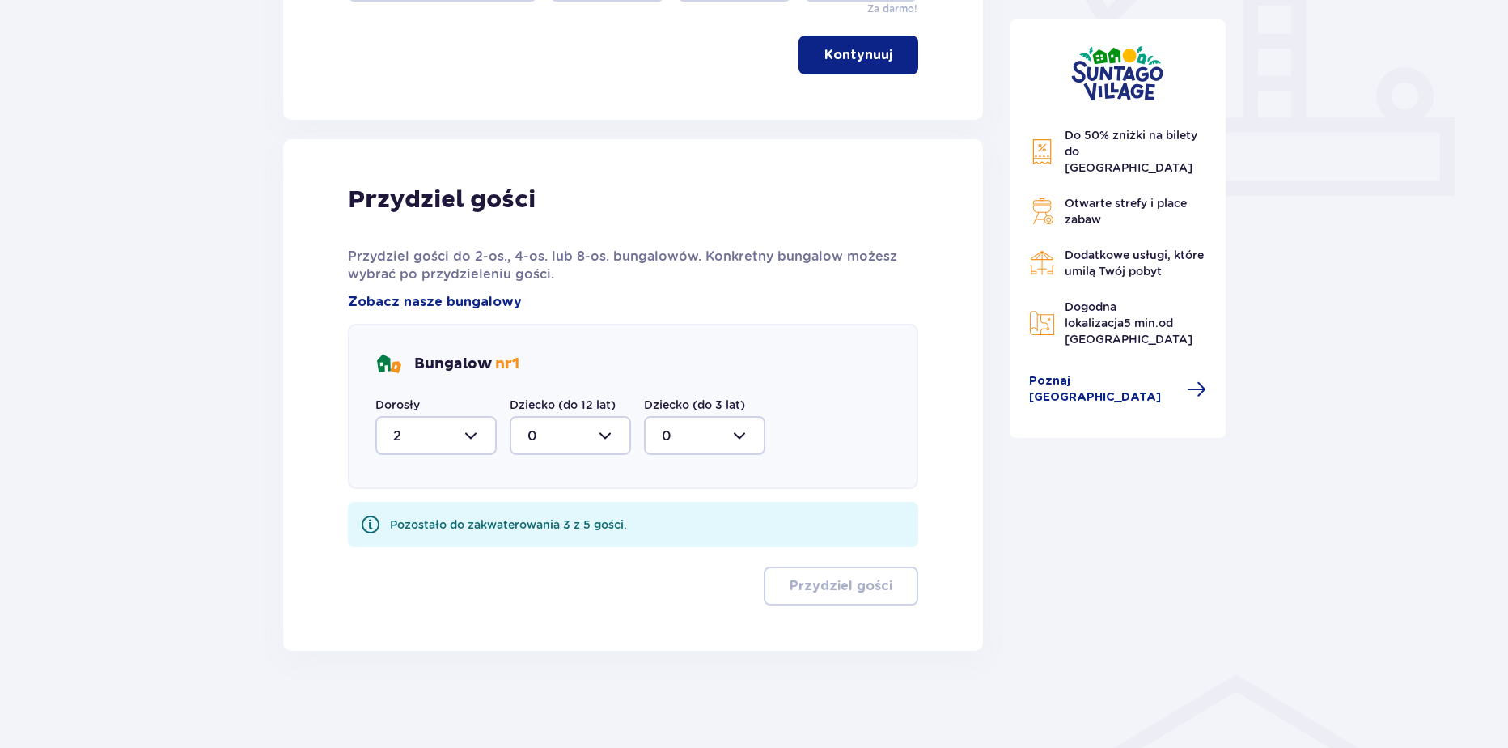
click at [559, 448] on div at bounding box center [570, 435] width 121 height 39
click at [1413, 513] on div "Nocleg Pomiń ten krok Promocje Mały Gość za 1 zł w Suntago Village! Noc za złot…" at bounding box center [754, 116] width 1508 height 1261
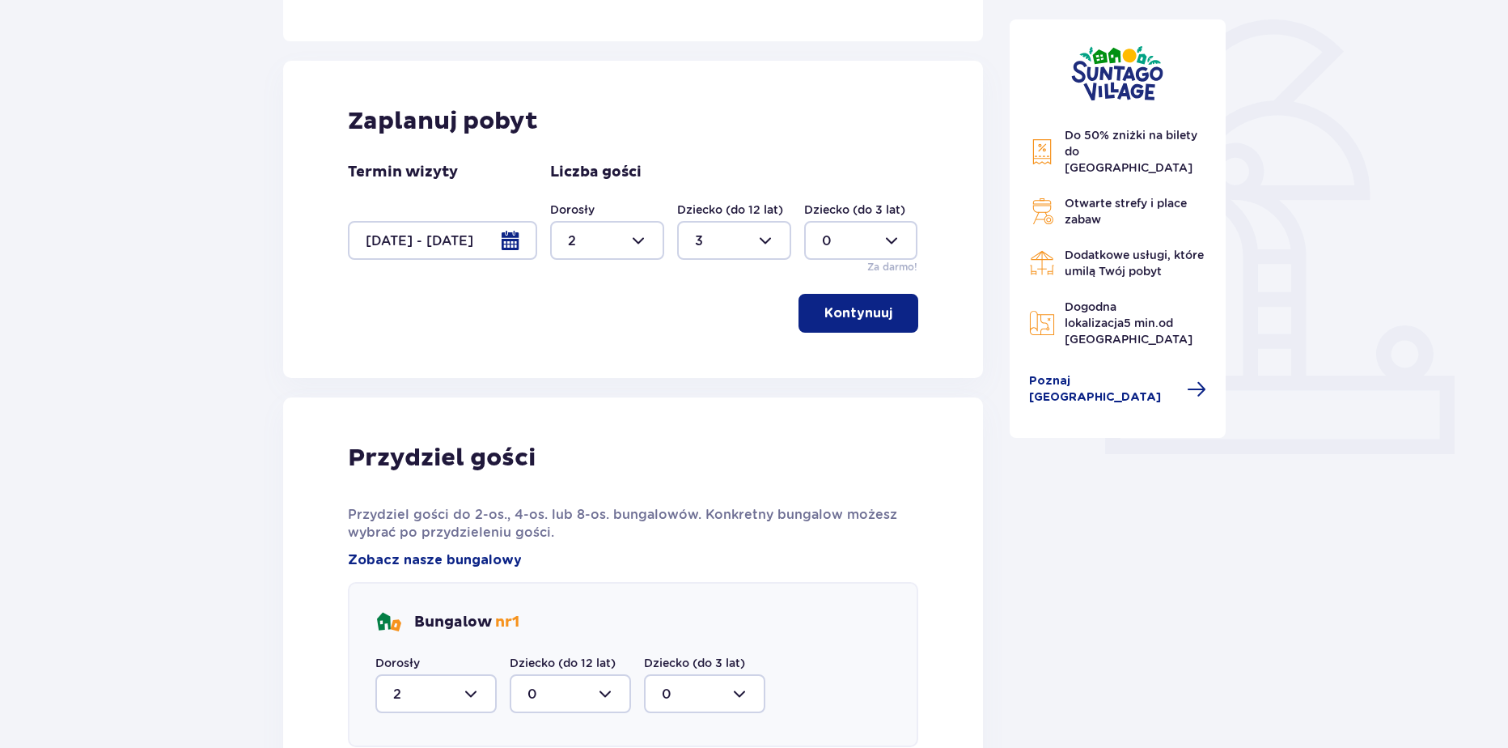
scroll to position [303, 0]
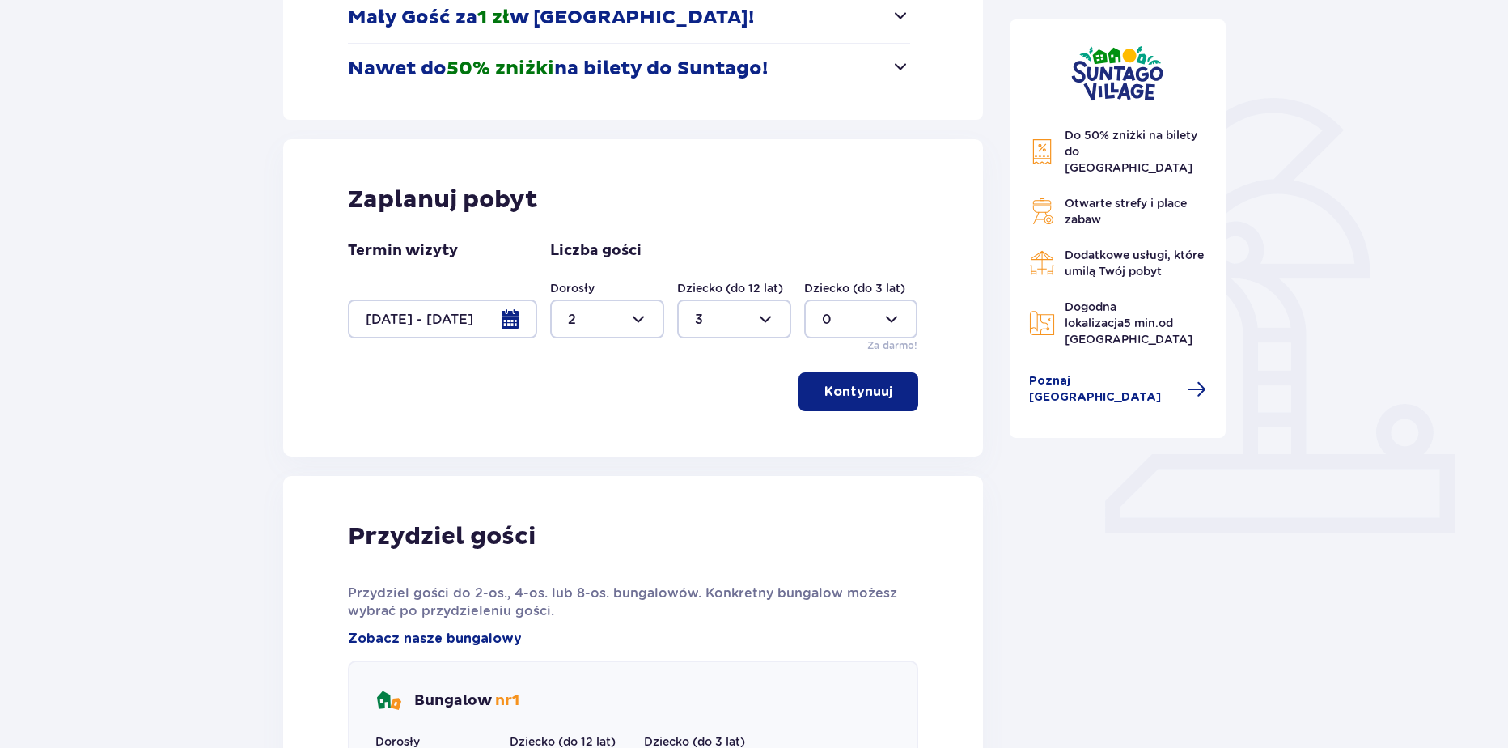
click at [706, 320] on div at bounding box center [734, 318] width 114 height 39
drag, startPoint x: 698, startPoint y: 433, endPoint x: 710, endPoint y: 432, distance: 12.2
click at [699, 433] on p "2" at bounding box center [699, 436] width 8 height 18
type input "2"
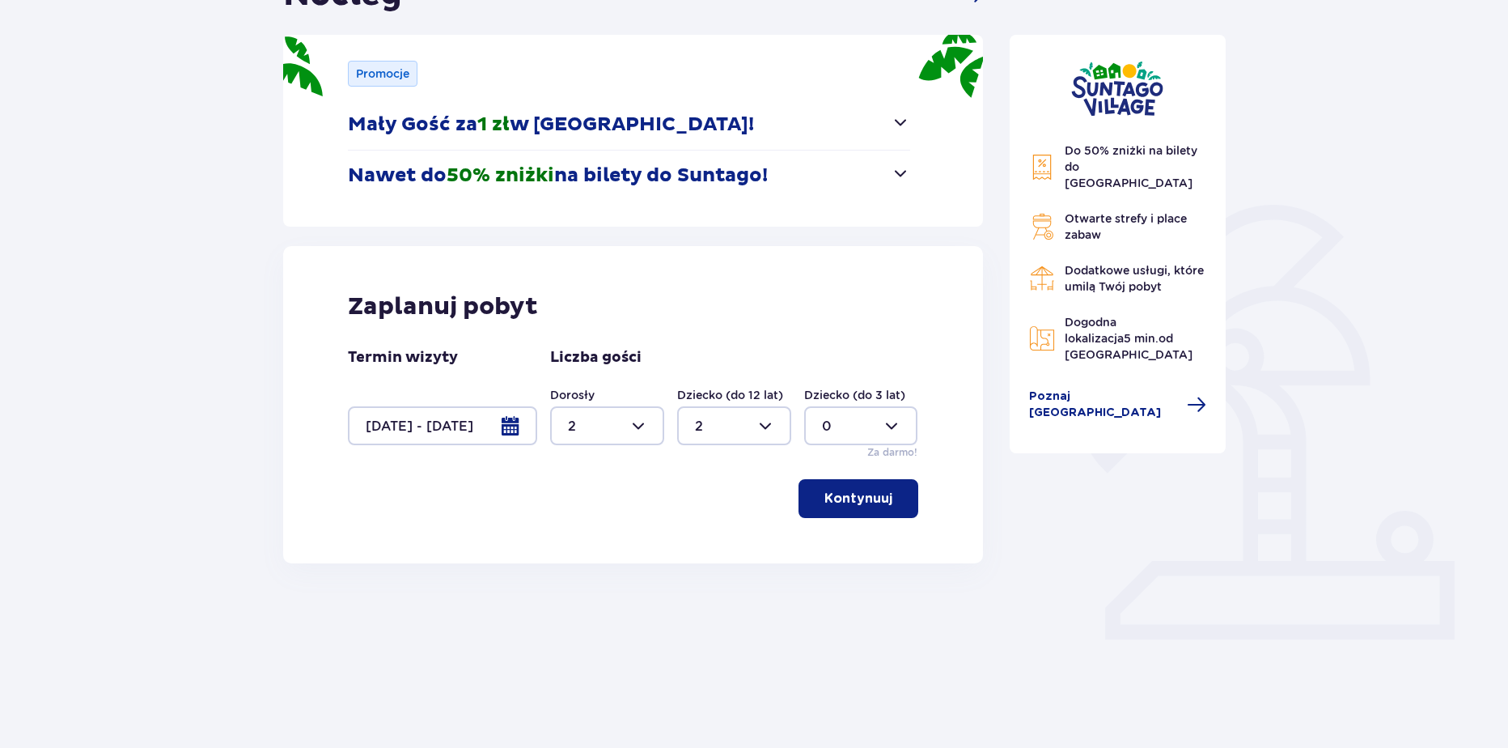
scroll to position [151, 0]
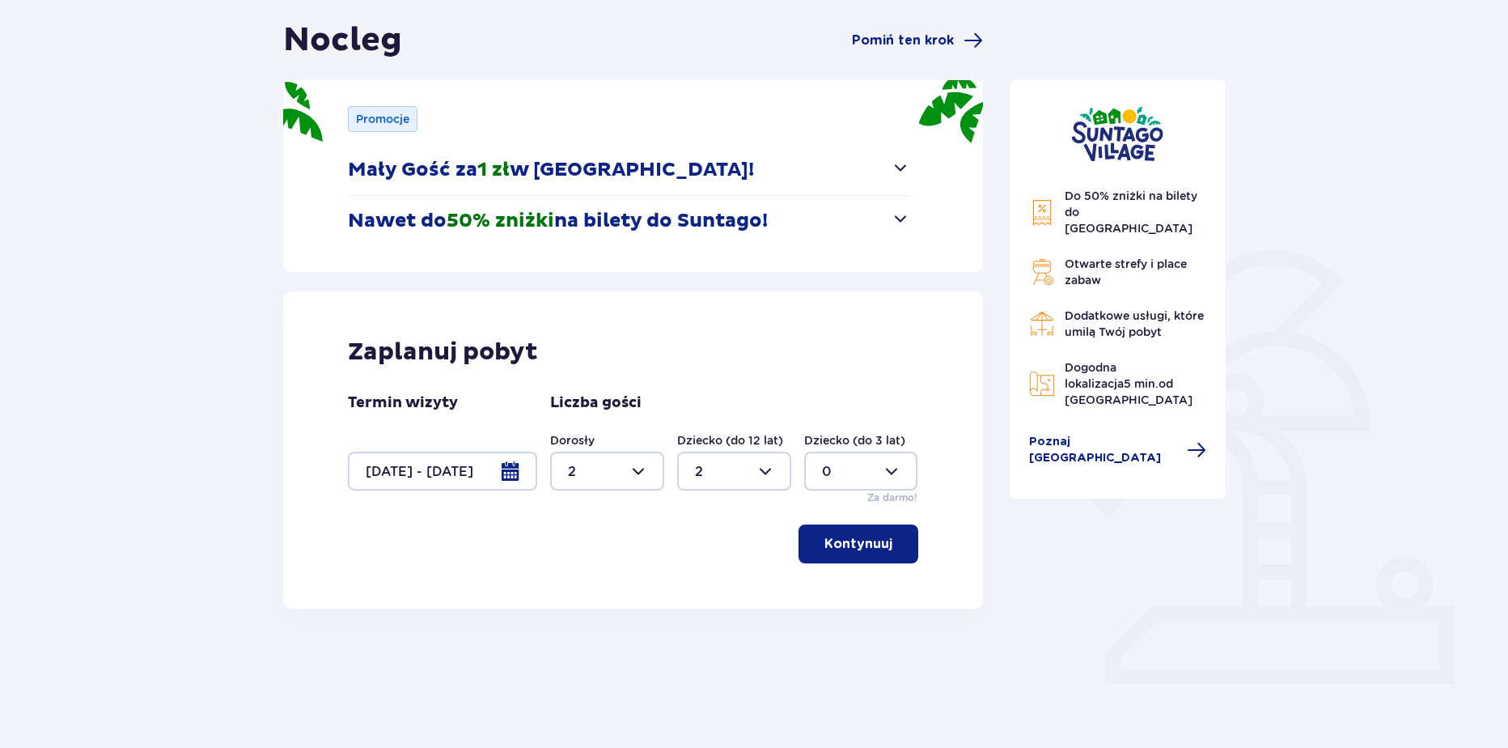
click at [816, 458] on div at bounding box center [861, 470] width 114 height 39
click at [824, 545] on p "1" at bounding box center [824, 554] width 5 height 18
type input "1"
click at [829, 542] on p "Kontynuuj" at bounding box center [858, 544] width 68 height 18
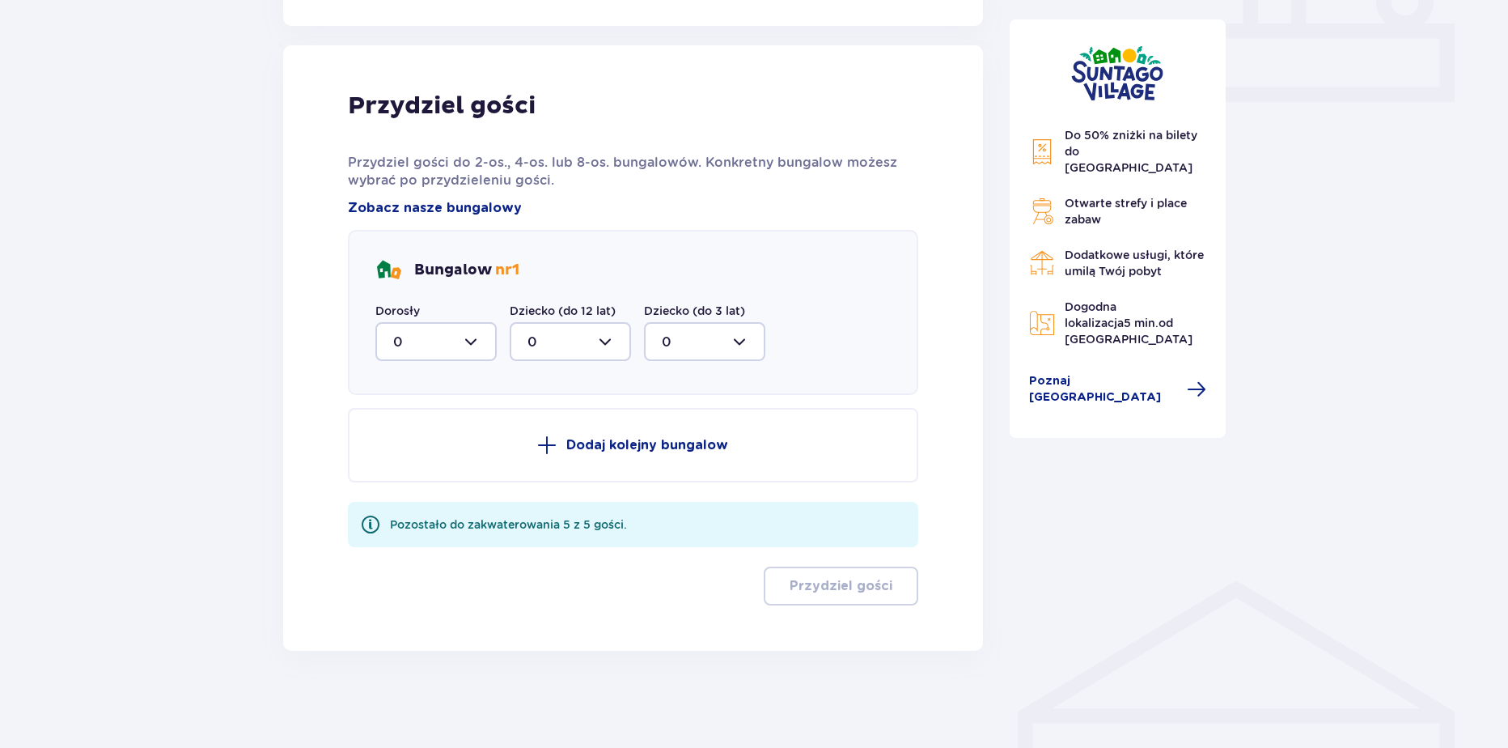
click at [446, 340] on div at bounding box center [435, 341] width 121 height 39
click at [411, 468] on div "2" at bounding box center [436, 459] width 86 height 18
type input "2"
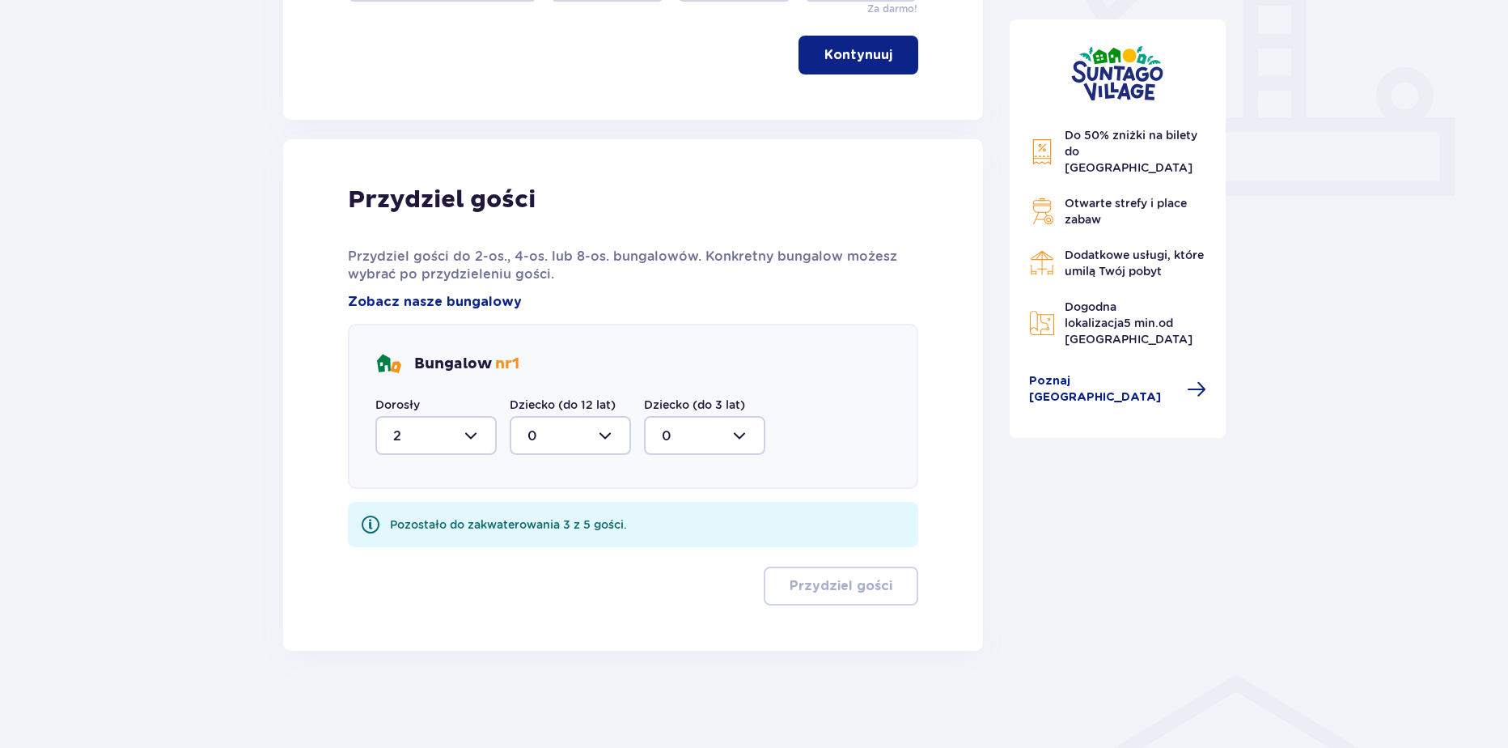
click at [600, 435] on div at bounding box center [570, 435] width 121 height 39
click at [542, 540] on span "2" at bounding box center [570, 553] width 118 height 34
type input "2"
click at [697, 426] on div at bounding box center [704, 435] width 121 height 39
click at [684, 512] on div "1" at bounding box center [705, 519] width 86 height 18
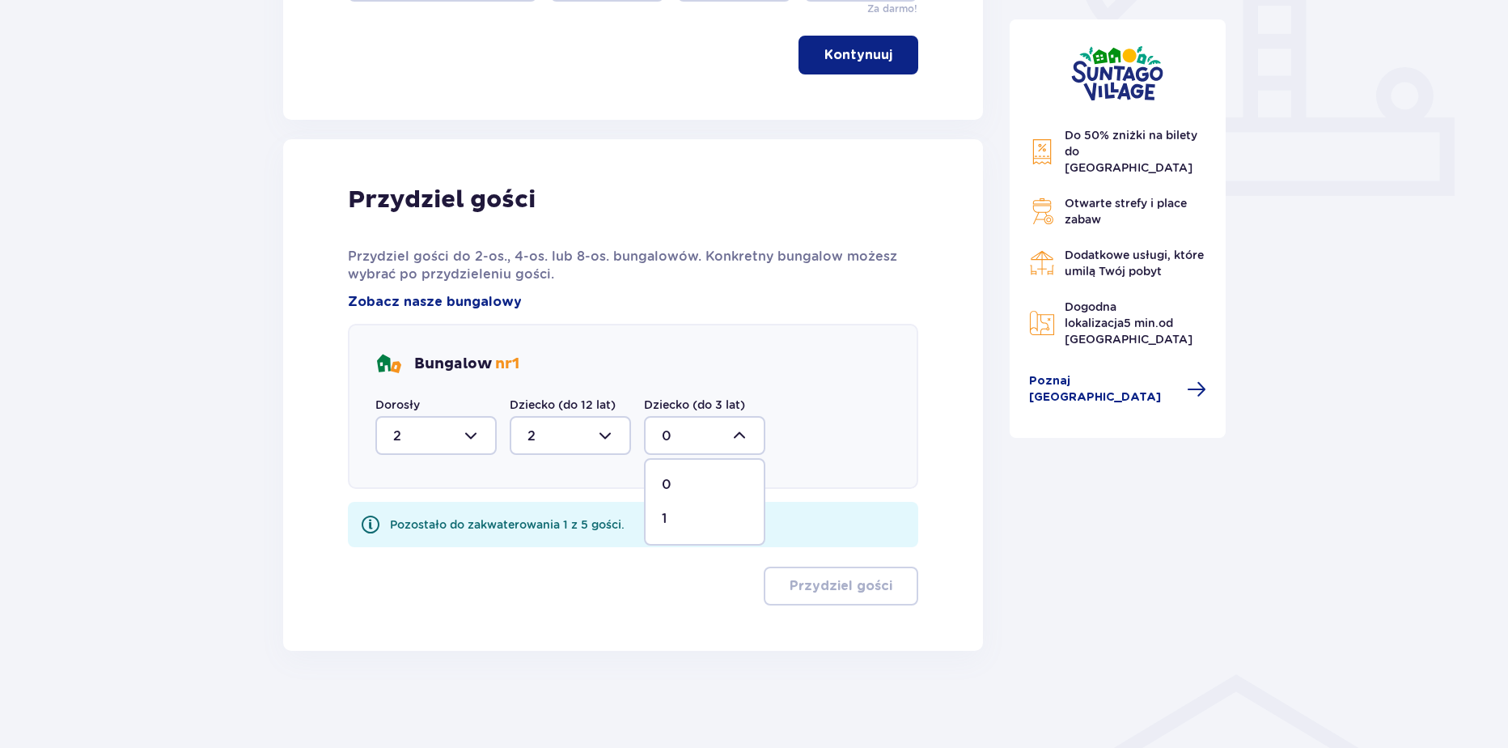
type input "1"
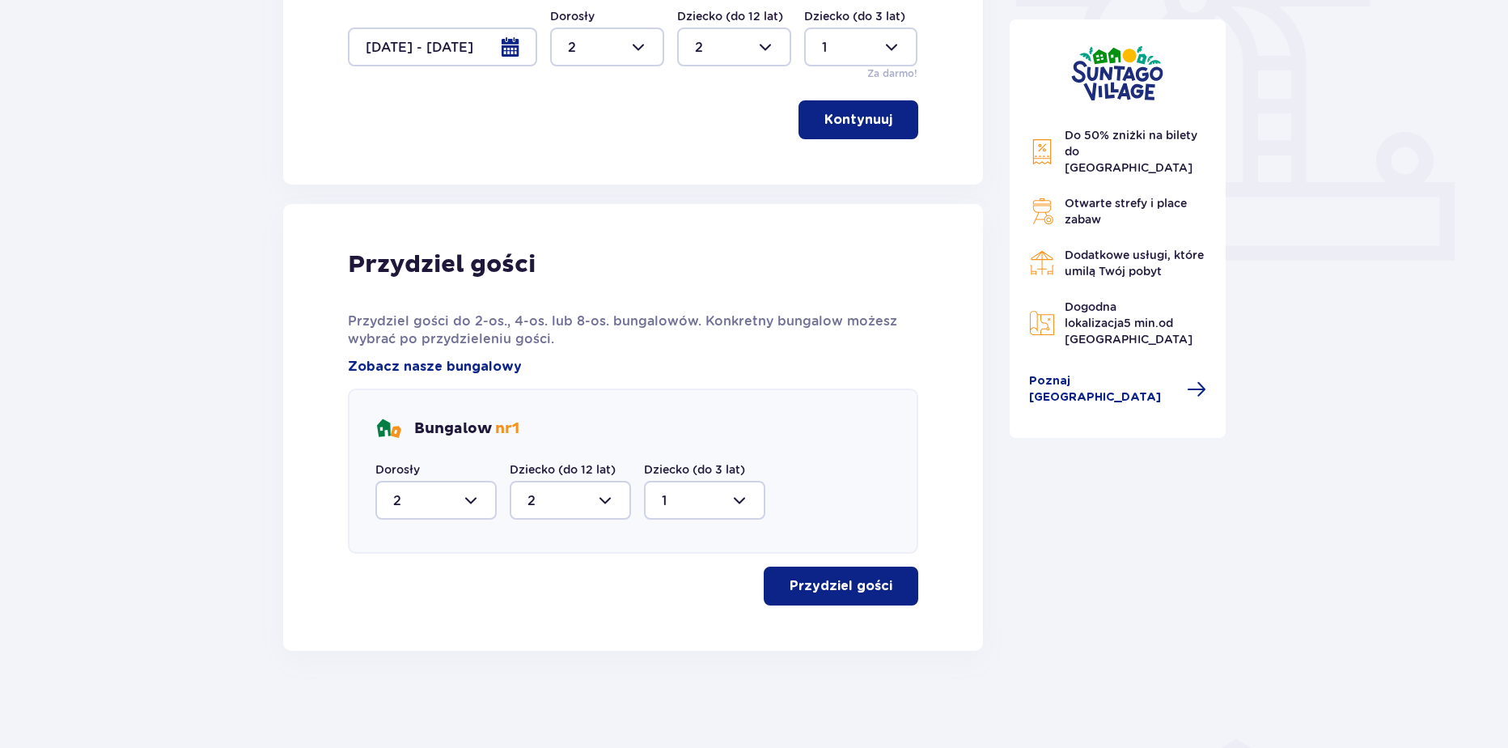
scroll to position [575, 0]
click at [869, 589] on p "Przydziel gości" at bounding box center [841, 586] width 103 height 18
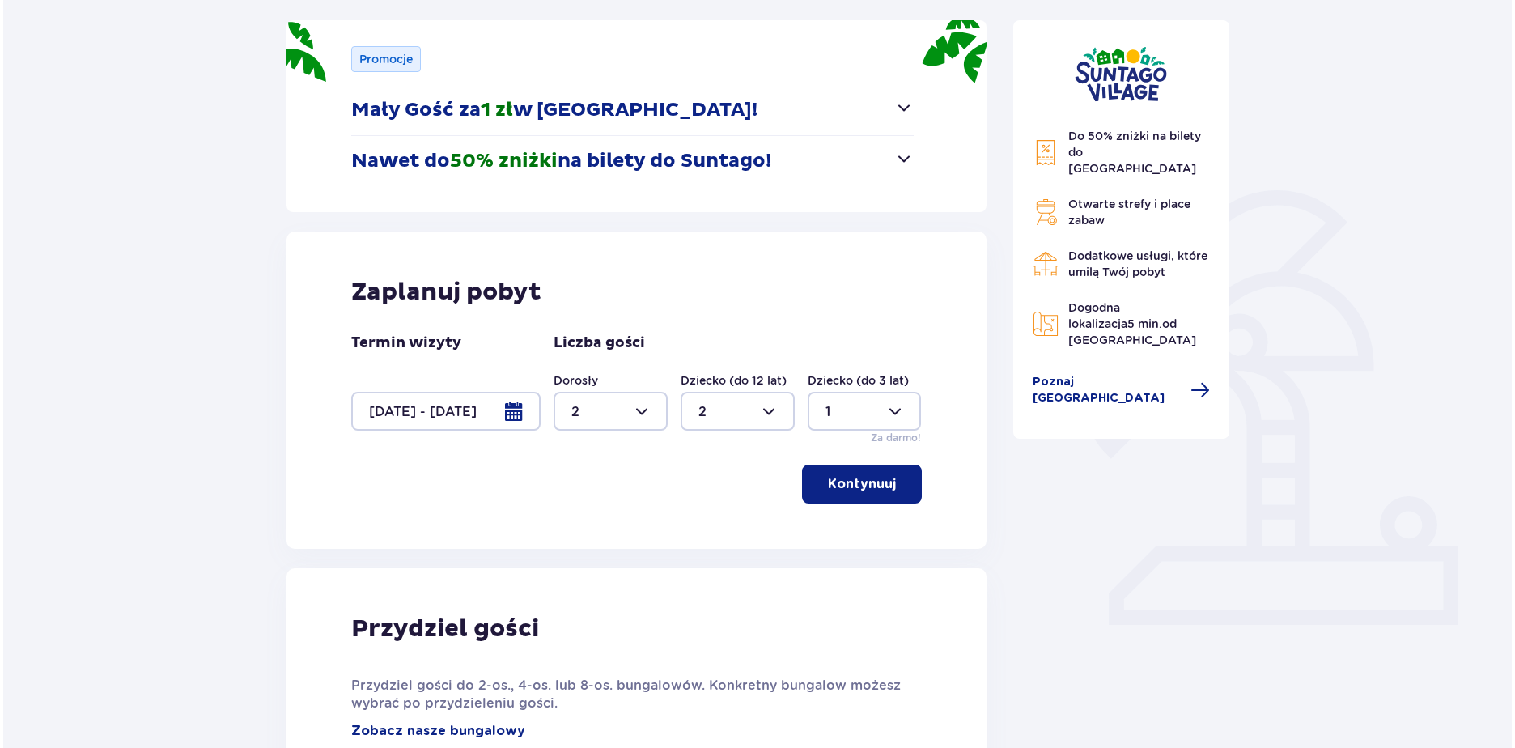
scroll to position [183, 0]
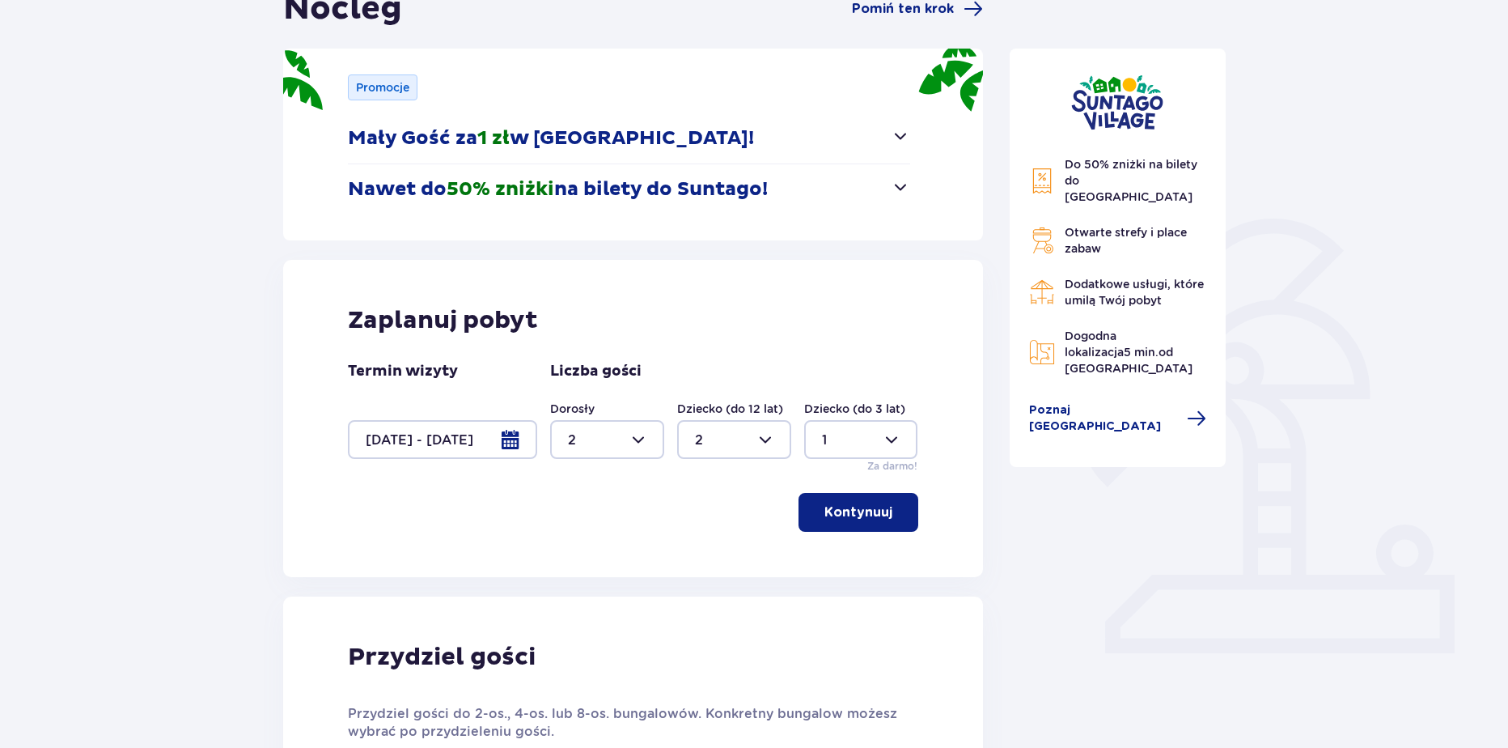
click at [456, 451] on div at bounding box center [442, 439] width 189 height 39
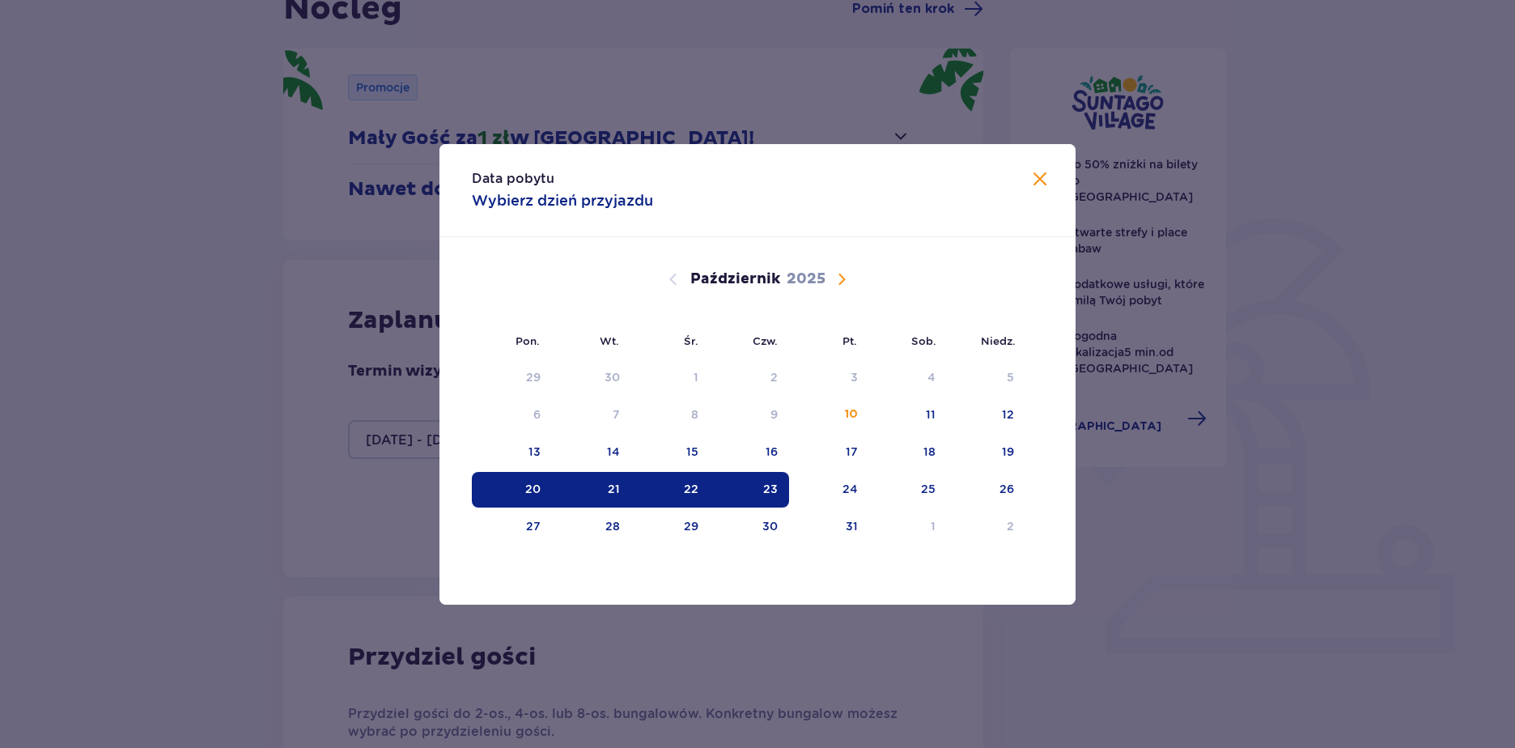
click at [513, 491] on div "20" at bounding box center [512, 490] width 80 height 36
click at [757, 494] on div "23" at bounding box center [750, 490] width 80 height 36
type input "0"
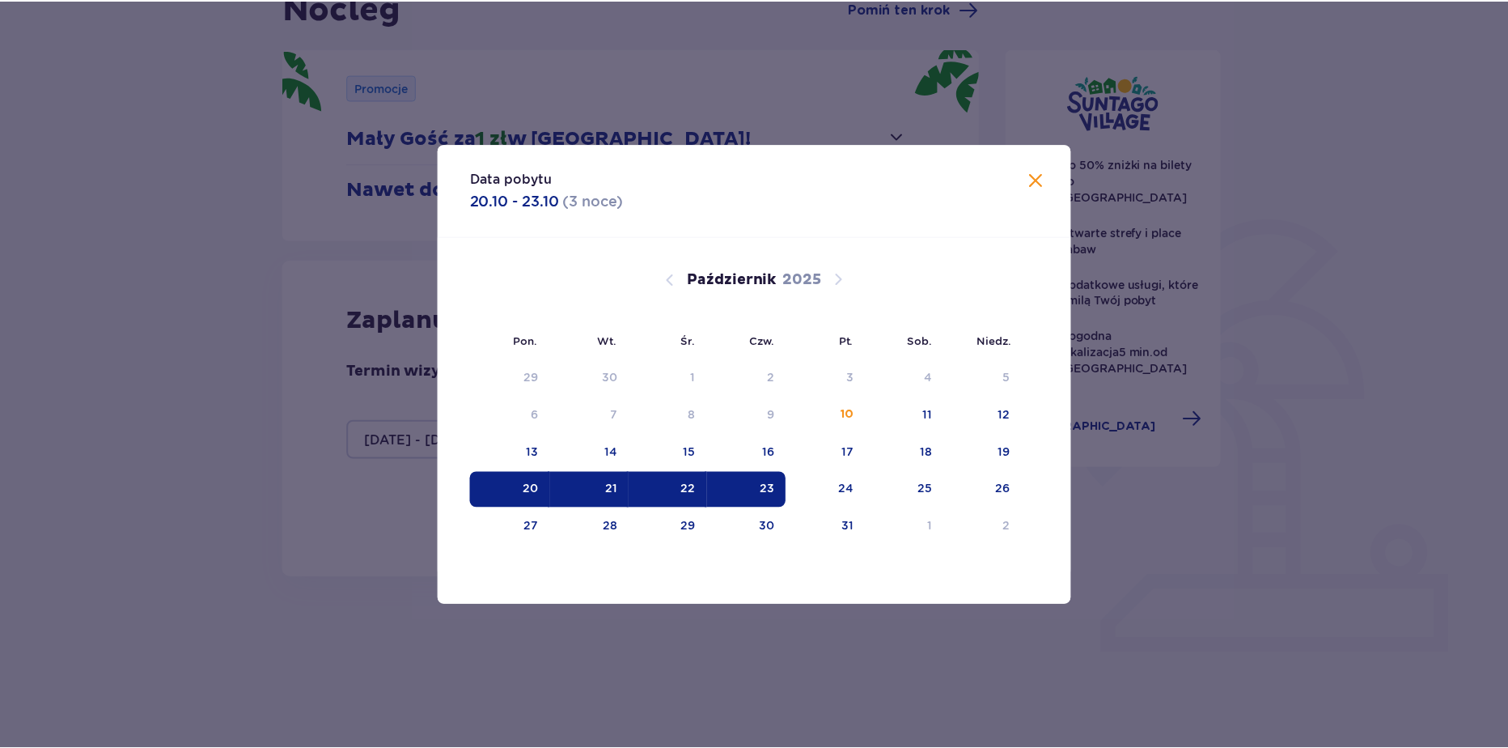
scroll to position [151, 0]
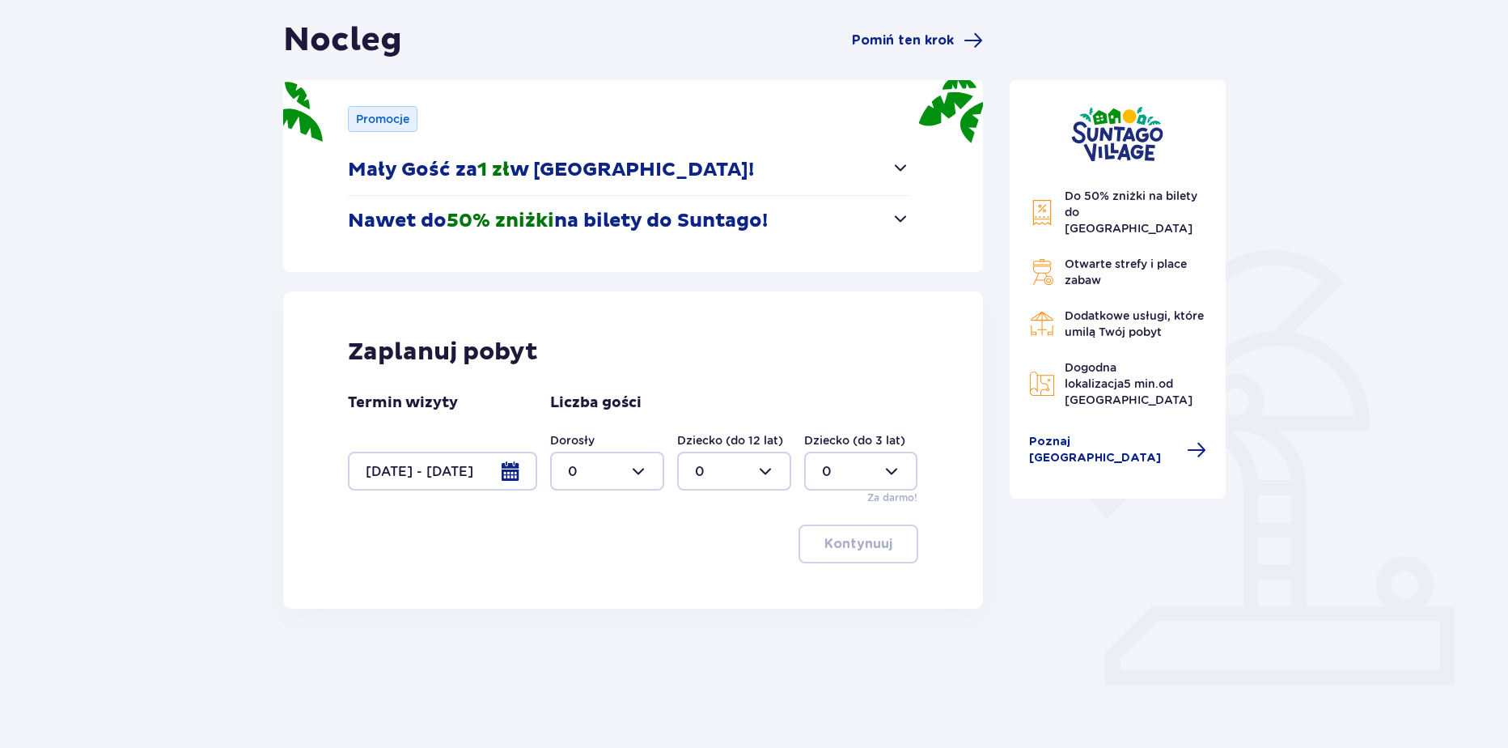
click at [616, 467] on div at bounding box center [607, 470] width 114 height 39
click at [574, 589] on p "2" at bounding box center [572, 588] width 8 height 18
type input "2"
click at [745, 464] on div at bounding box center [734, 470] width 114 height 39
click at [714, 591] on div "2" at bounding box center [734, 588] width 78 height 18
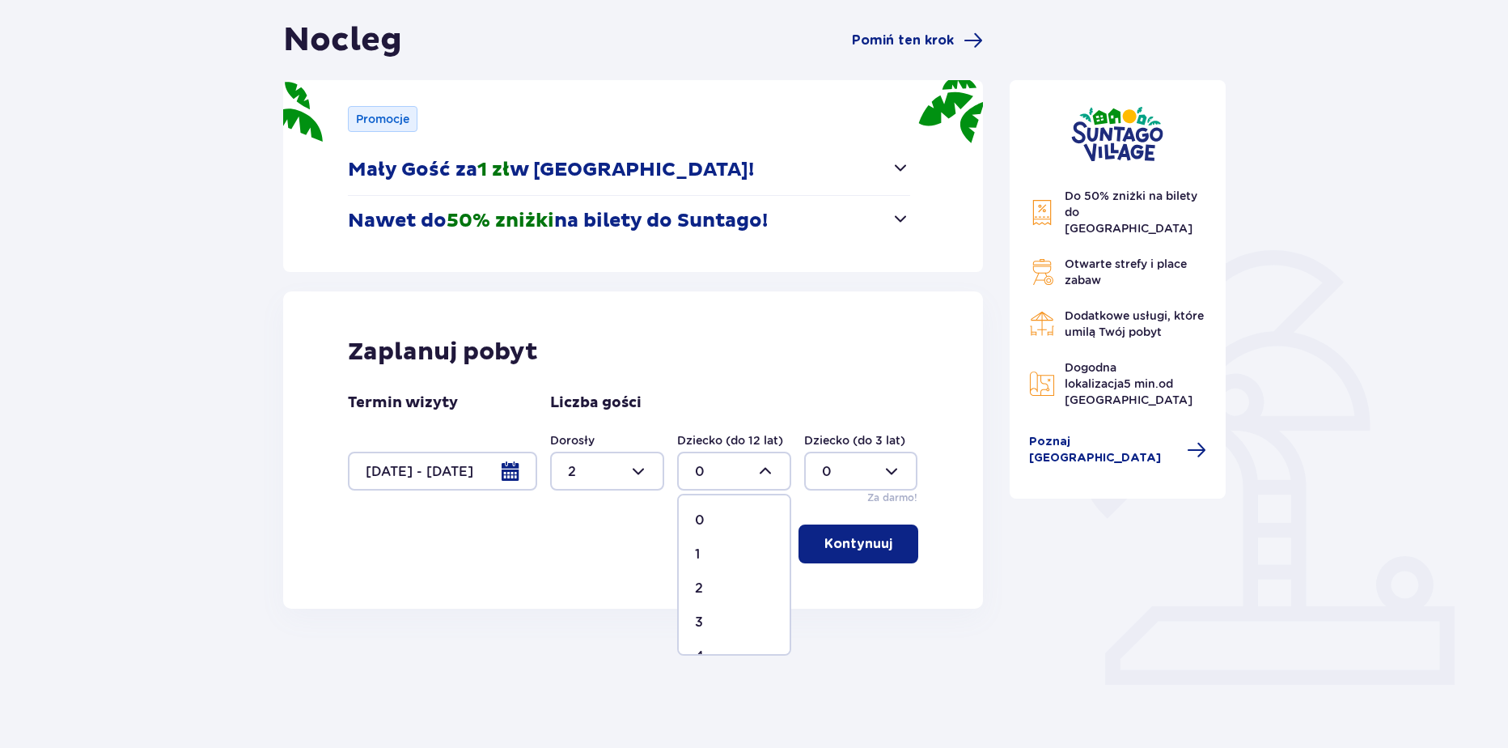
type input "2"
click at [808, 540] on button "Kontynuuj" at bounding box center [859, 543] width 120 height 39
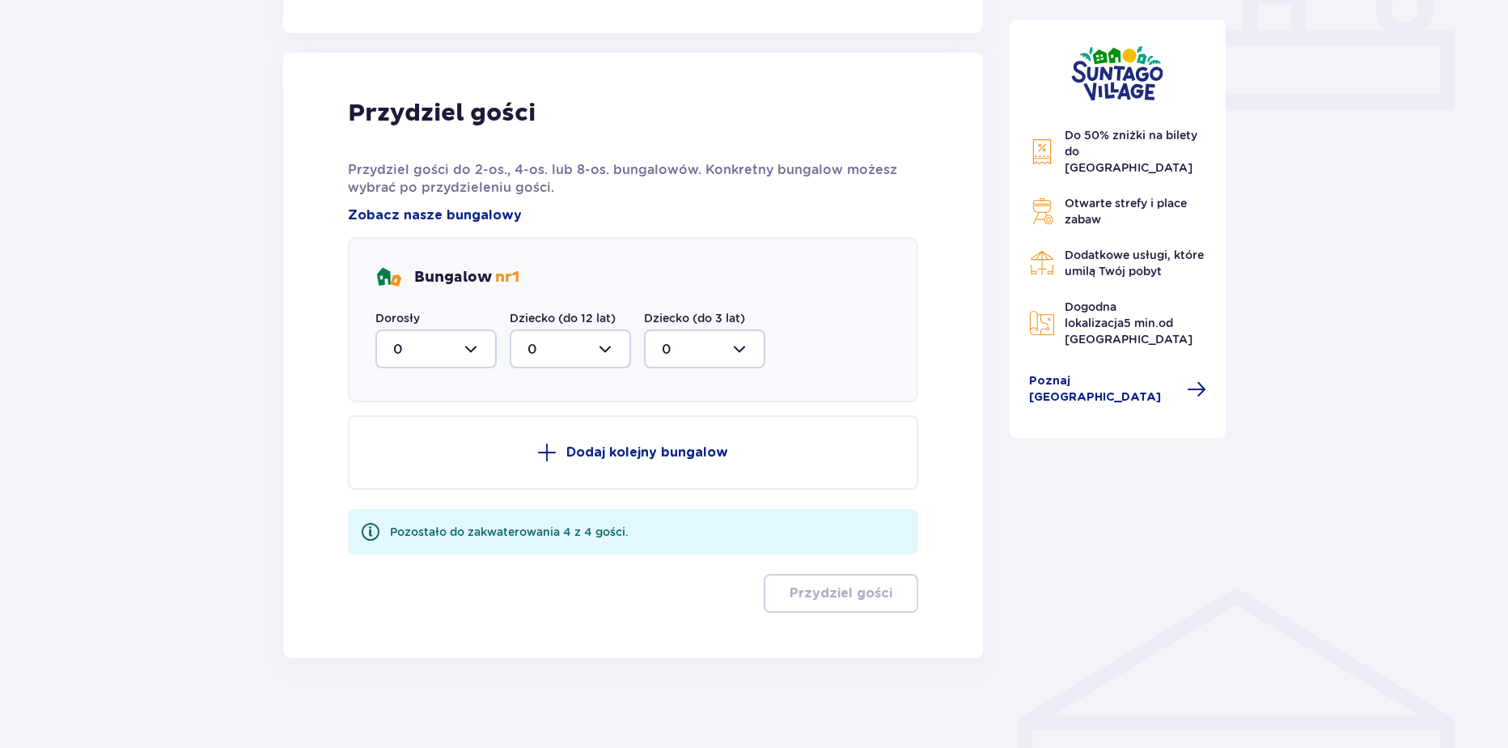
scroll to position [734, 0]
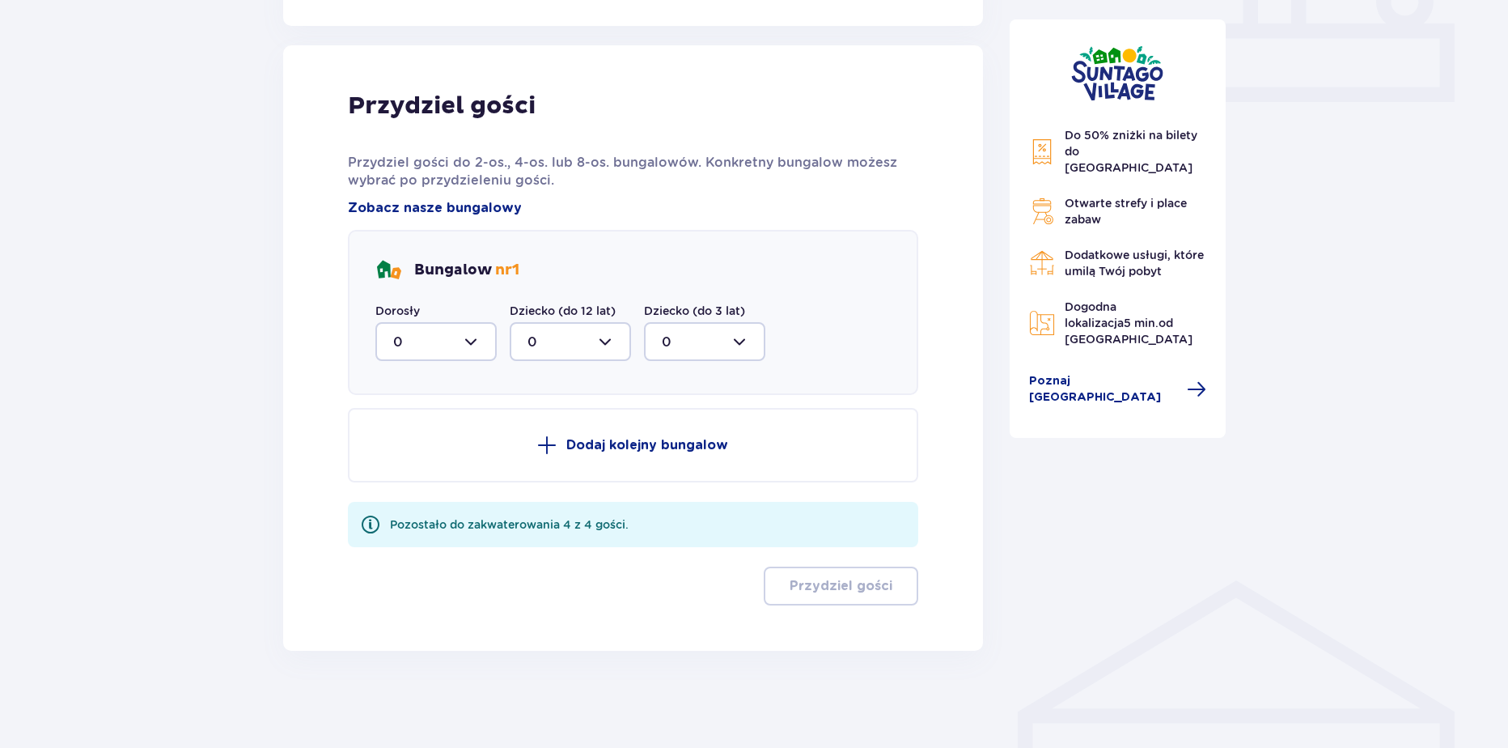
click at [422, 367] on div "Bungalow nr 1 Dorosły 0 Dziecko (do 12 lat) 0 Dziecko (do 3 lat) 0" at bounding box center [633, 312] width 570 height 165
click at [422, 353] on div at bounding box center [435, 341] width 121 height 39
click at [404, 465] on div "2" at bounding box center [436, 459] width 86 height 18
type input "2"
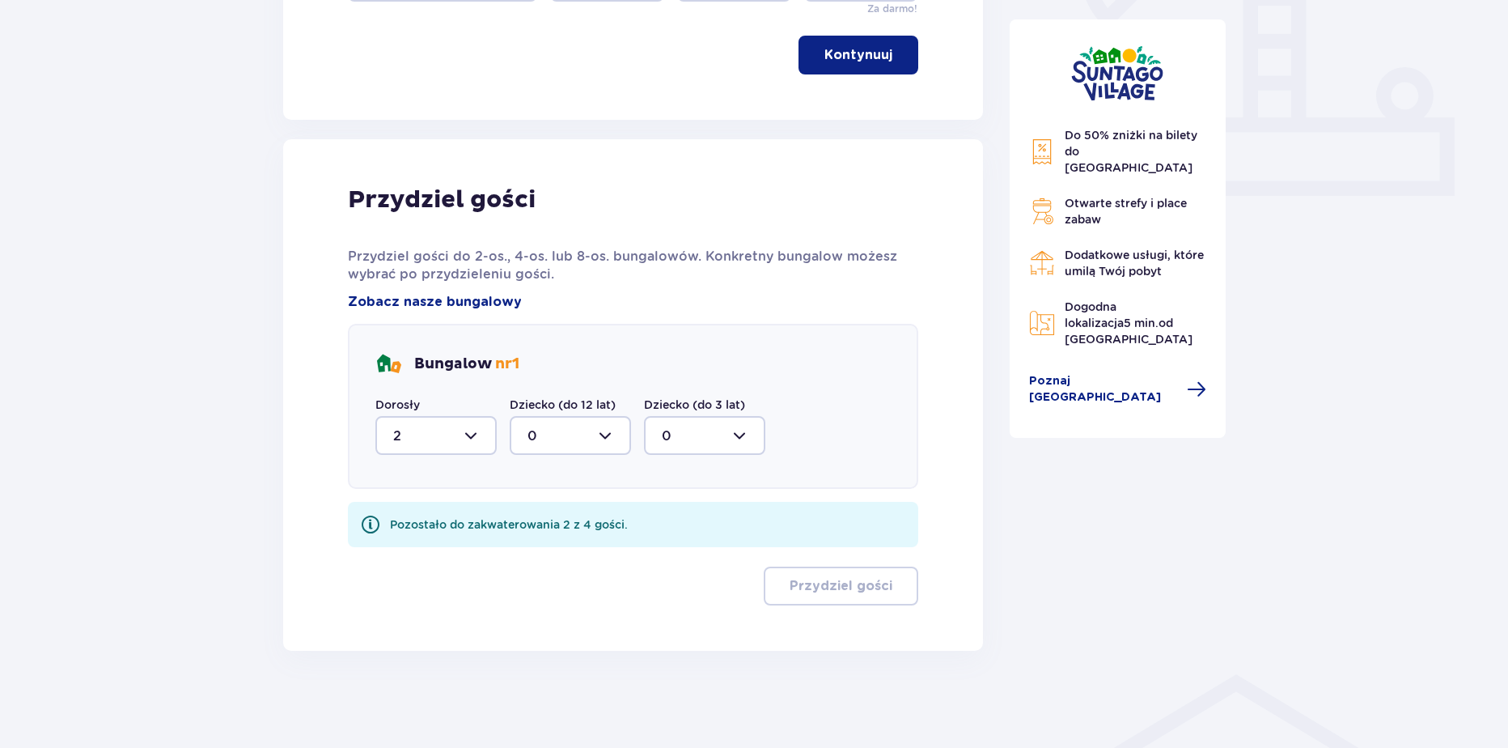
scroll to position [640, 0]
click at [563, 458] on div "Bungalow nr 1 Dorosły 2 Dziecko (do 12 lat) 0 Dziecko (do 3 lat) 0" at bounding box center [633, 406] width 570 height 165
click at [557, 448] on div at bounding box center [570, 435] width 121 height 39
click at [551, 574] on span "0 1 2" at bounding box center [570, 518] width 121 height 121
click at [554, 557] on div "2" at bounding box center [571, 553] width 86 height 18
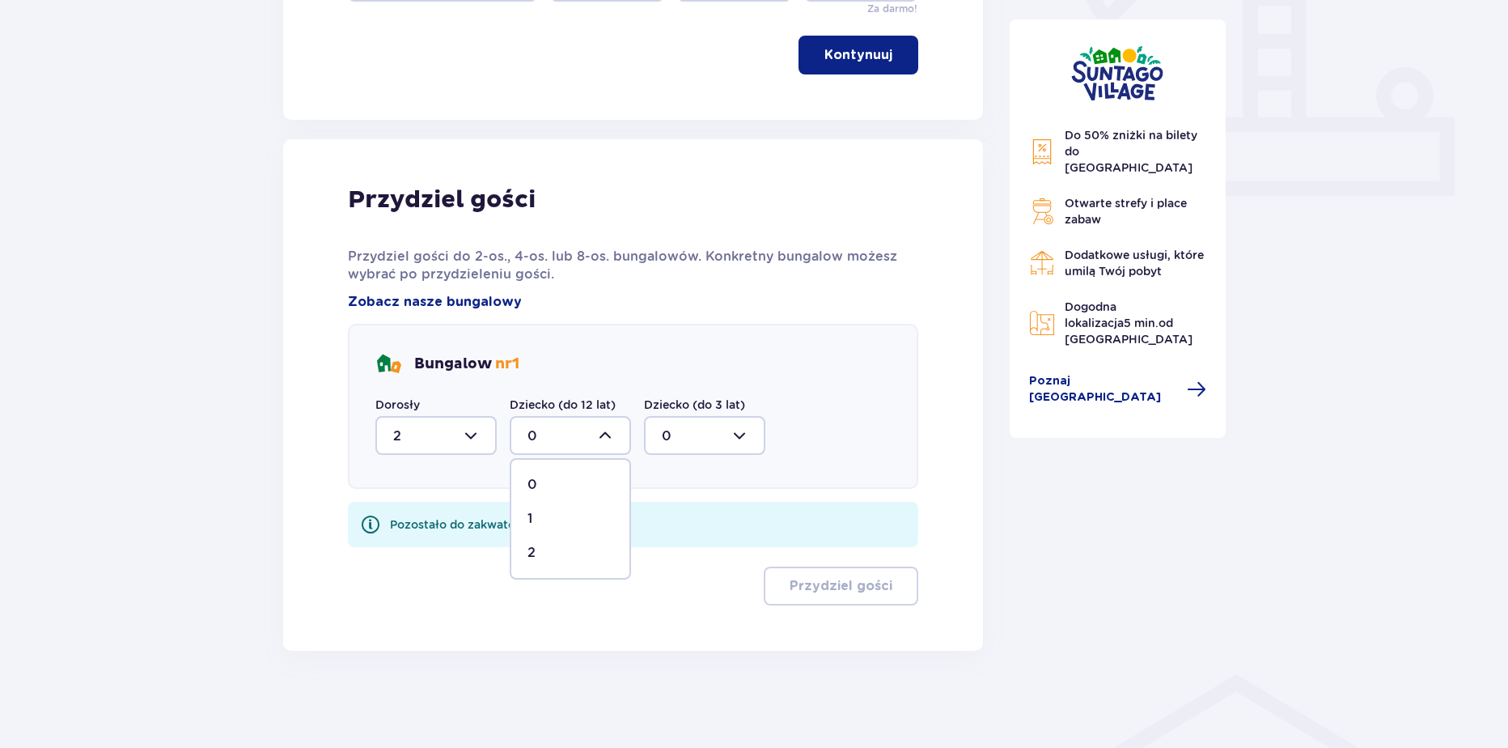
type input "2"
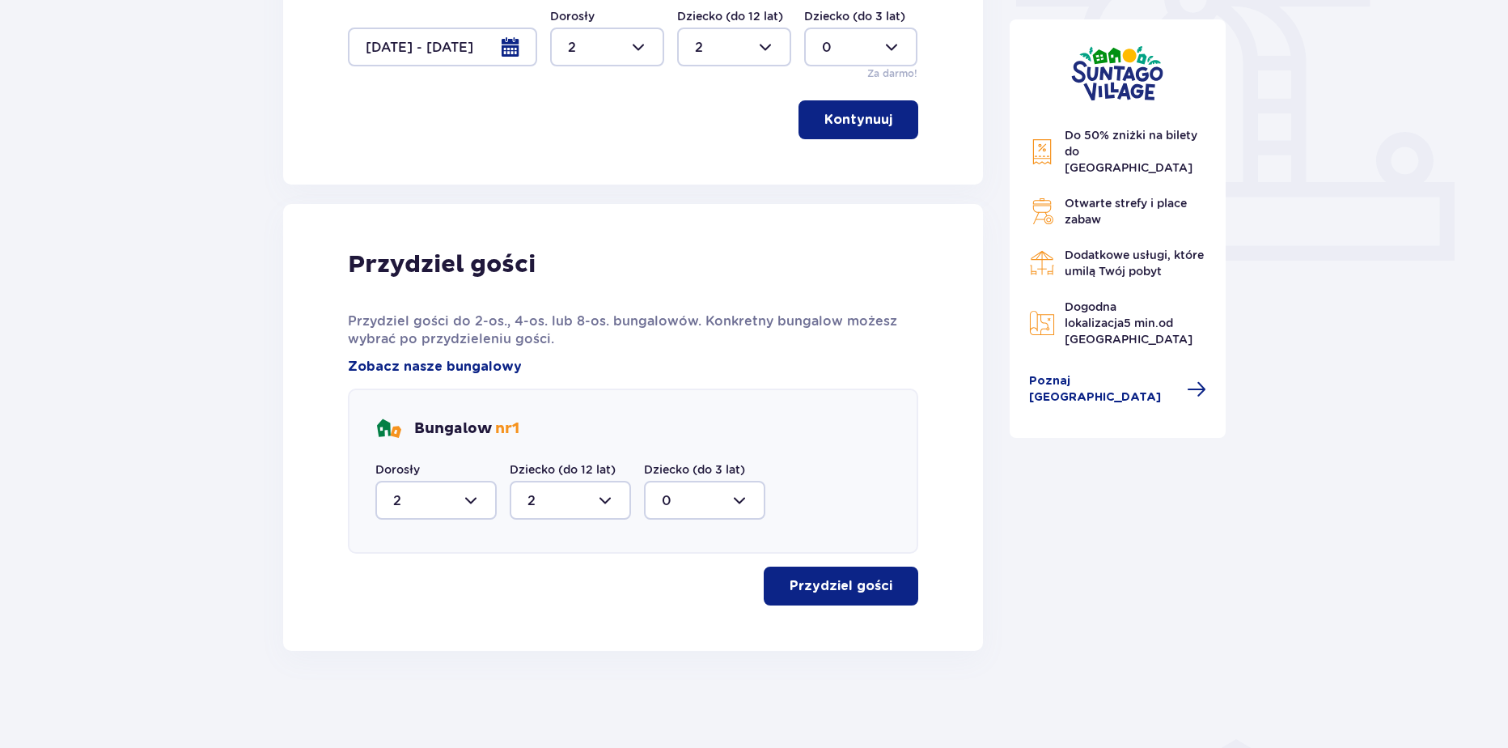
click at [883, 594] on button "Przydziel gości" at bounding box center [841, 585] width 155 height 39
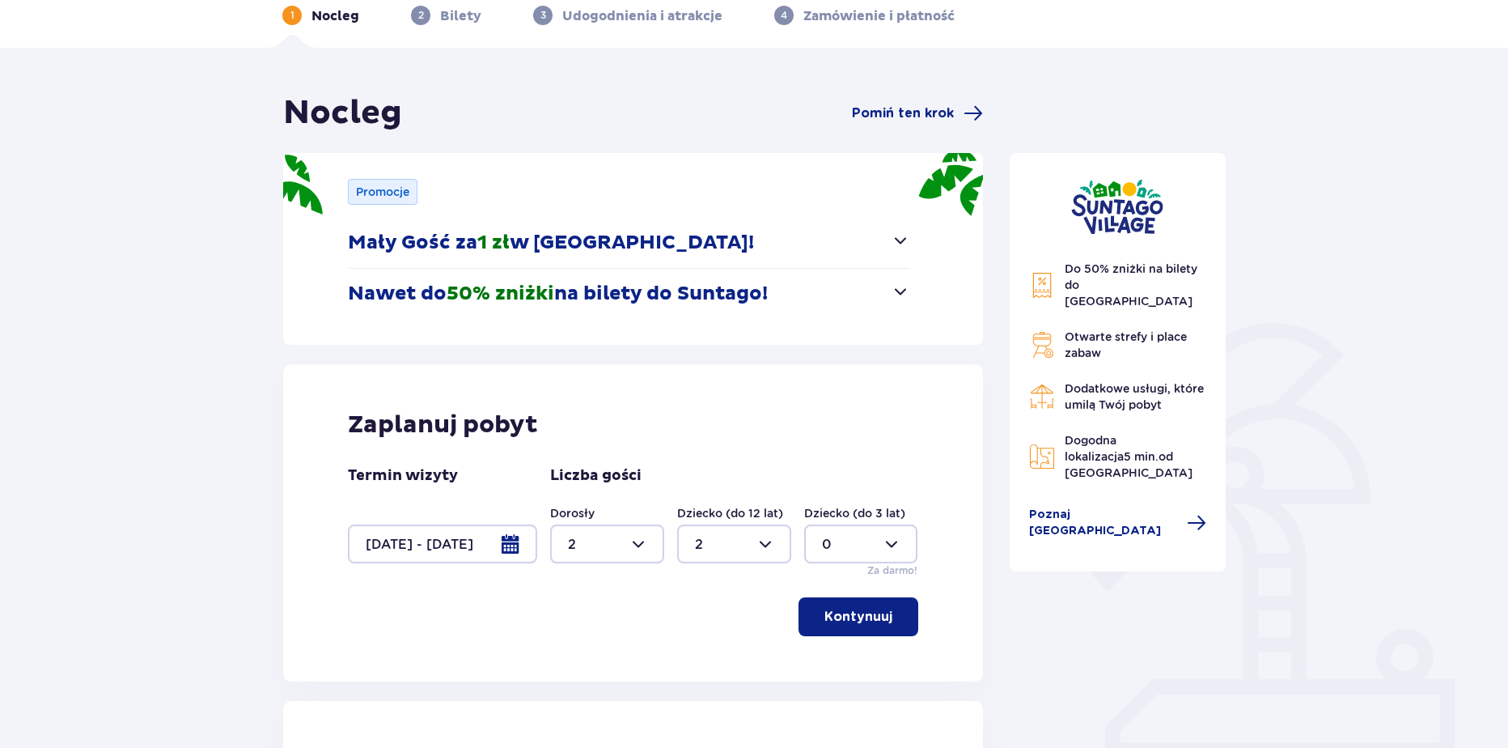
scroll to position [80, 0]
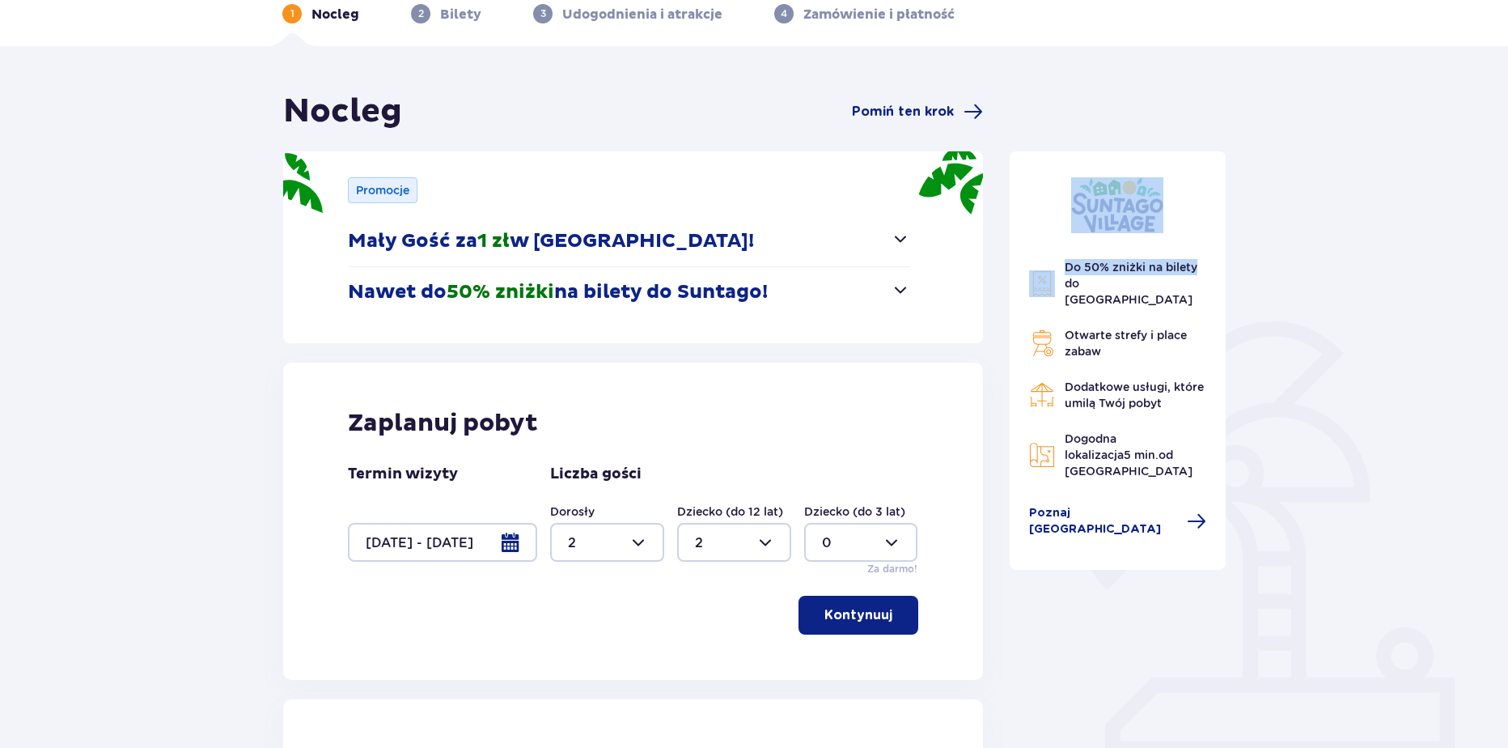
drag, startPoint x: 1507, startPoint y: 80, endPoint x: 1514, endPoint y: 180, distance: 100.5
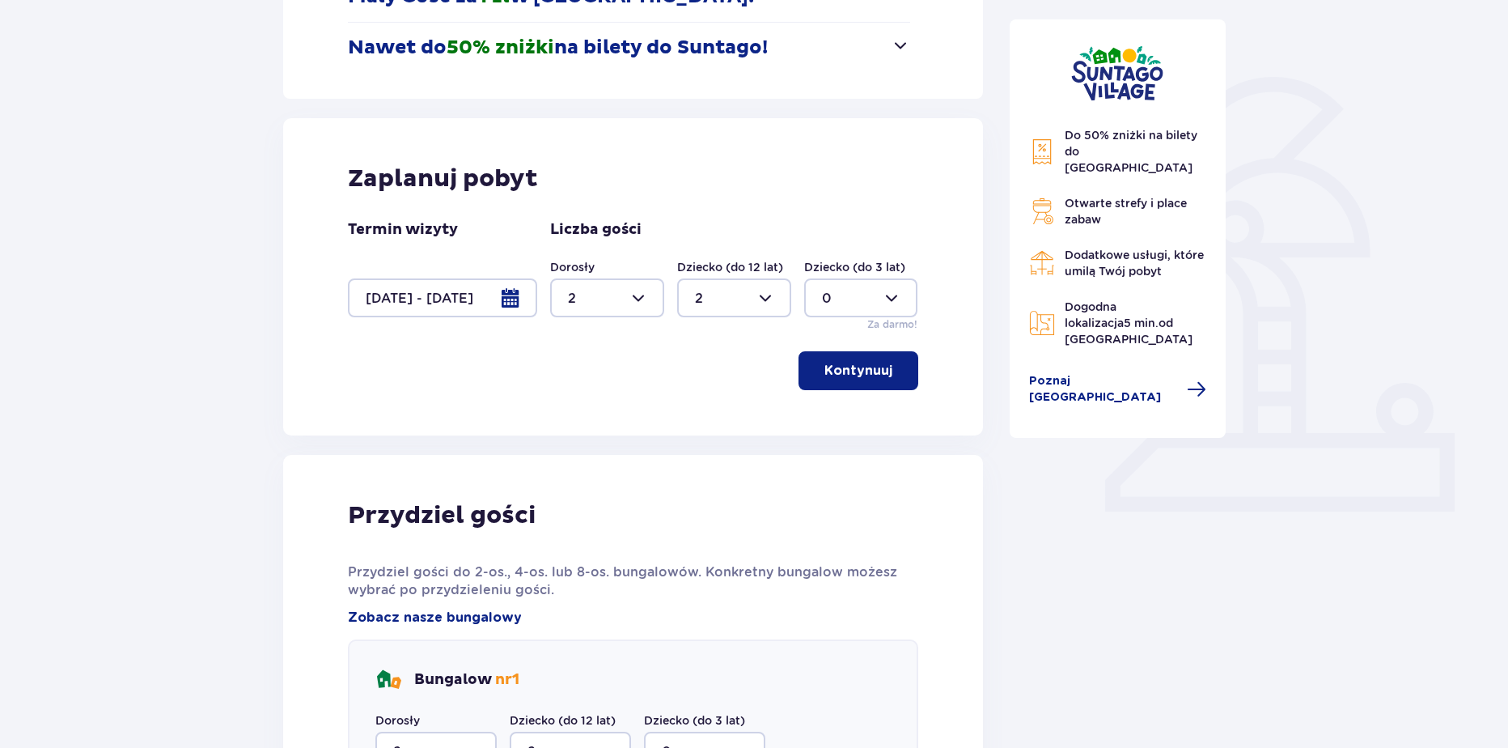
scroll to position [317, 0]
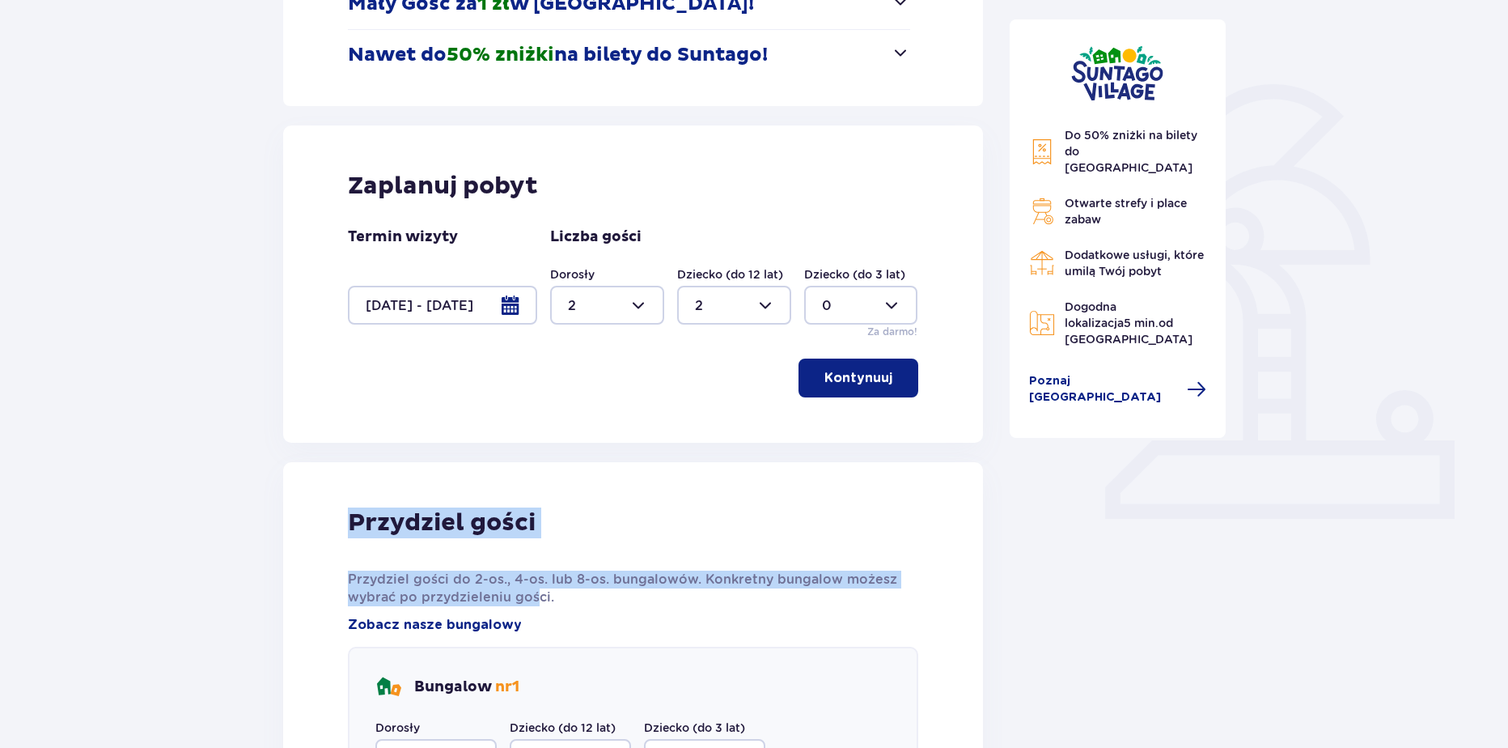
drag, startPoint x: 536, startPoint y: 615, endPoint x: 318, endPoint y: 490, distance: 250.8
click at [318, 490] on div "Przydziel gości Przydziel gości do 2-os., 4-os. lub 8-os. bungalowów. Konkretny…" at bounding box center [633, 685] width 700 height 447
drag, startPoint x: 553, startPoint y: 626, endPoint x: 287, endPoint y: 522, distance: 285.9
click at [287, 522] on div "Przydziel gości Przydziel gości do 2-os., 4-os. lub 8-os. bungalowów. Konkretny…" at bounding box center [633, 685] width 700 height 447
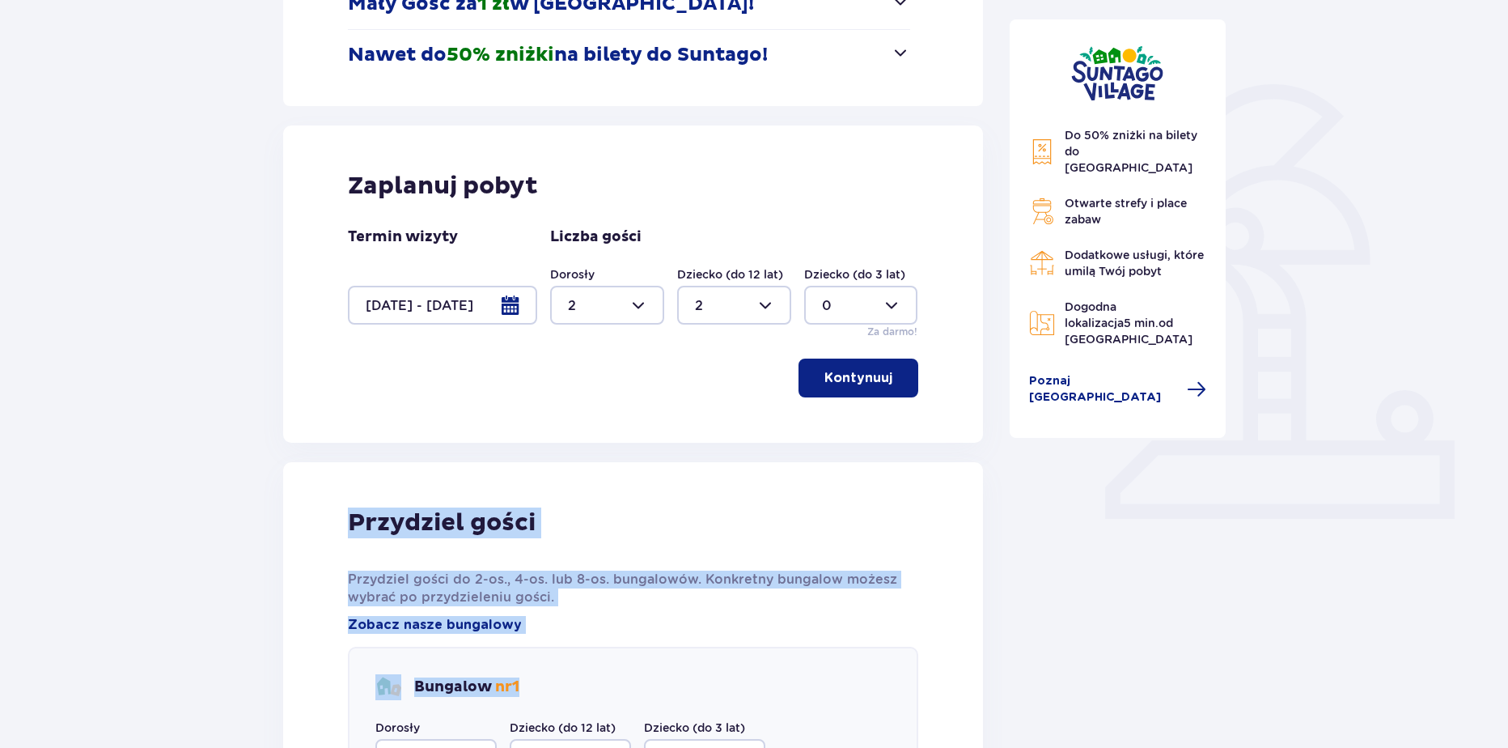
click at [288, 531] on div "Przydziel gości Przydziel gości do 2-os., 4-os. lub 8-os. bungalowów. Konkretny…" at bounding box center [633, 685] width 700 height 447
drag, startPoint x: 460, startPoint y: 616, endPoint x: 316, endPoint y: 542, distance: 161.7
click at [316, 542] on div "Przydziel gości Przydziel gości do 2-os., 4-os. lub 8-os. bungalowów. Konkretny…" at bounding box center [633, 685] width 700 height 447
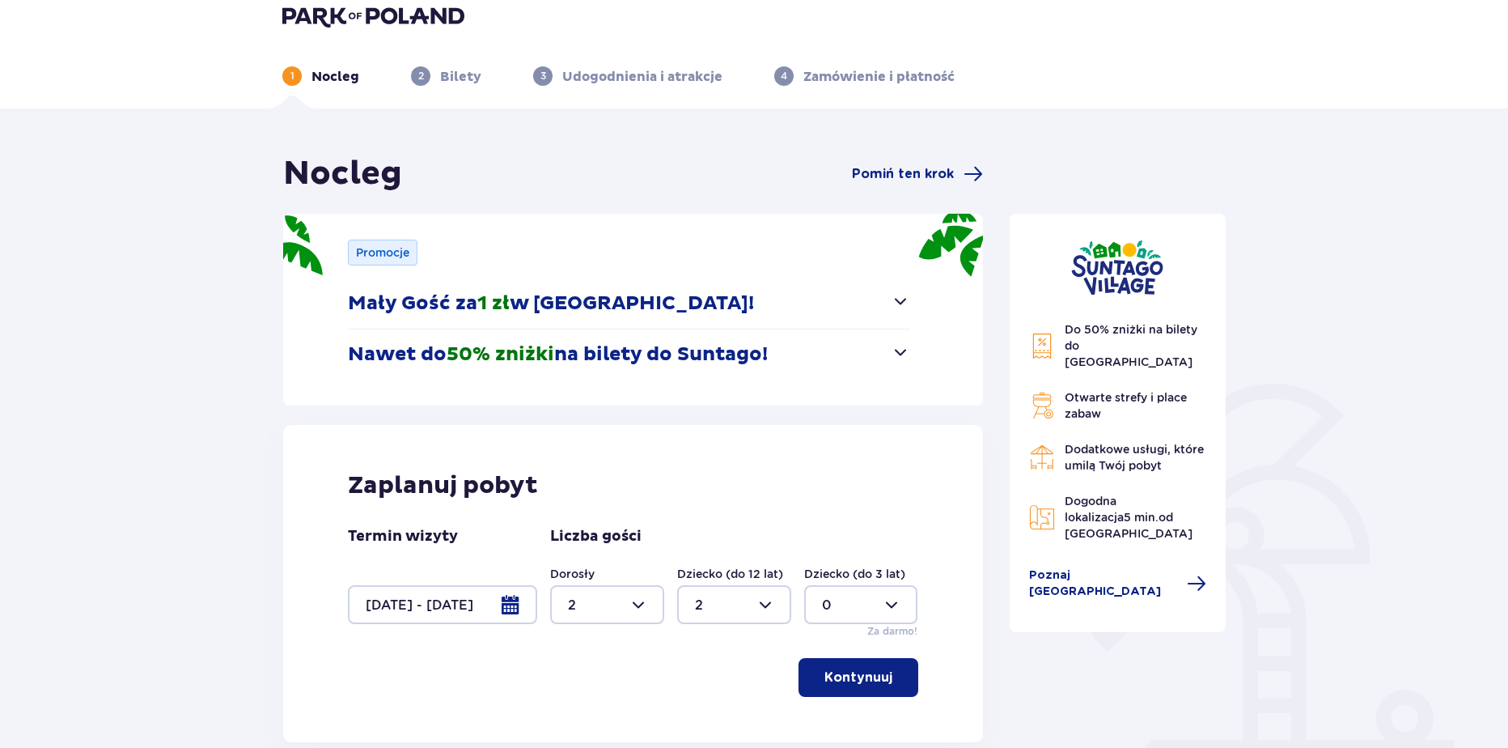
scroll to position [0, 0]
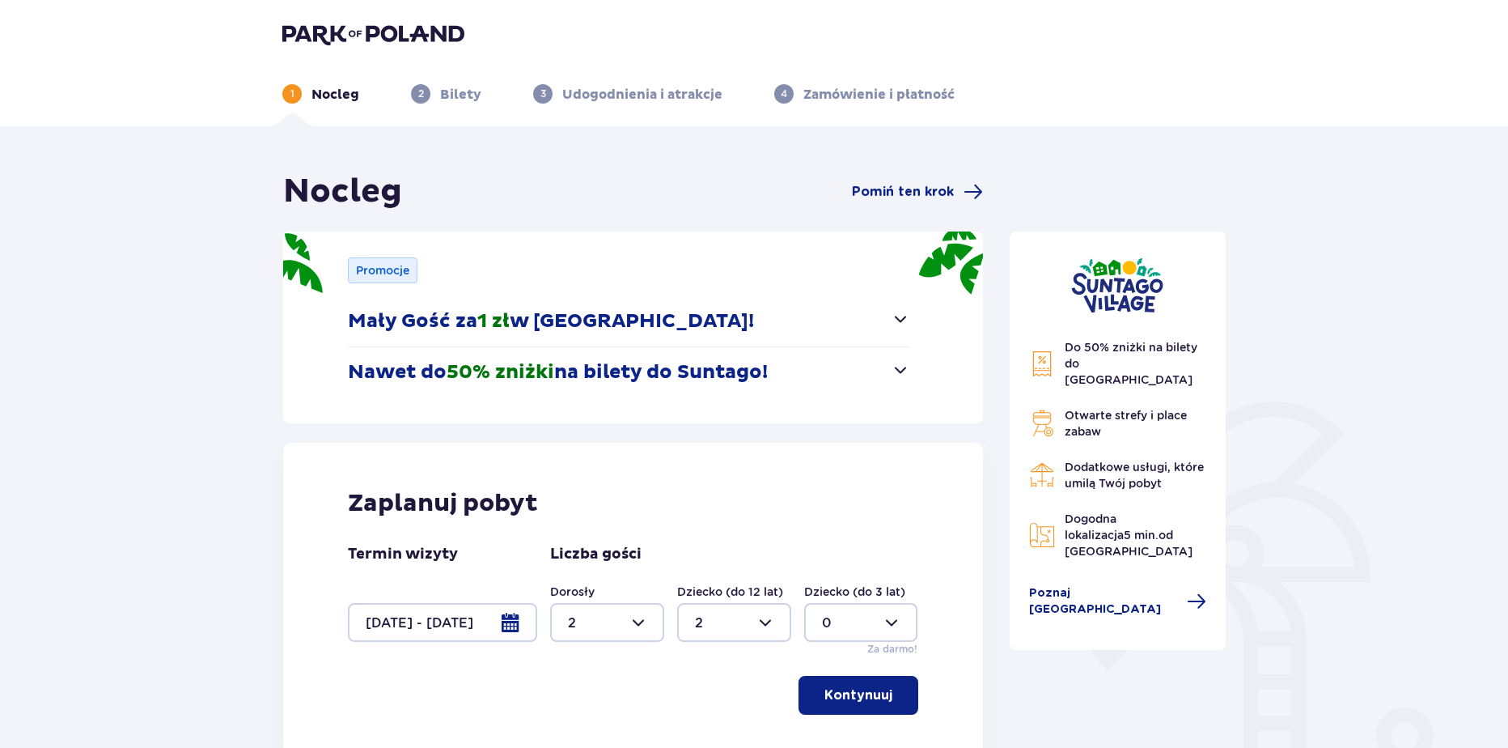
click at [420, 34] on img at bounding box center [373, 34] width 182 height 23
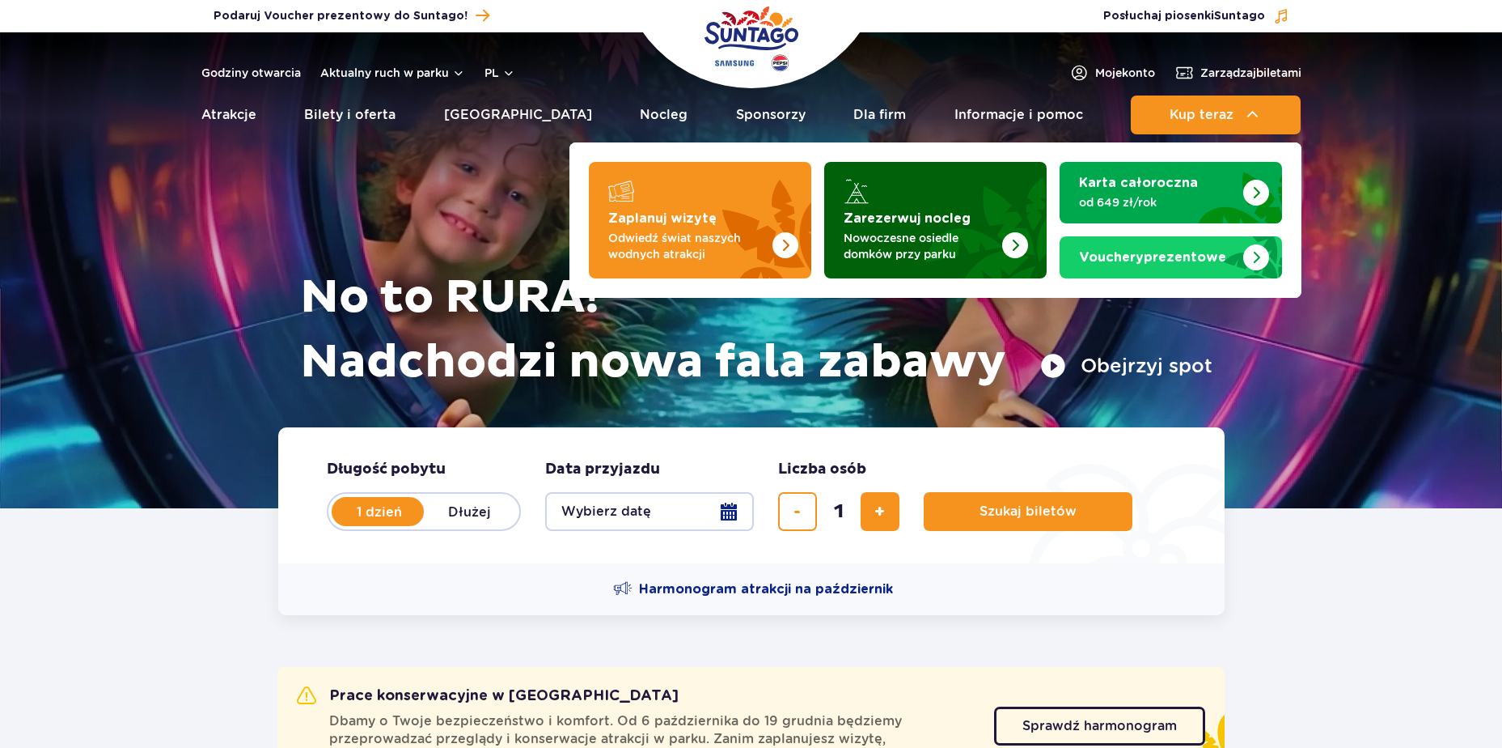
click at [1012, 205] on img "Zarezerwuj nocleg" at bounding box center [976, 215] width 142 height 126
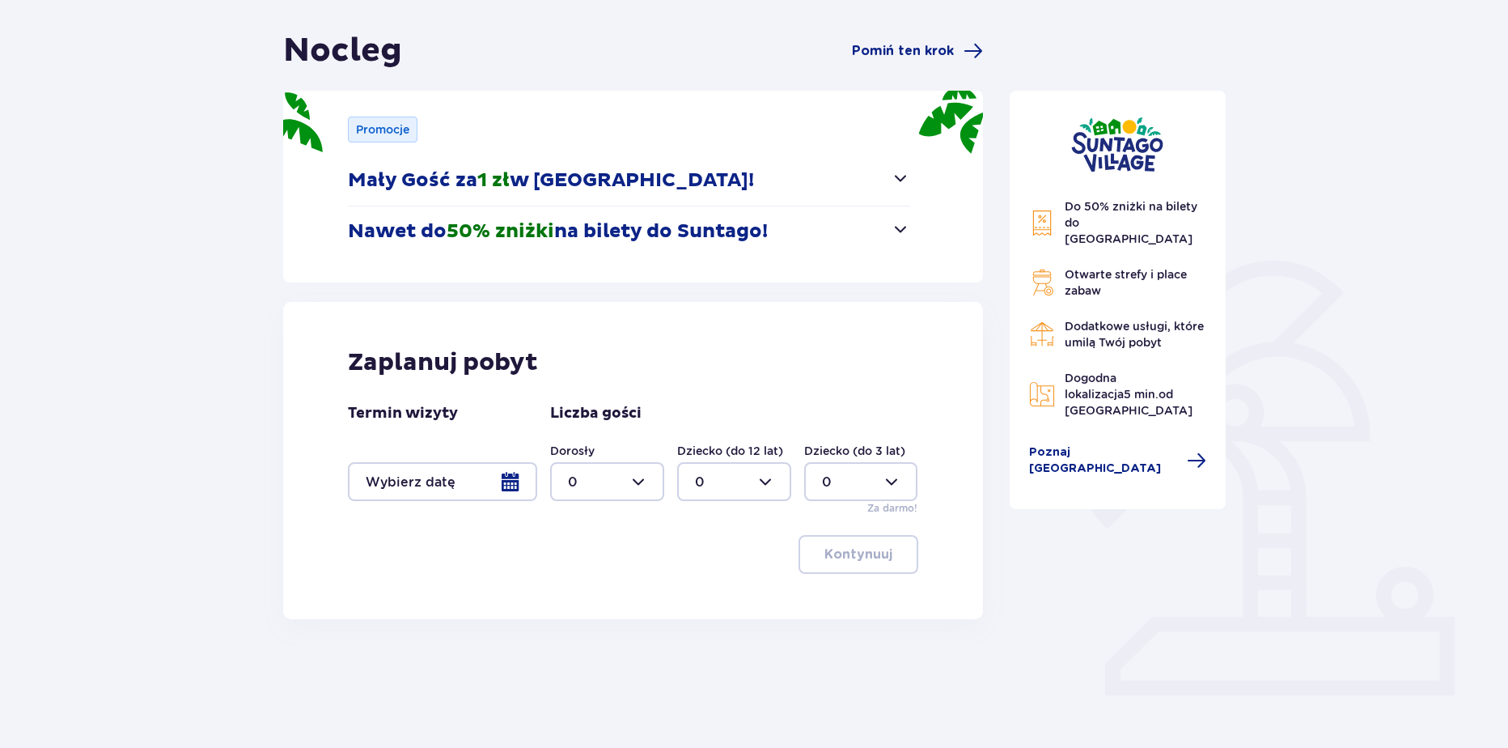
scroll to position [142, 0]
click at [500, 468] on div at bounding box center [442, 480] width 189 height 39
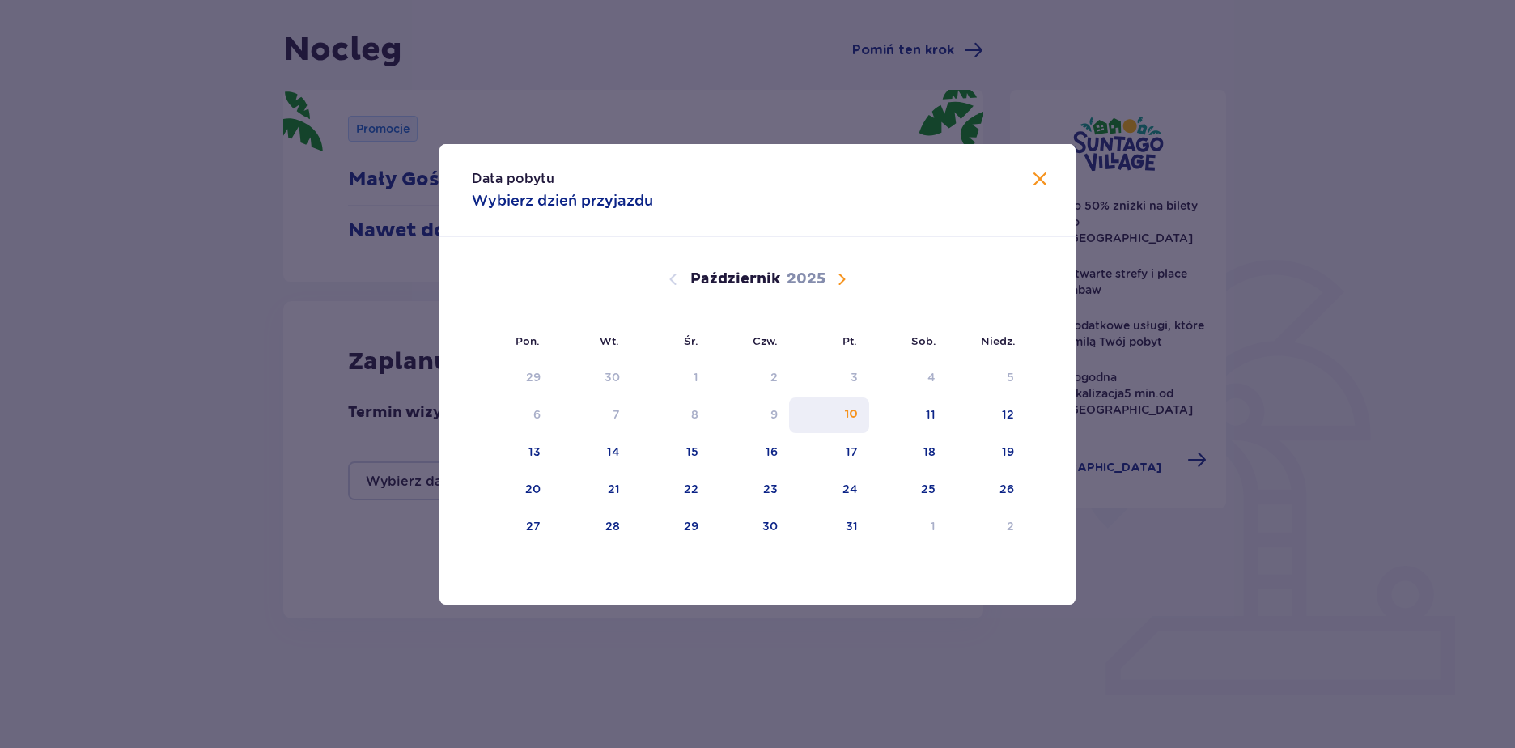
click at [850, 419] on div "10" at bounding box center [851, 414] width 13 height 16
click at [918, 415] on div "11" at bounding box center [908, 415] width 78 height 36
type input "10.10.25 - 11.10.25"
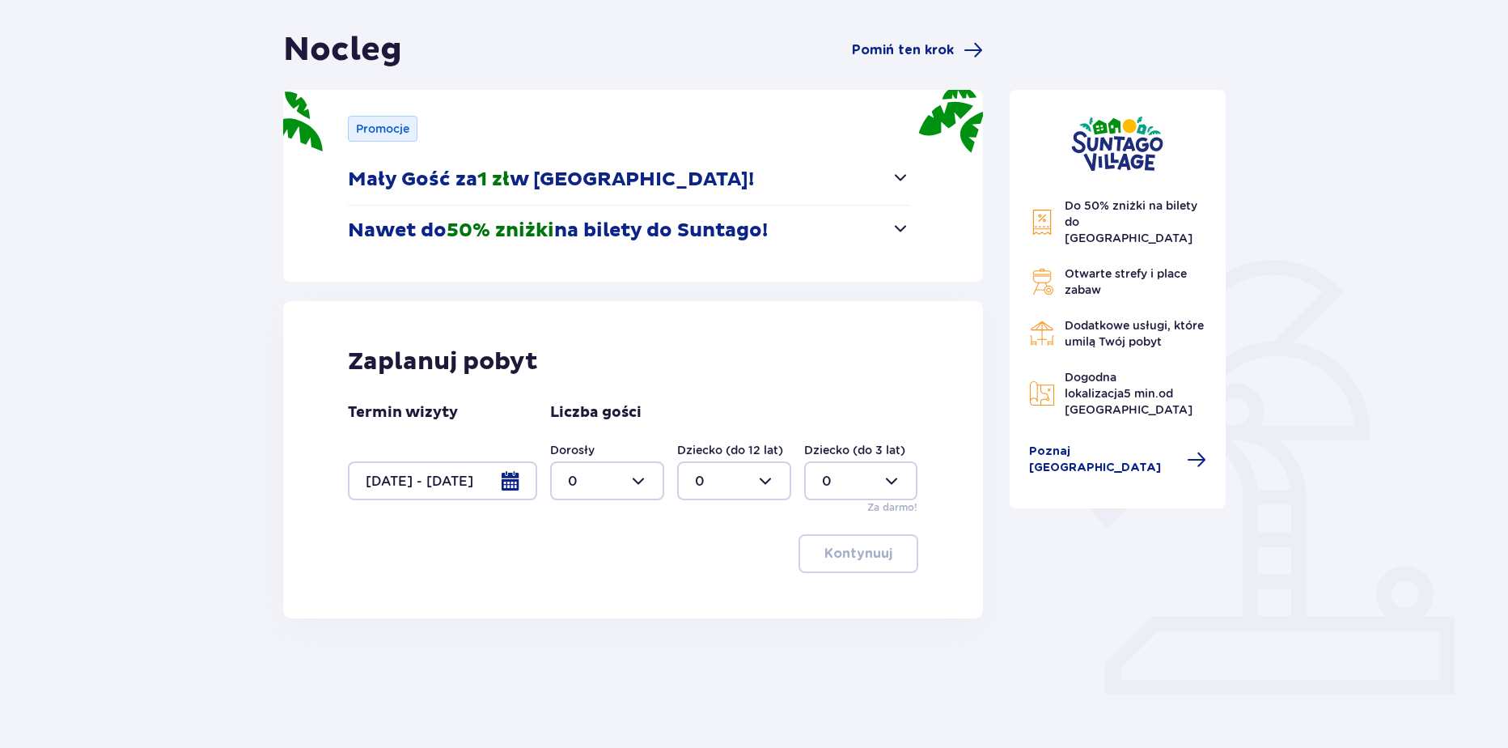
click at [622, 505] on div "Dorosły 0 Dziecko (do 12 lat) 0 Dziecko (do 3 lat) 0 Za darmo!" at bounding box center [734, 478] width 368 height 73
click at [621, 489] on div at bounding box center [607, 480] width 114 height 39
click at [591, 593] on div "2" at bounding box center [607, 598] width 78 height 18
type input "2"
click at [744, 470] on div at bounding box center [734, 480] width 114 height 39
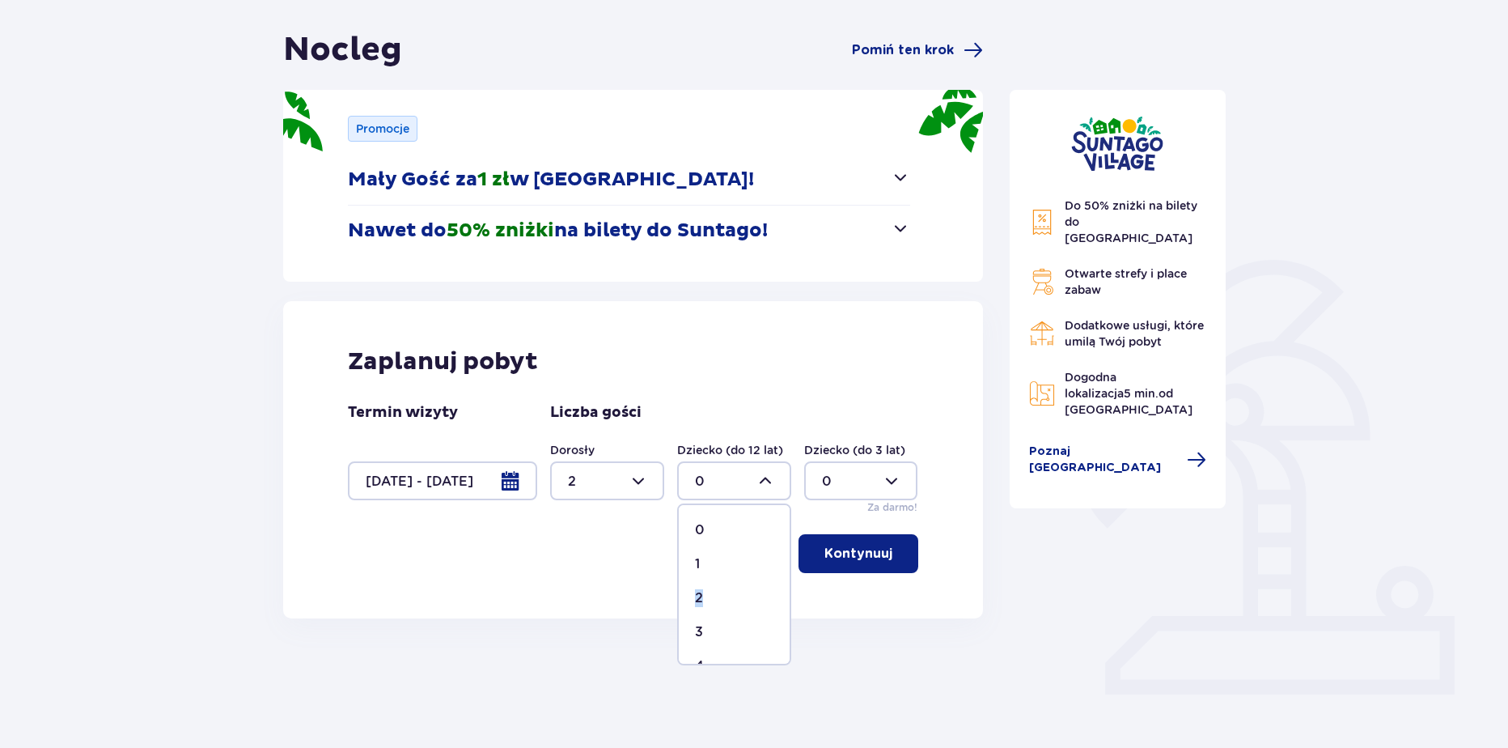
click at [701, 591] on p "2" at bounding box center [699, 598] width 8 height 18
type input "2"
click at [830, 553] on p "Kontynuuj" at bounding box center [858, 554] width 68 height 18
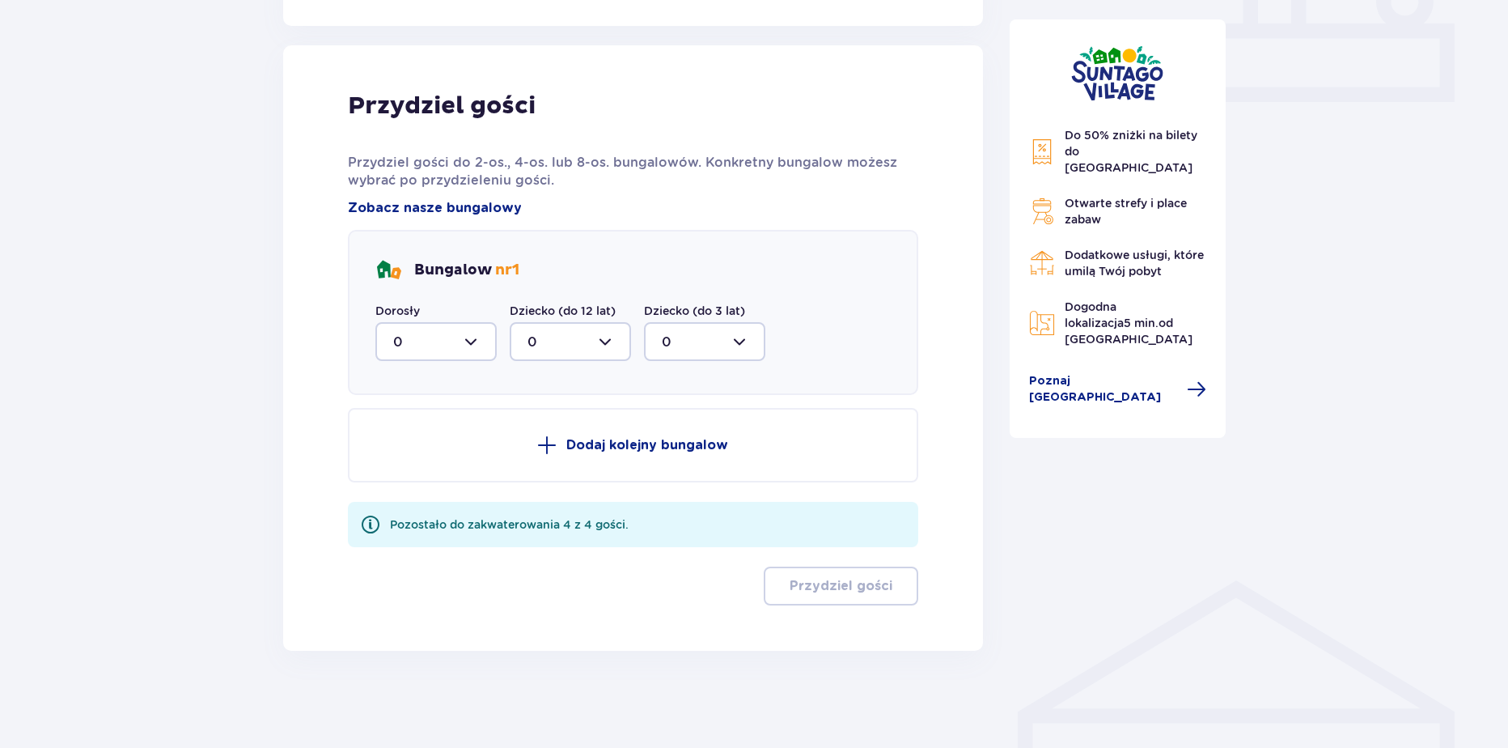
drag, startPoint x: 454, startPoint y: 335, endPoint x: 451, endPoint y: 345, distance: 10.0
click at [454, 336] on div at bounding box center [435, 341] width 121 height 39
click at [417, 456] on div "2" at bounding box center [436, 459] width 86 height 18
type input "2"
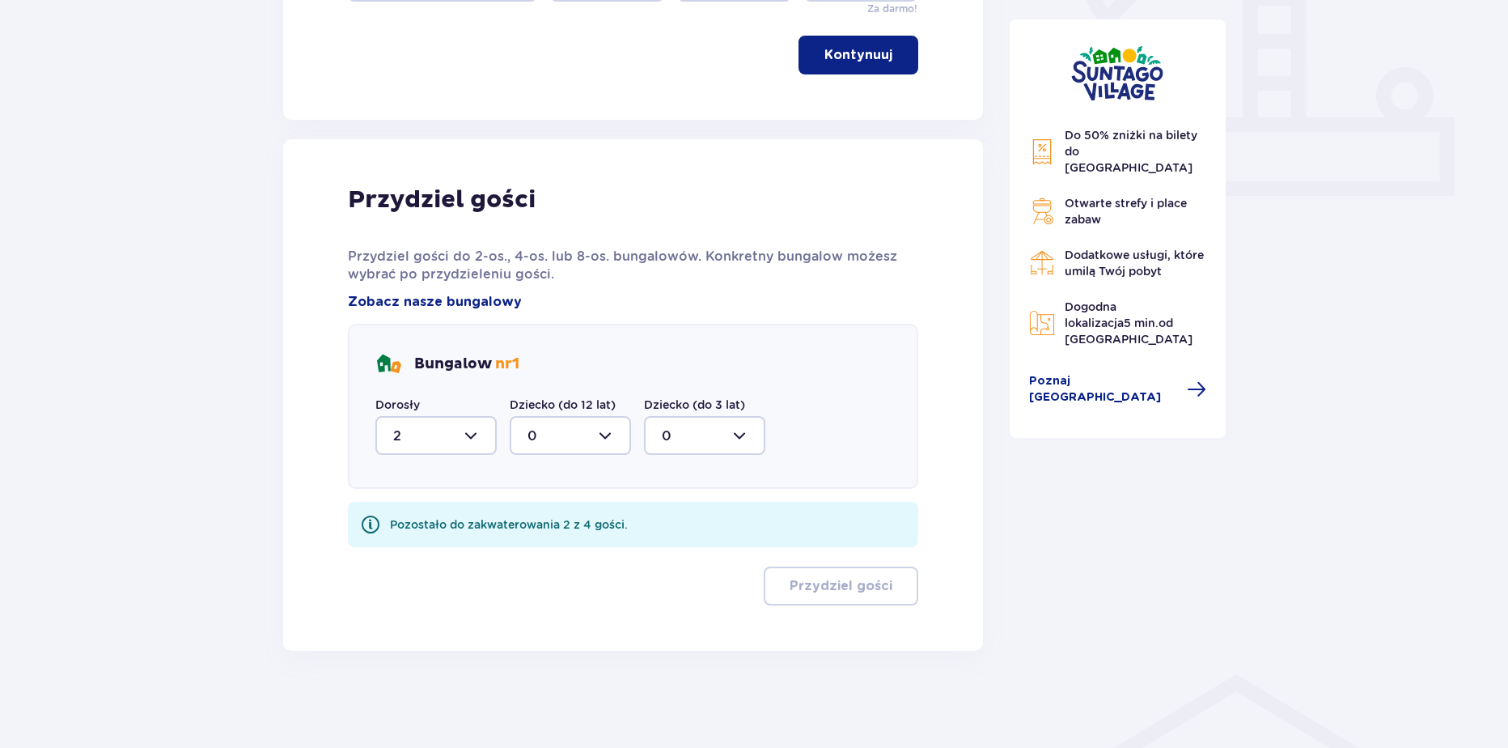
click at [557, 451] on div at bounding box center [570, 435] width 121 height 39
click at [528, 548] on p "2" at bounding box center [532, 553] width 8 height 18
type input "2"
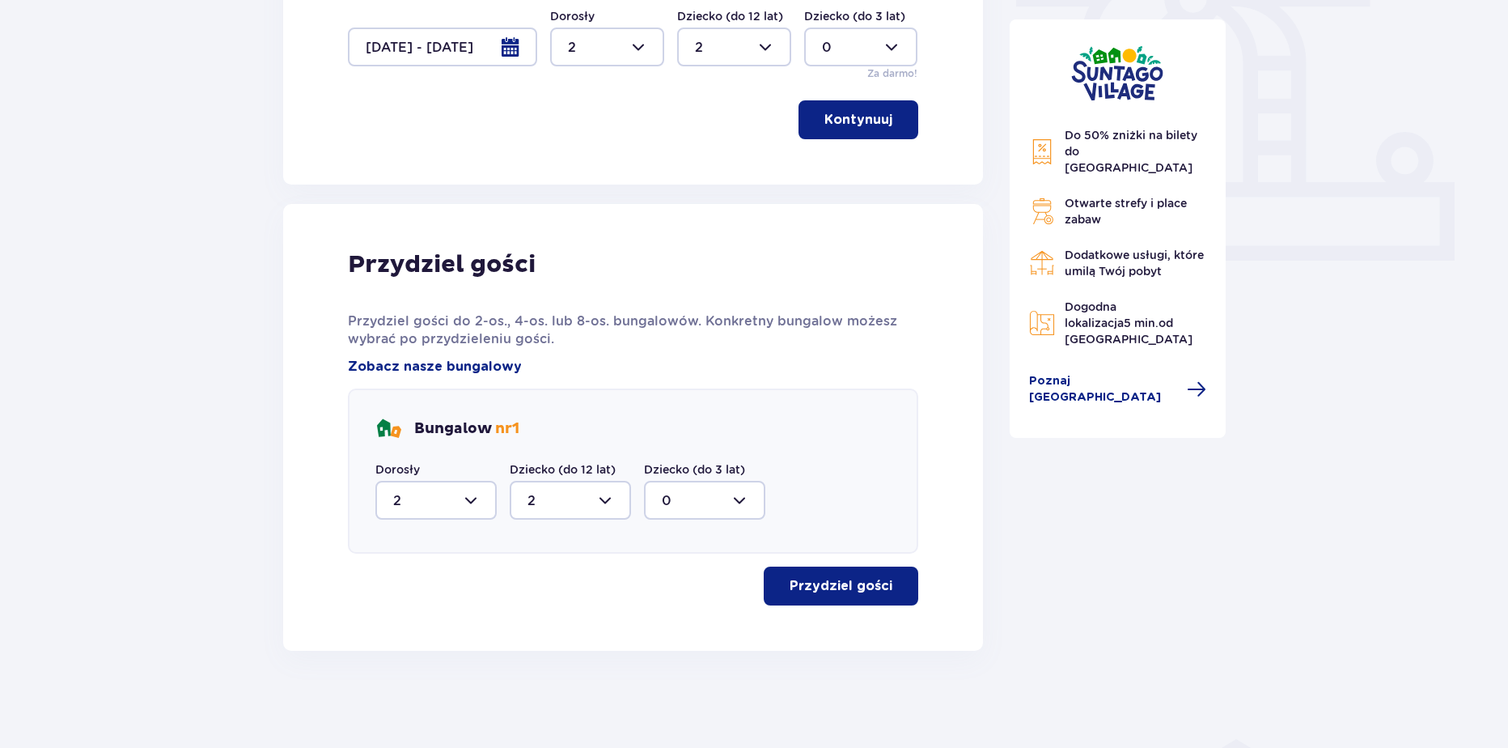
click at [793, 576] on button "Przydziel gości" at bounding box center [841, 585] width 155 height 39
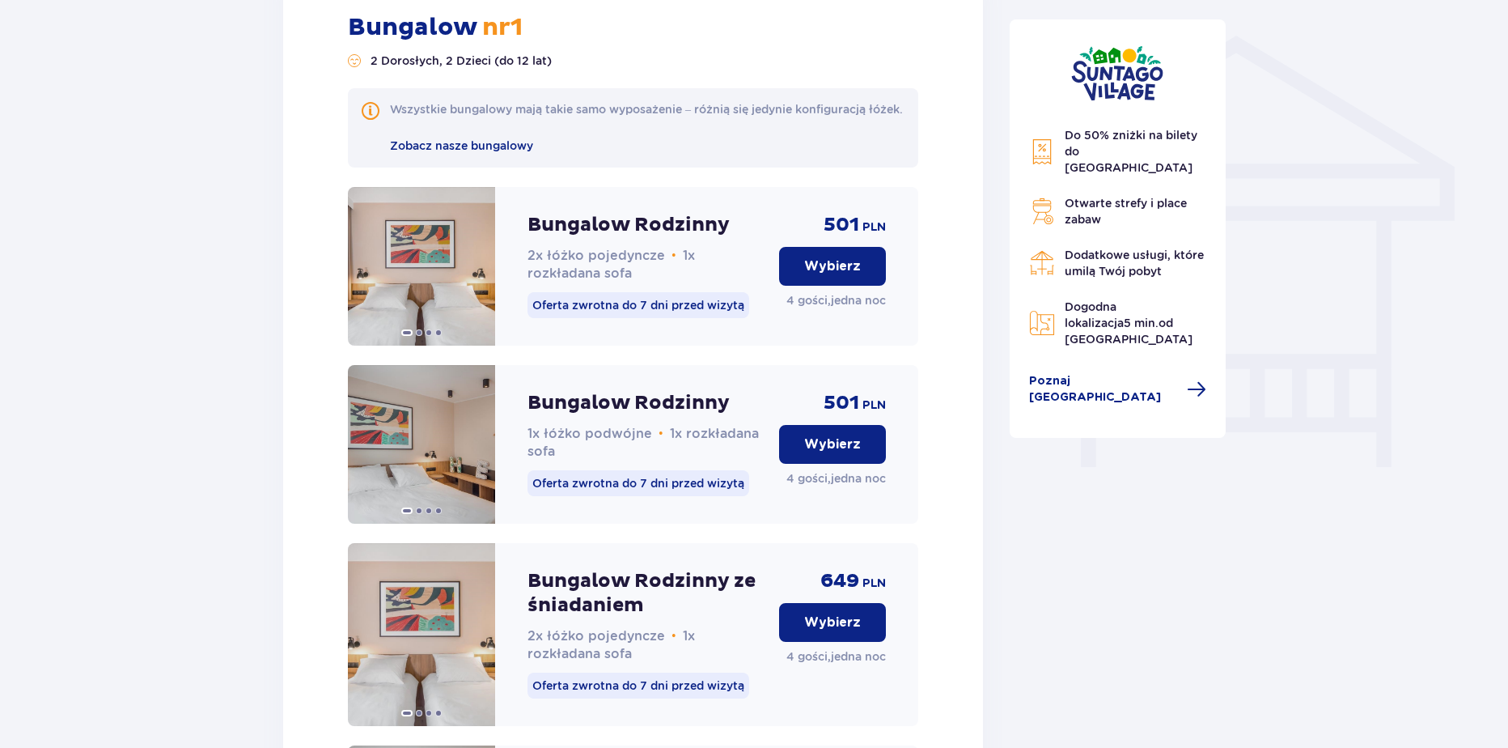
scroll to position [1278, 0]
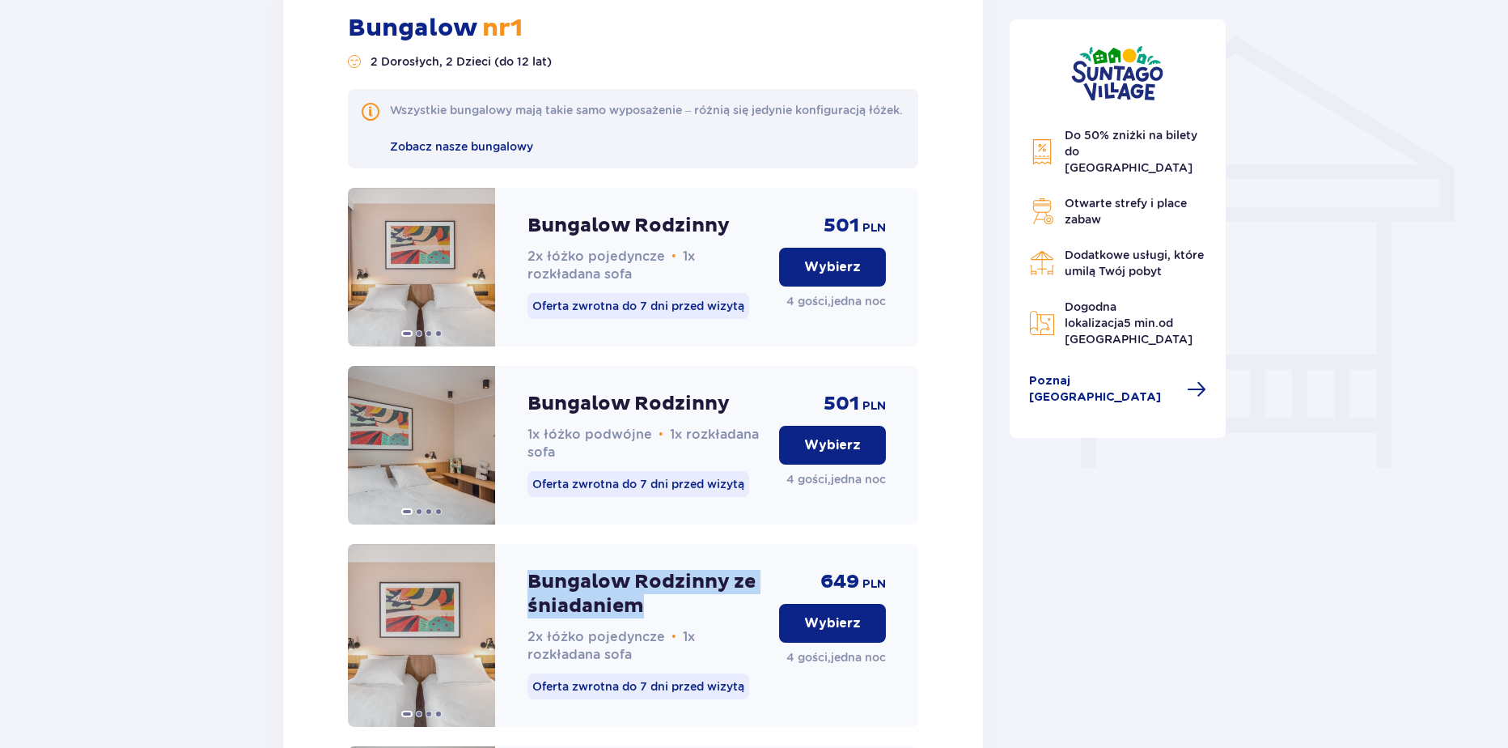
drag, startPoint x: 651, startPoint y: 621, endPoint x: 532, endPoint y: 581, distance: 125.4
click at [532, 581] on div "Bungalow Rodzinny ze śniadaniem 2x łóżko pojedyncze • 1x rozkładana sofa Oferta…" at bounding box center [647, 635] width 239 height 183
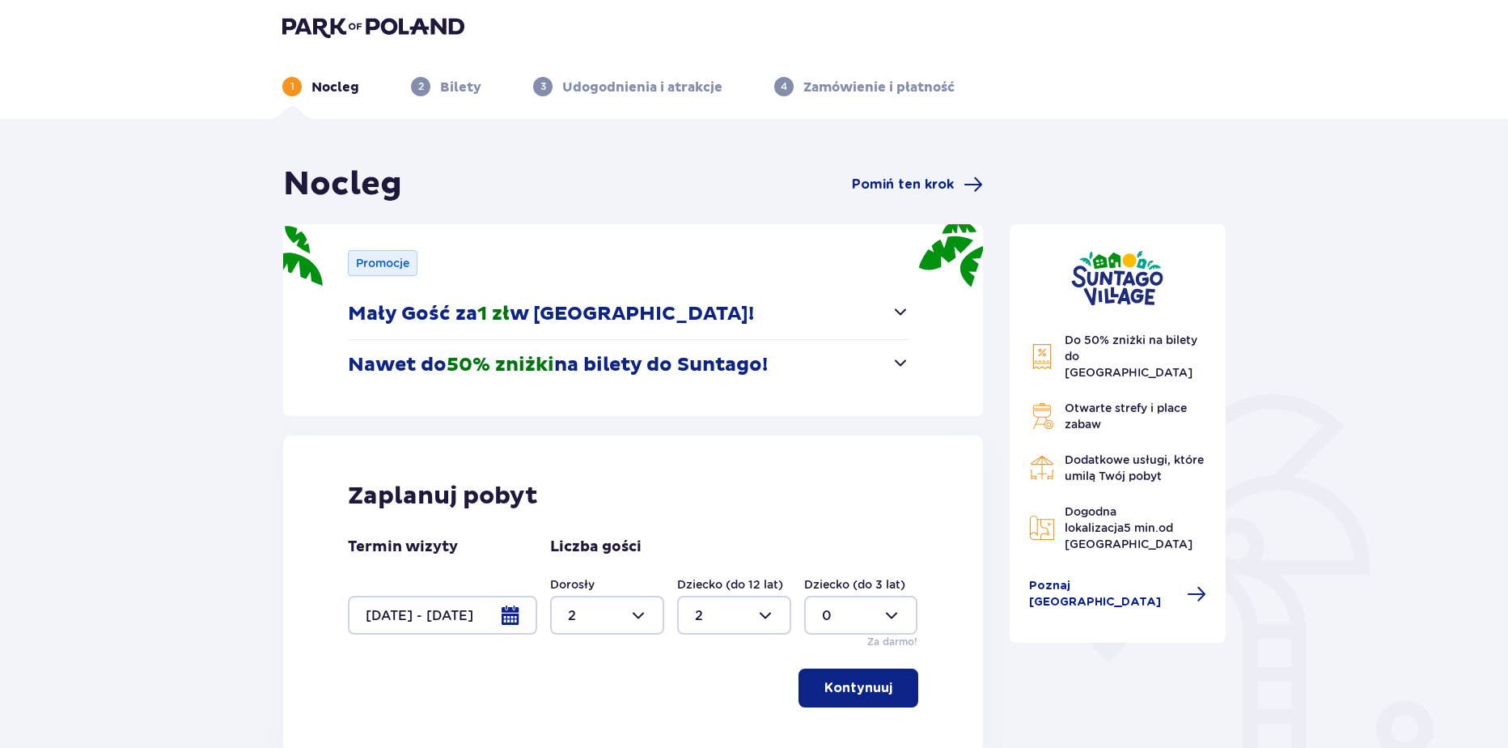
scroll to position [3, 0]
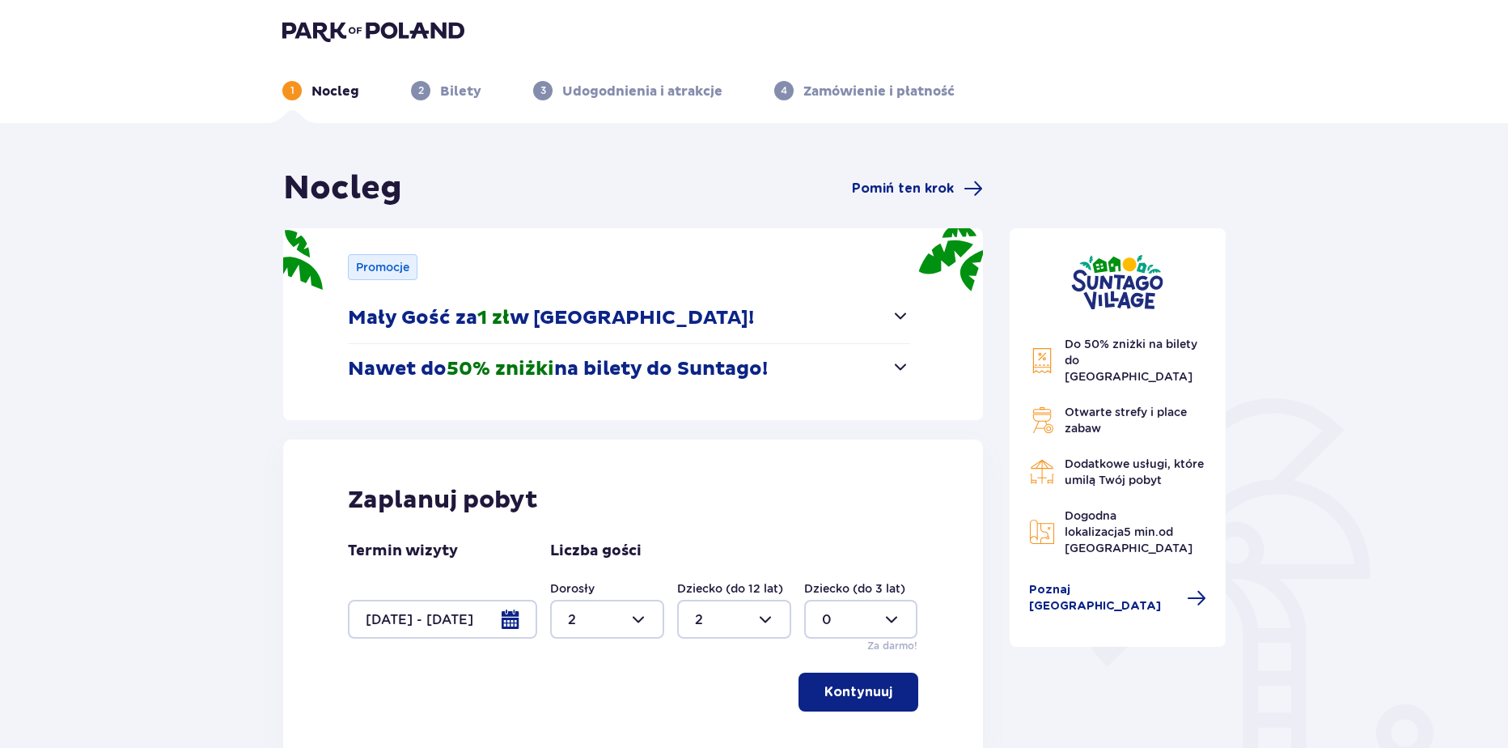
click at [422, 18] on header "1 Nocleg 2 Bilety 3 Udogodnienia i atrakcje 4 Zamówienie i płatność" at bounding box center [754, 60] width 1508 height 126
click at [420, 30] on img at bounding box center [373, 30] width 182 height 23
